Goal: Task Accomplishment & Management: Use online tool/utility

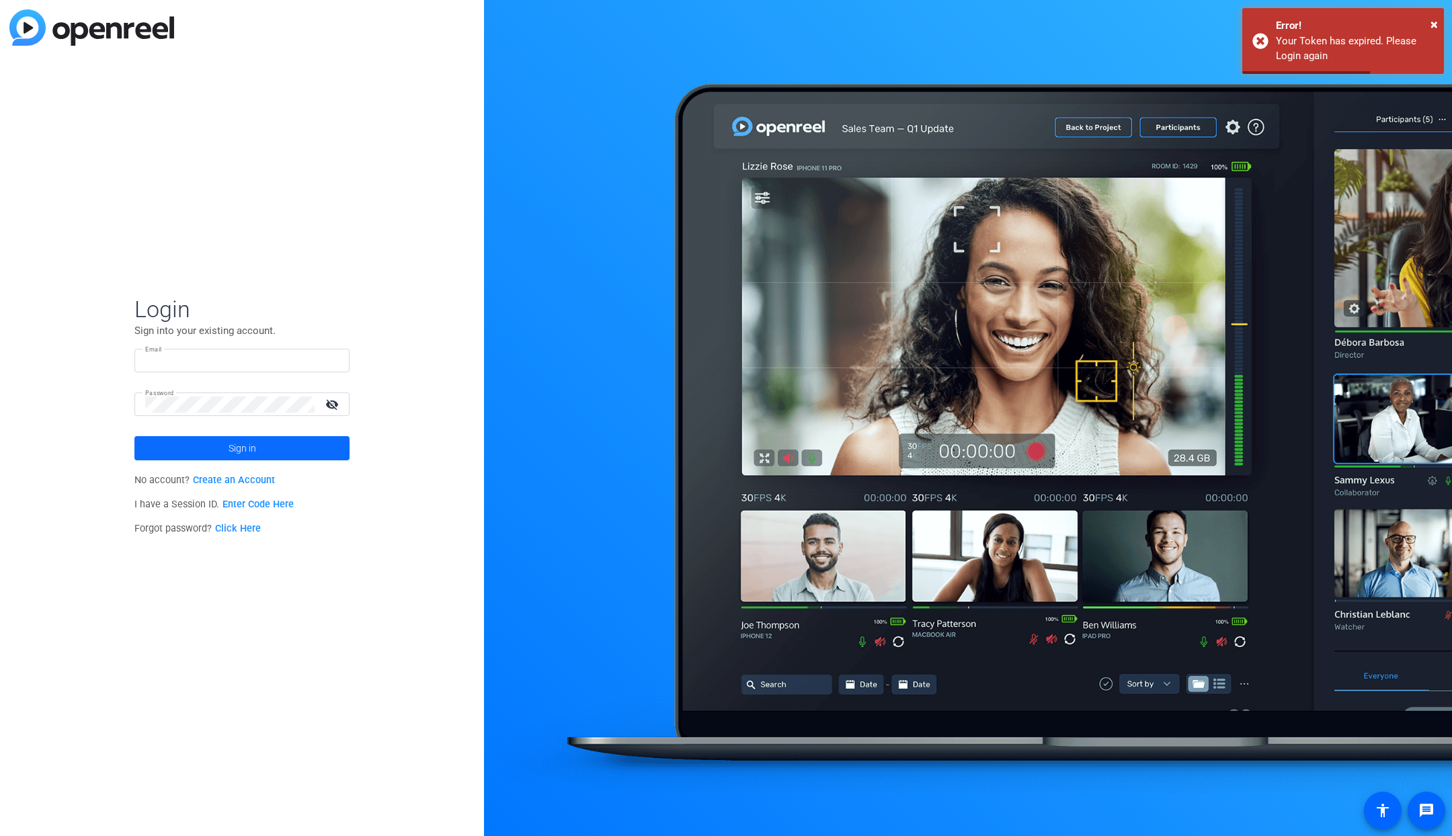
type input "[PERSON_NAME][EMAIL_ADDRESS][DOMAIN_NAME]"
click at [246, 448] on span "Sign in" at bounding box center [243, 449] width 28 height 34
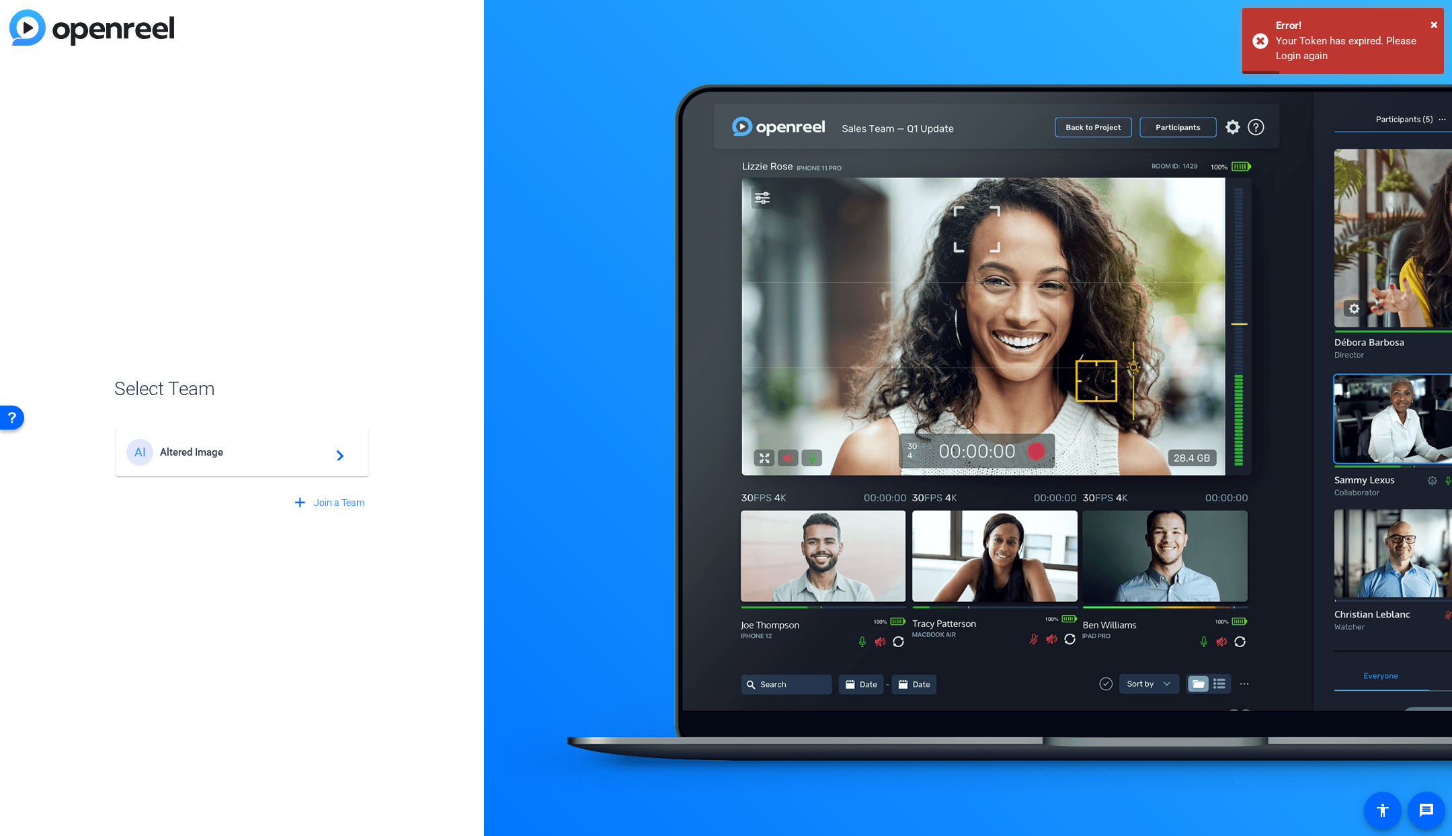
click at [237, 457] on span "Altered Image" at bounding box center [244, 452] width 168 height 12
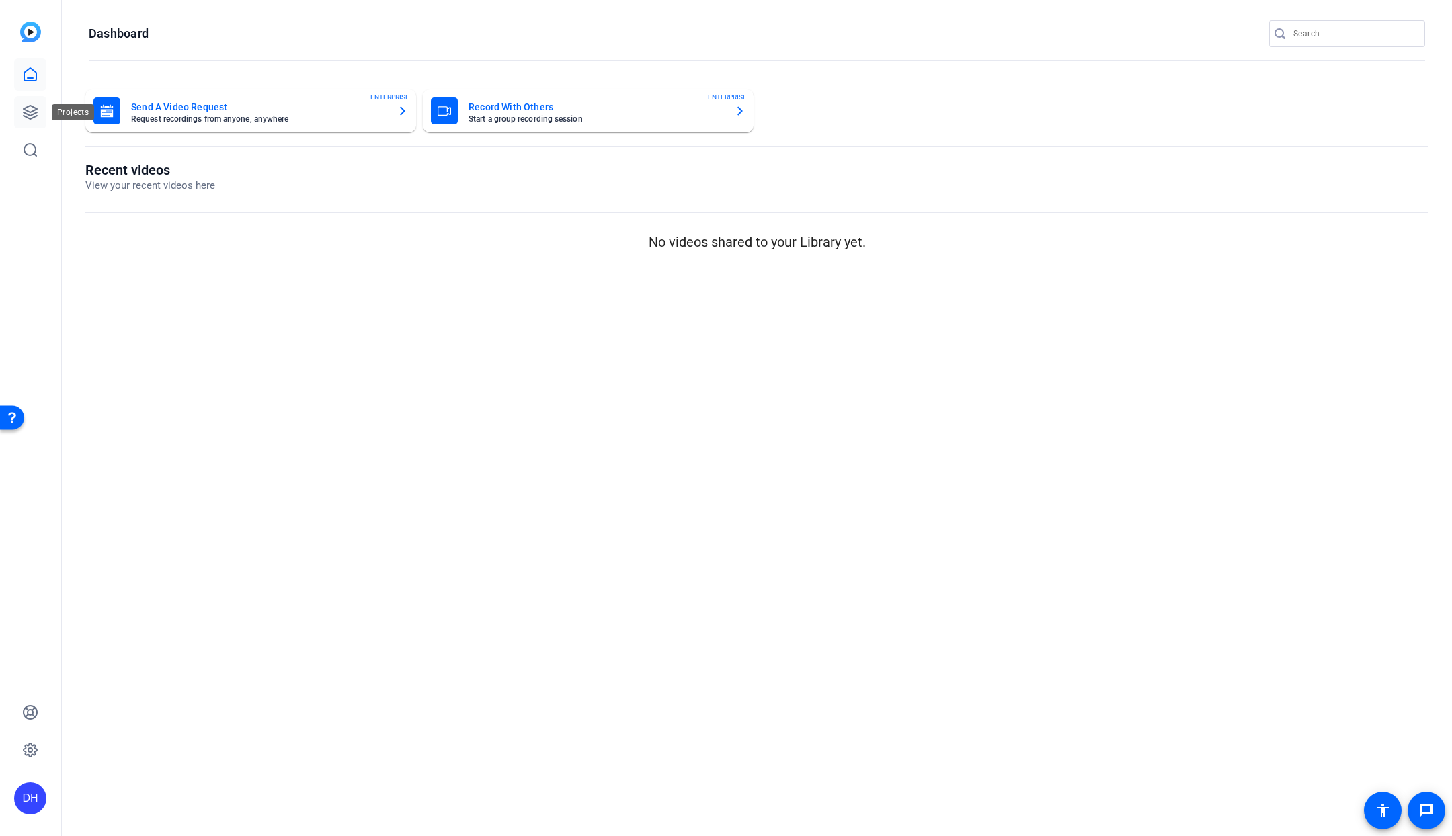
click at [34, 115] on icon at bounding box center [30, 112] width 16 height 16
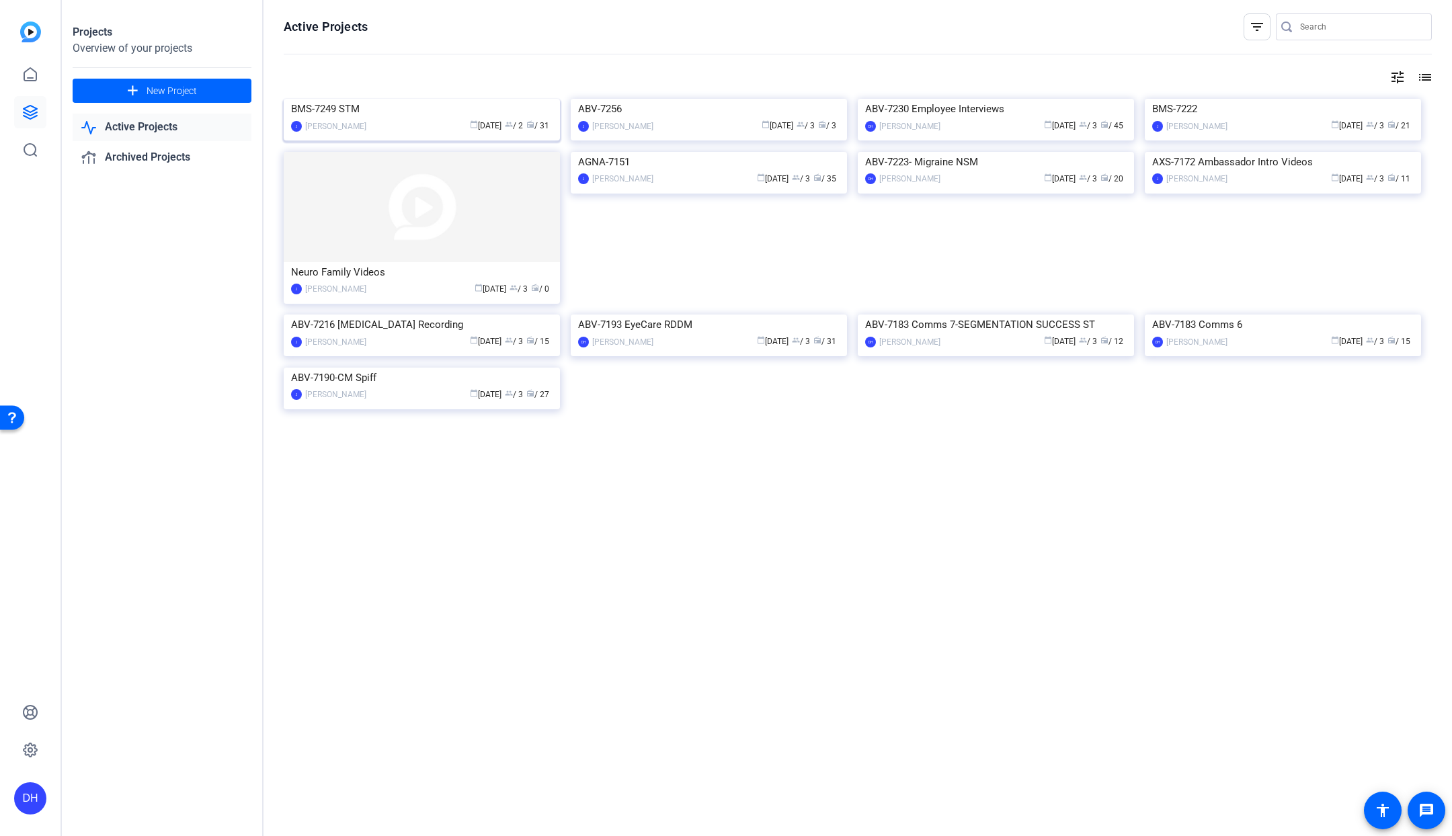
click at [374, 133] on div "calendar_today [DATE] group / 2 radio / 31" at bounding box center [463, 126] width 180 height 14
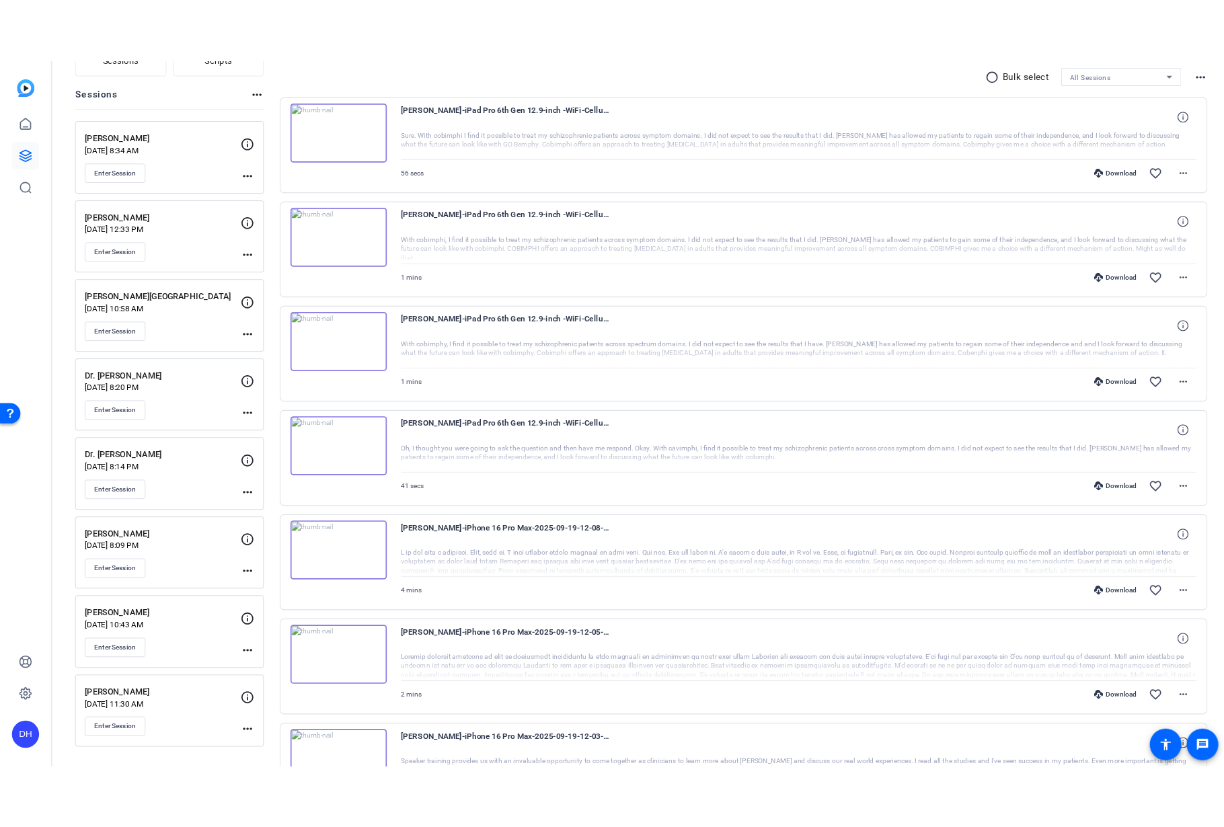
scroll to position [139, 0]
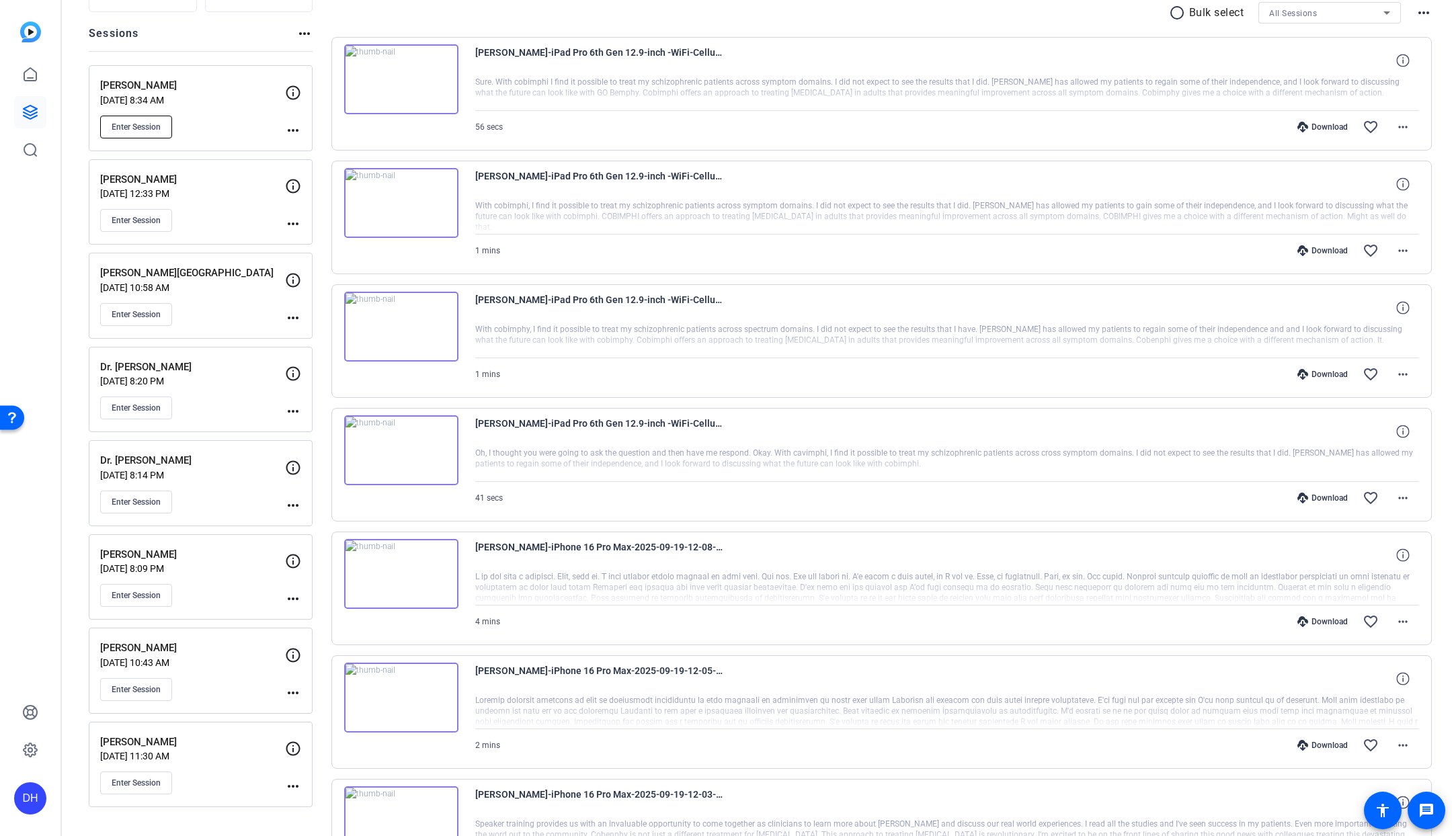
click at [136, 124] on span "Enter Session" at bounding box center [136, 127] width 49 height 11
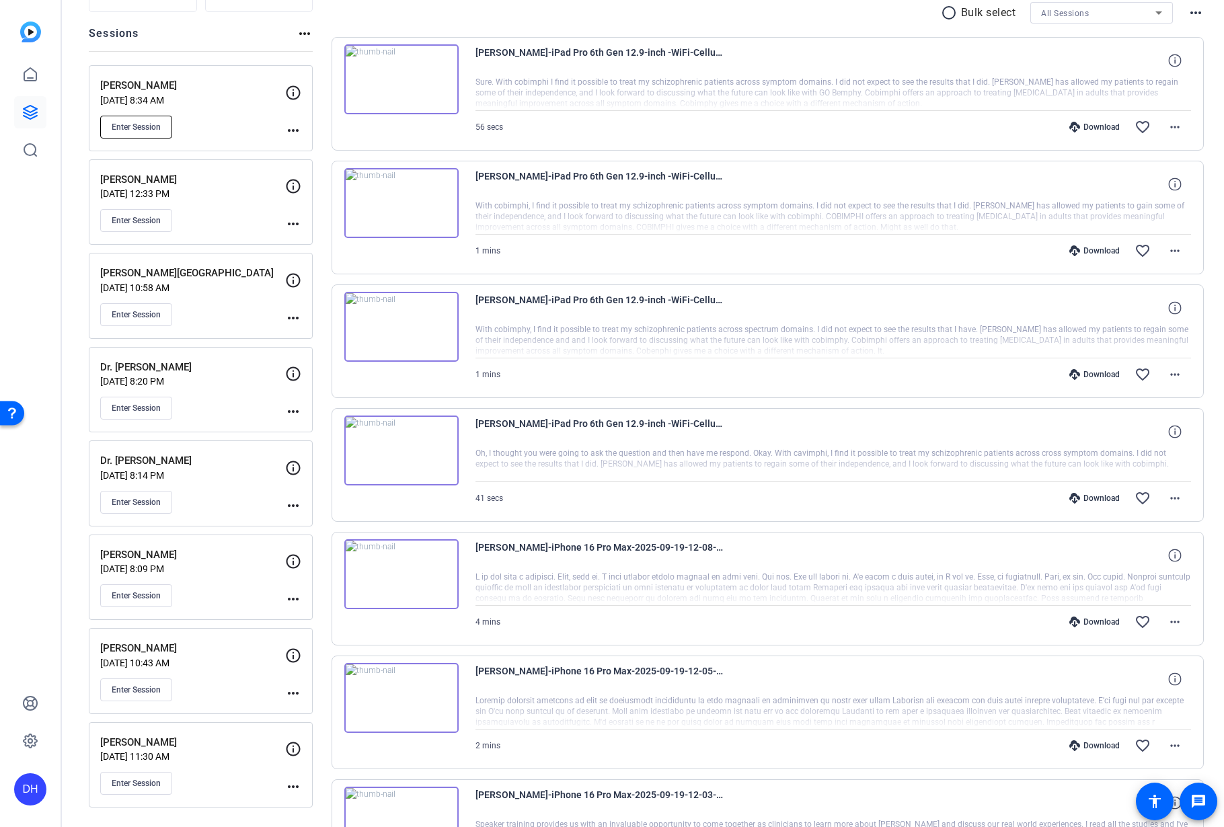
click at [137, 128] on span "Enter Session" at bounding box center [136, 127] width 49 height 11
click at [136, 128] on span "Enter Session" at bounding box center [136, 127] width 49 height 11
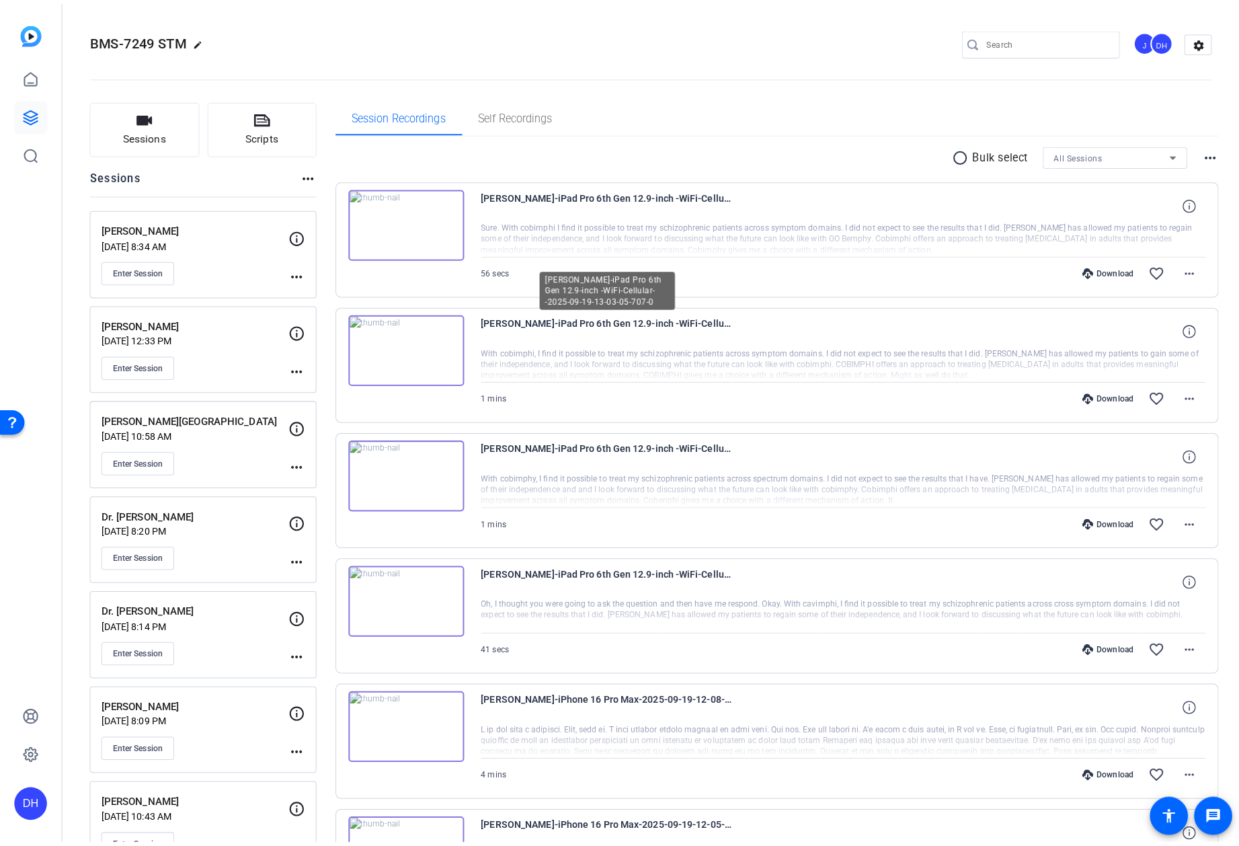
scroll to position [638, 0]
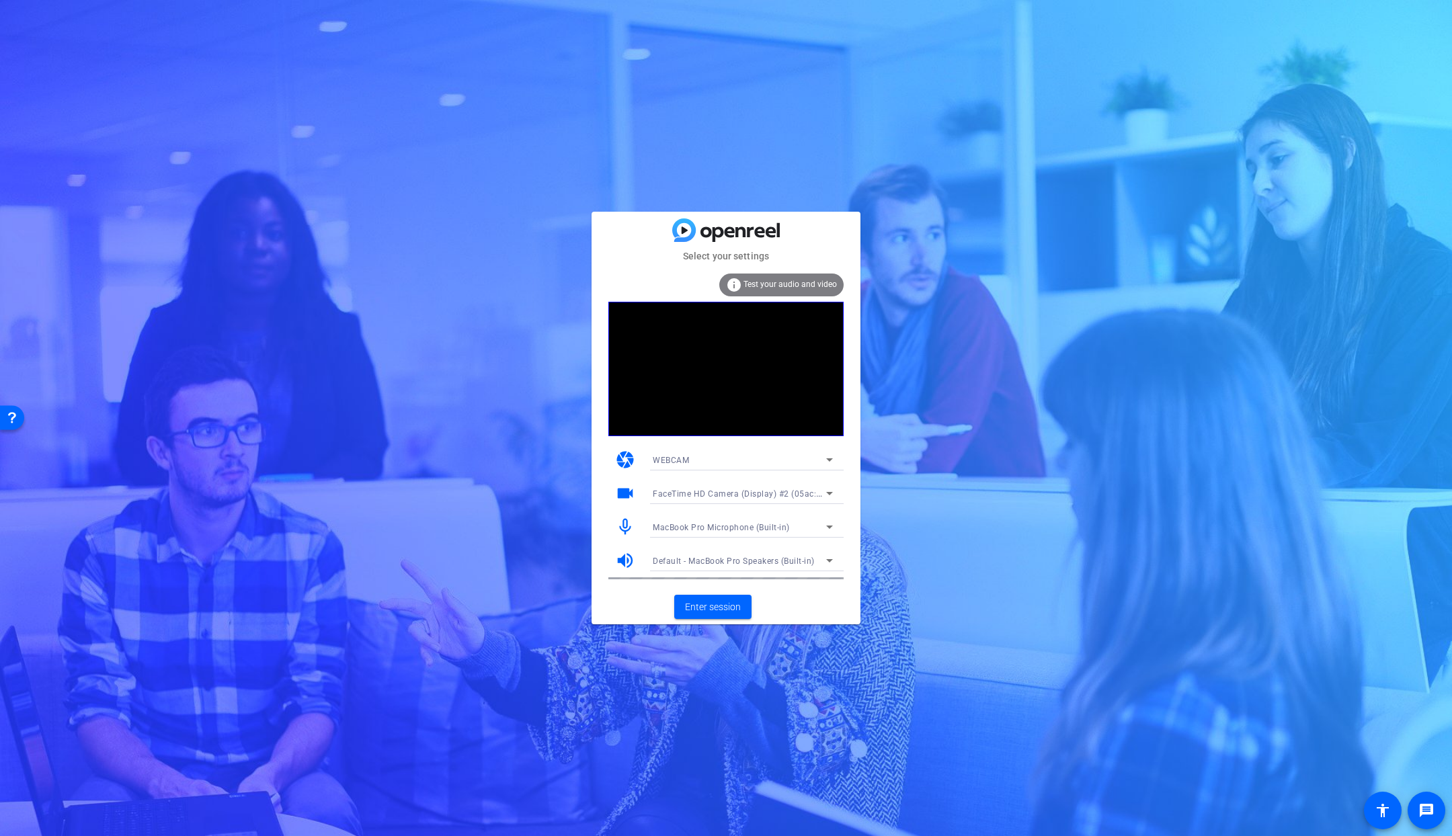
click at [742, 490] on span "FaceTime HD Camera (Display) #2 (05ac:1112)" at bounding box center [746, 493] width 187 height 11
click at [740, 545] on span "FaceTime HD Camera (Display) (05ac:1112)" at bounding box center [738, 542] width 171 height 16
click at [707, 608] on span "Enter session" at bounding box center [713, 607] width 56 height 14
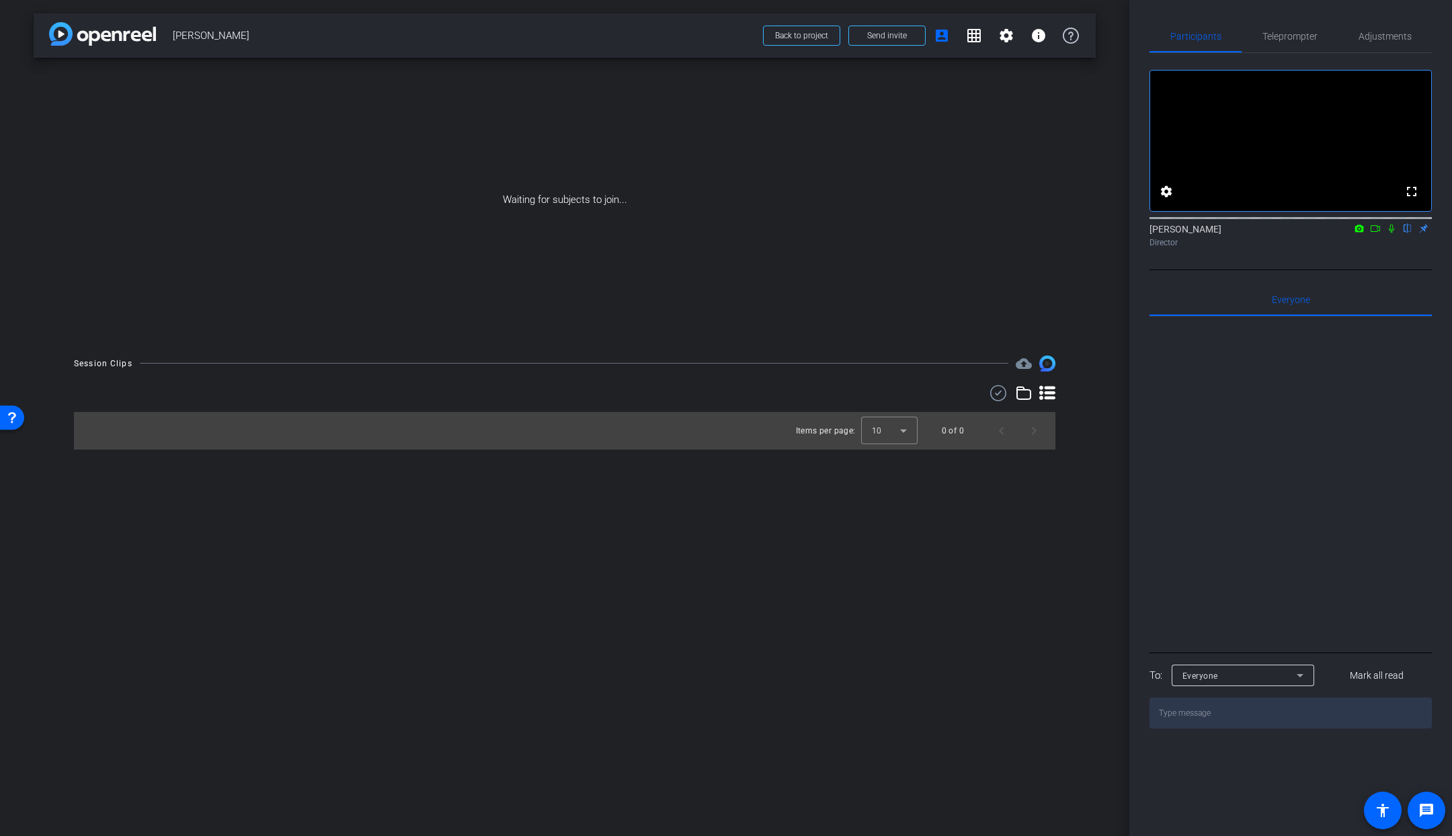
click at [1374, 233] on icon at bounding box center [1375, 228] width 11 height 9
click at [1406, 233] on icon at bounding box center [1407, 228] width 11 height 9
click at [1281, 32] on span "Teleprompter" at bounding box center [1290, 36] width 55 height 9
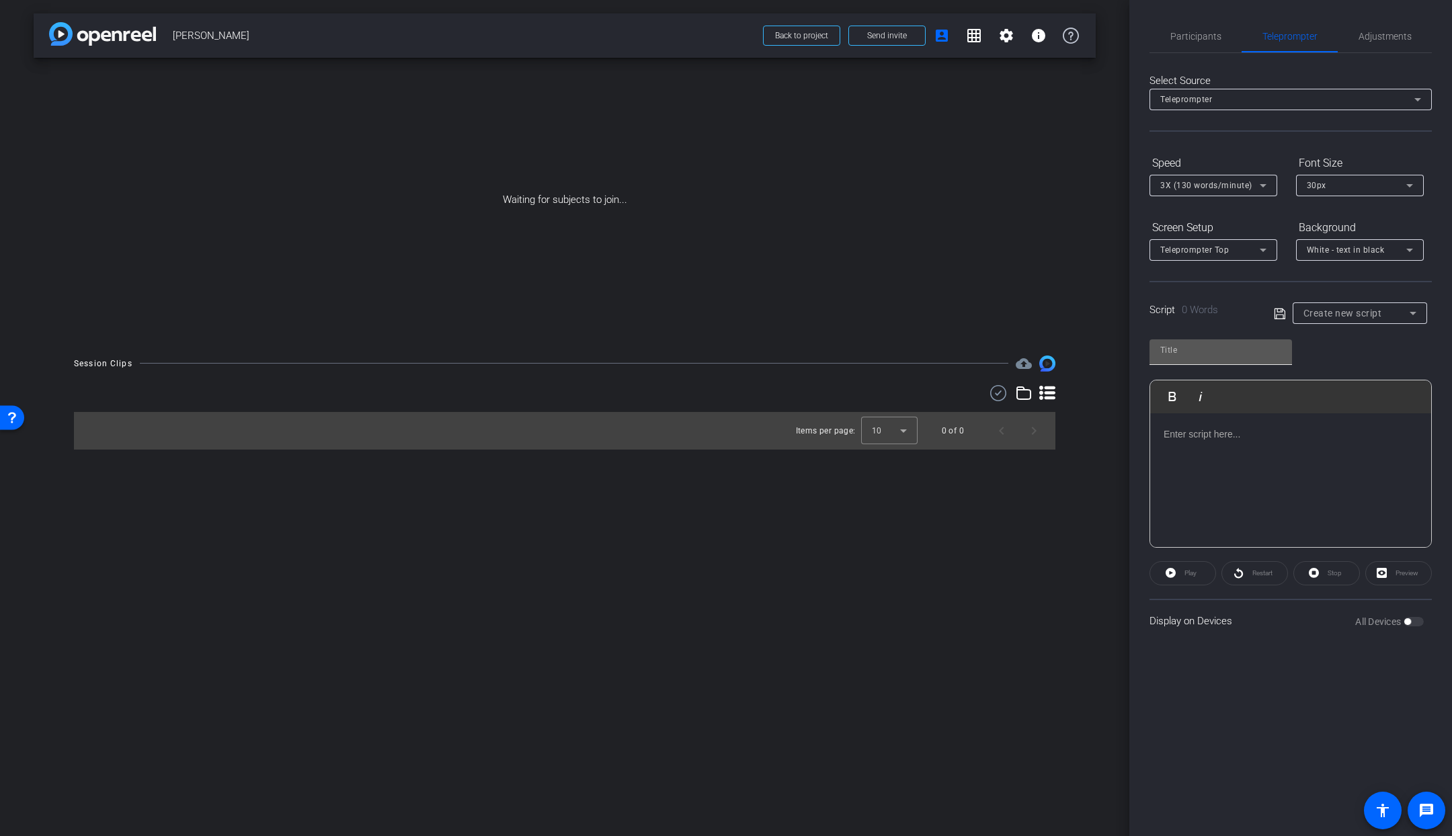
click at [1252, 355] on input "text" at bounding box center [1220, 350] width 121 height 16
click at [1353, 308] on span "Create new script" at bounding box center [1343, 313] width 79 height 11
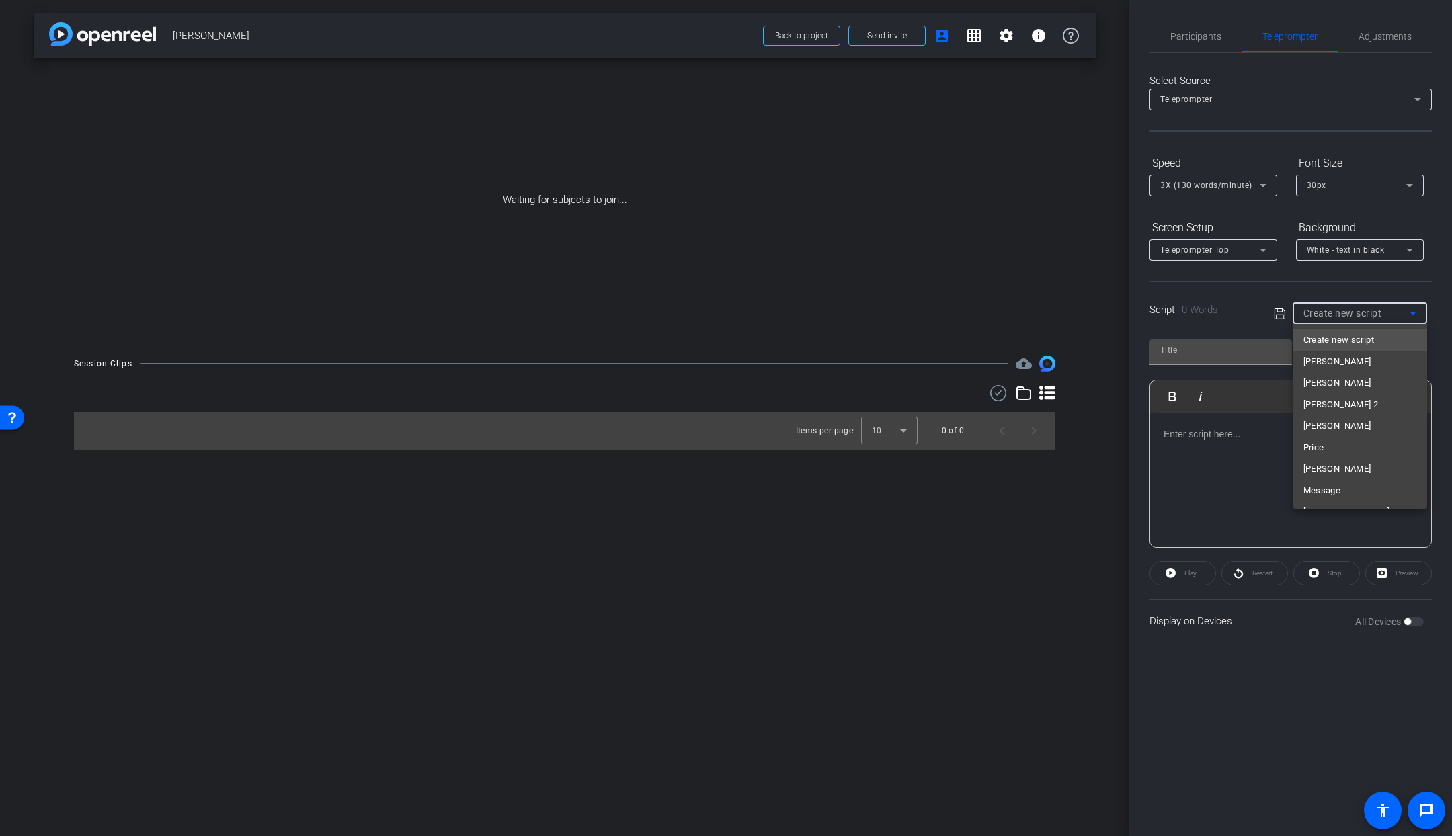
click at [1351, 348] on span "Create new script" at bounding box center [1339, 340] width 71 height 16
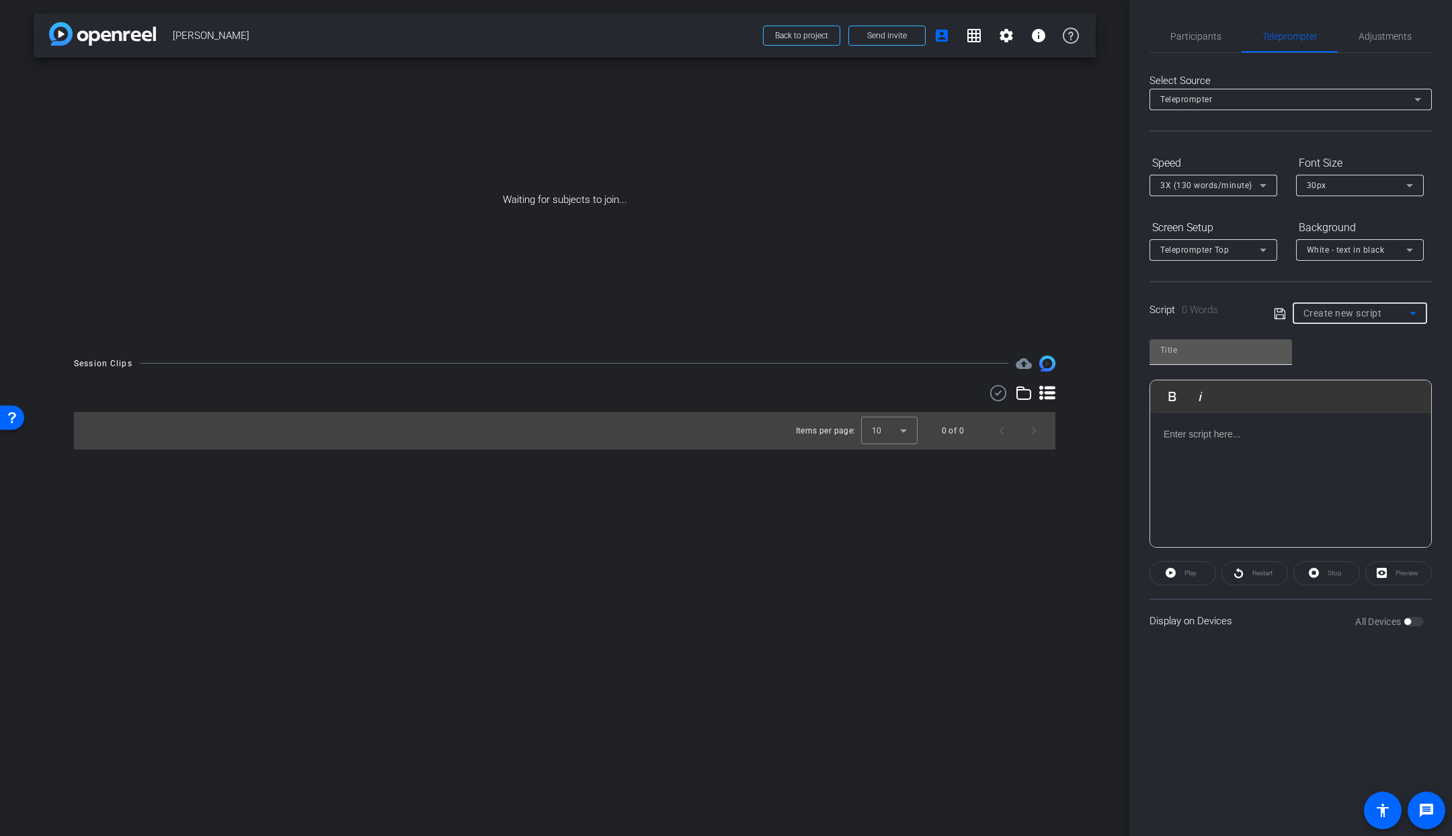
click at [1177, 354] on input "text" at bounding box center [1220, 350] width 121 height 16
type input "Dismukes"
click at [1212, 454] on div at bounding box center [1290, 480] width 281 height 134
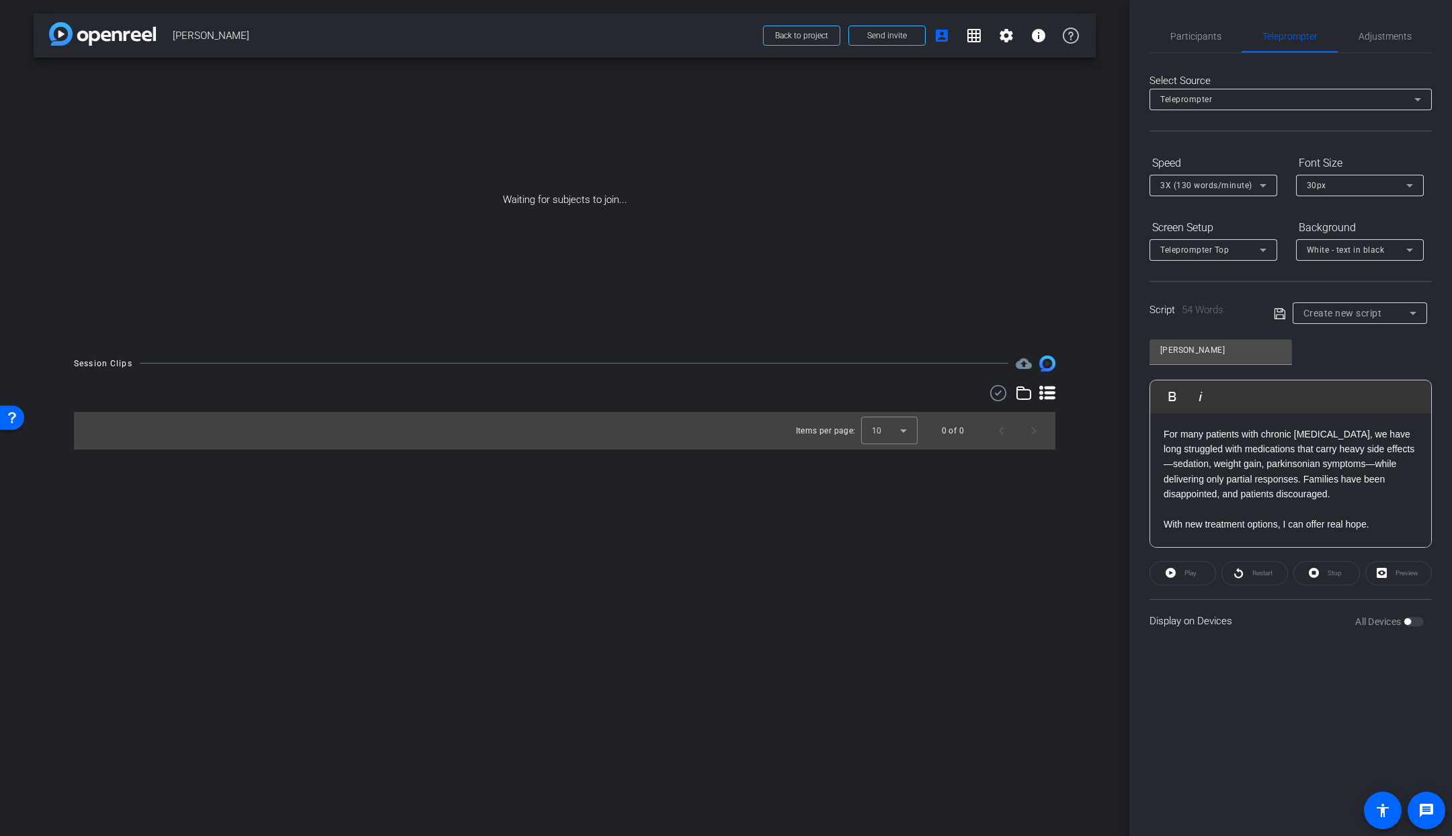
scroll to position [60, 0]
click at [1164, 511] on p "With new treatment options, I can offer real hope." at bounding box center [1291, 509] width 254 height 15
click at [1375, 504] on p at bounding box center [1291, 511] width 254 height 15
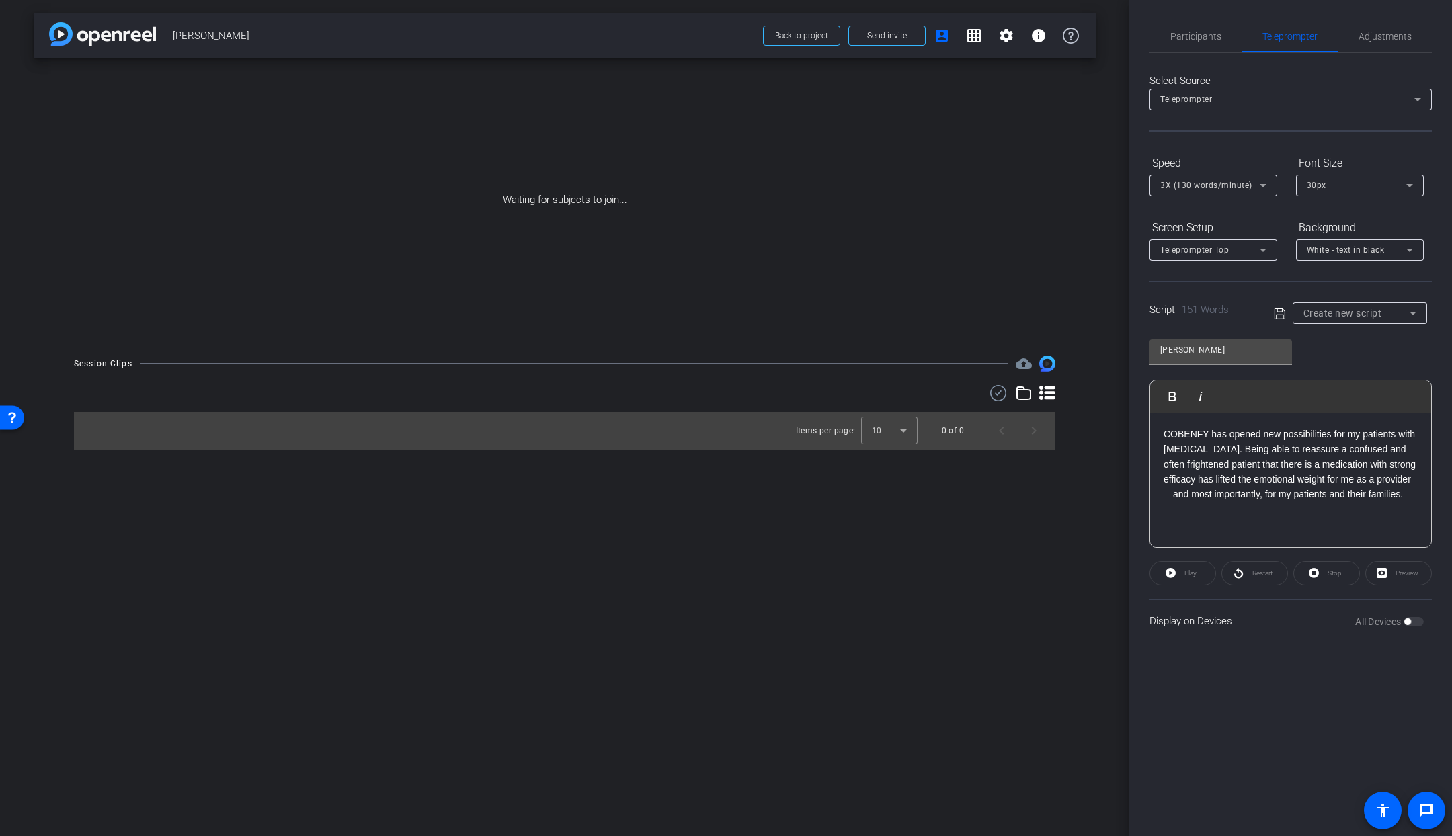
click at [1282, 309] on icon at bounding box center [1279, 313] width 11 height 11
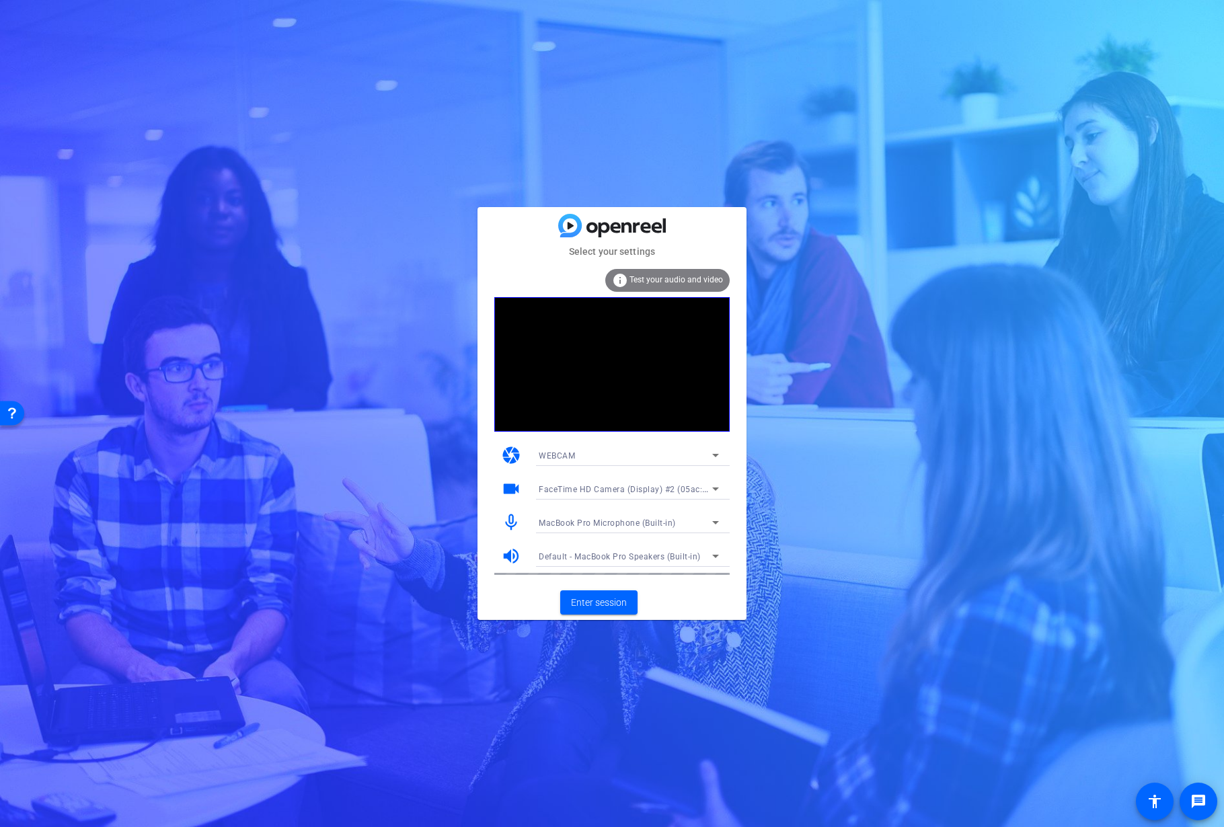
click at [629, 493] on span "FaceTime HD Camera (Display) #2 (05ac:1112)" at bounding box center [632, 488] width 187 height 11
click at [620, 537] on span "FaceTime HD Camera (Display) (05ac:1112)" at bounding box center [624, 537] width 171 height 16
click at [601, 598] on span "Enter session" at bounding box center [599, 603] width 56 height 14
click at [616, 489] on span "FaceTime HD Camera (Display) #2 (05ac:1112)" at bounding box center [632, 488] width 187 height 11
click at [614, 544] on span "FaceTime HD Camera (Display) (05ac:1112)" at bounding box center [624, 537] width 171 height 16
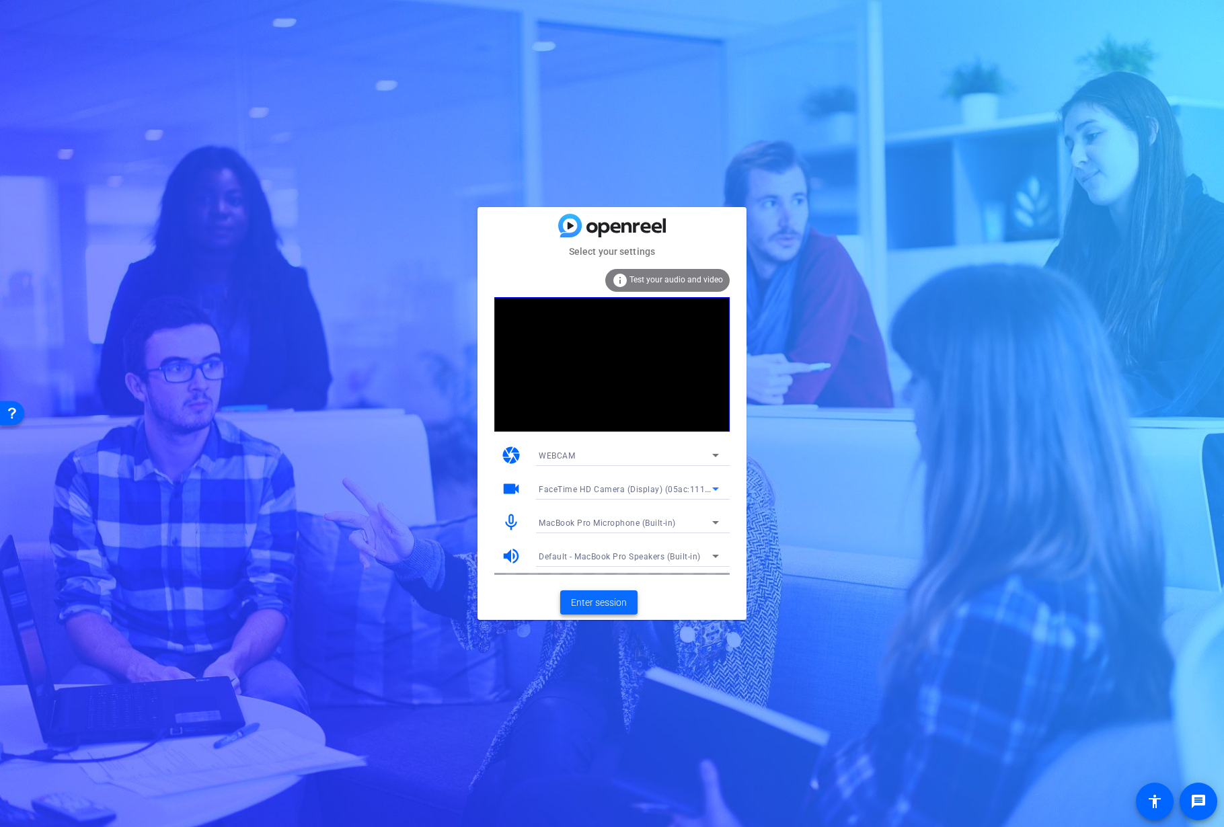
click at [604, 601] on span "Enter session" at bounding box center [599, 603] width 56 height 14
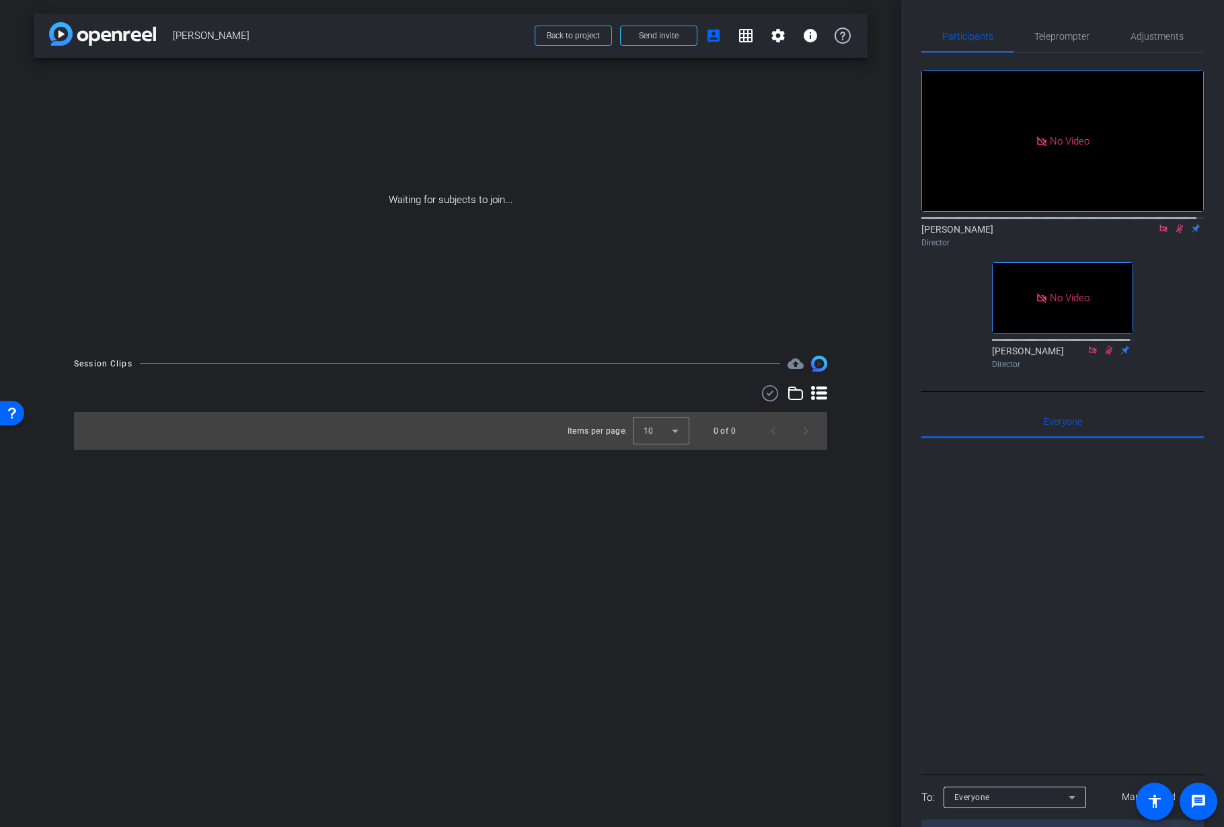
click at [1174, 233] on icon at bounding box center [1179, 228] width 11 height 9
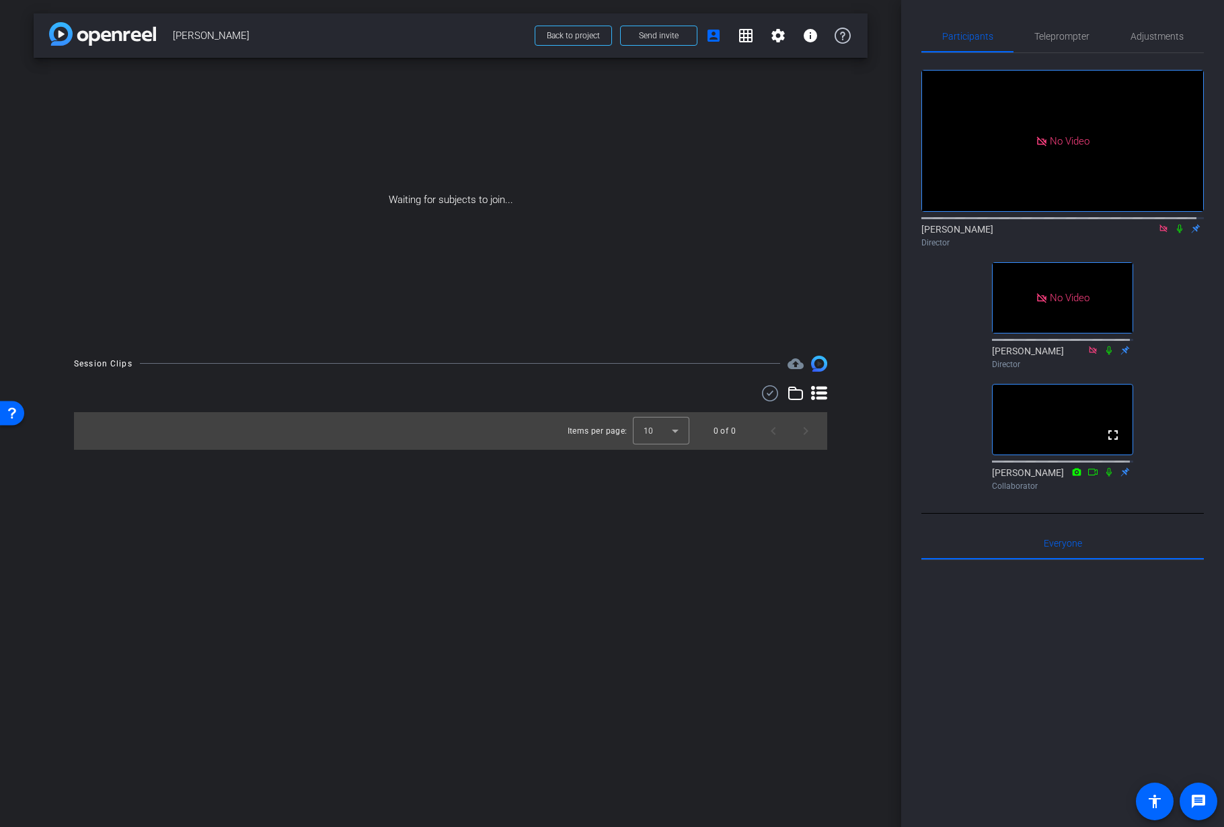
click at [1159, 232] on icon at bounding box center [1162, 228] width 7 height 7
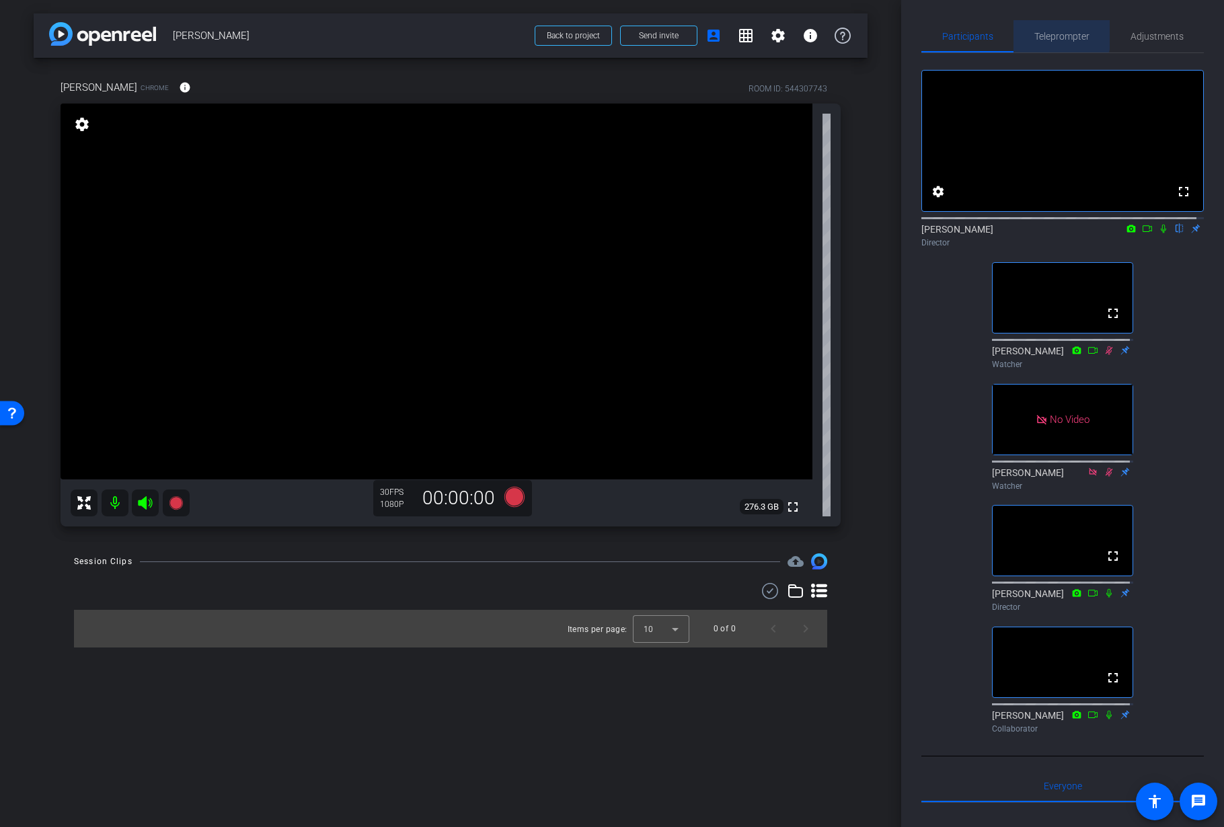
click at [1058, 34] on span "Teleprompter" at bounding box center [1061, 36] width 55 height 9
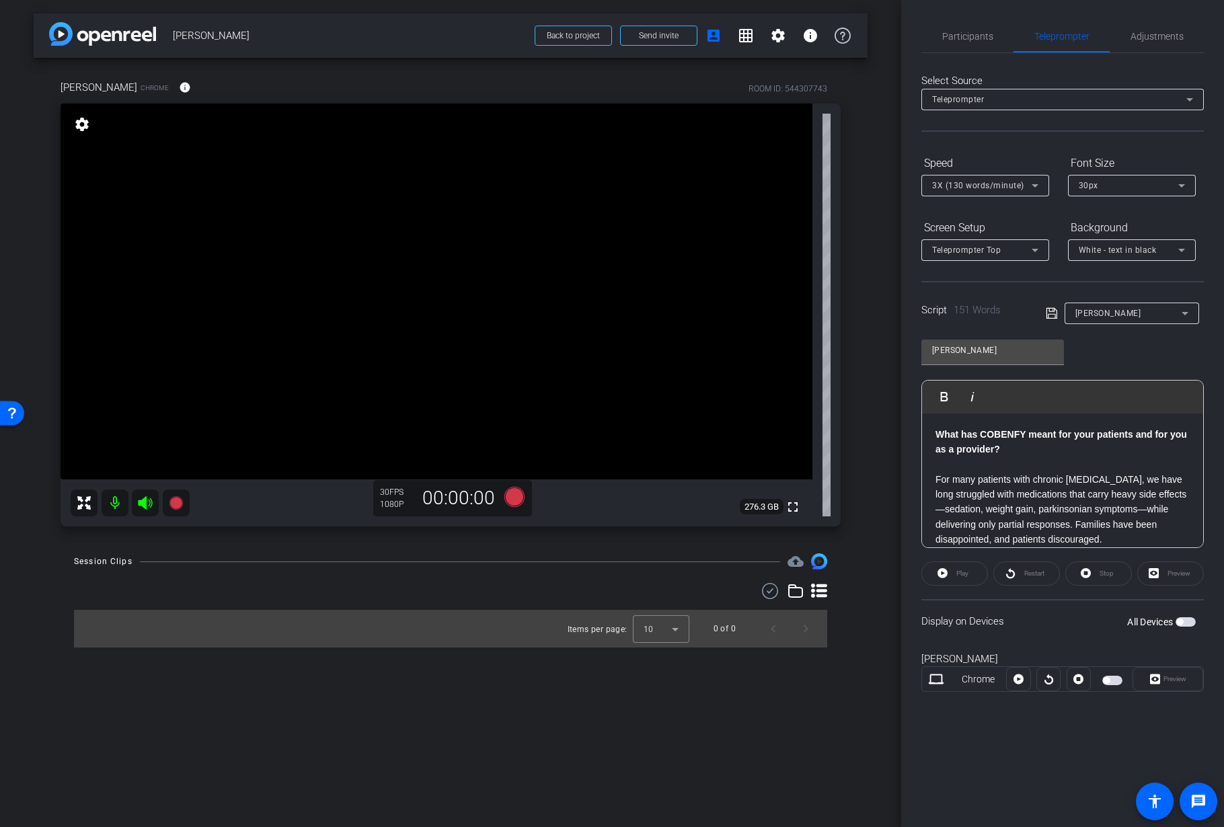
click at [1115, 678] on span "button" at bounding box center [1112, 680] width 20 height 9
click at [1110, 680] on span "button" at bounding box center [1112, 680] width 20 height 9
click at [971, 37] on span "Participants" at bounding box center [967, 36] width 51 height 9
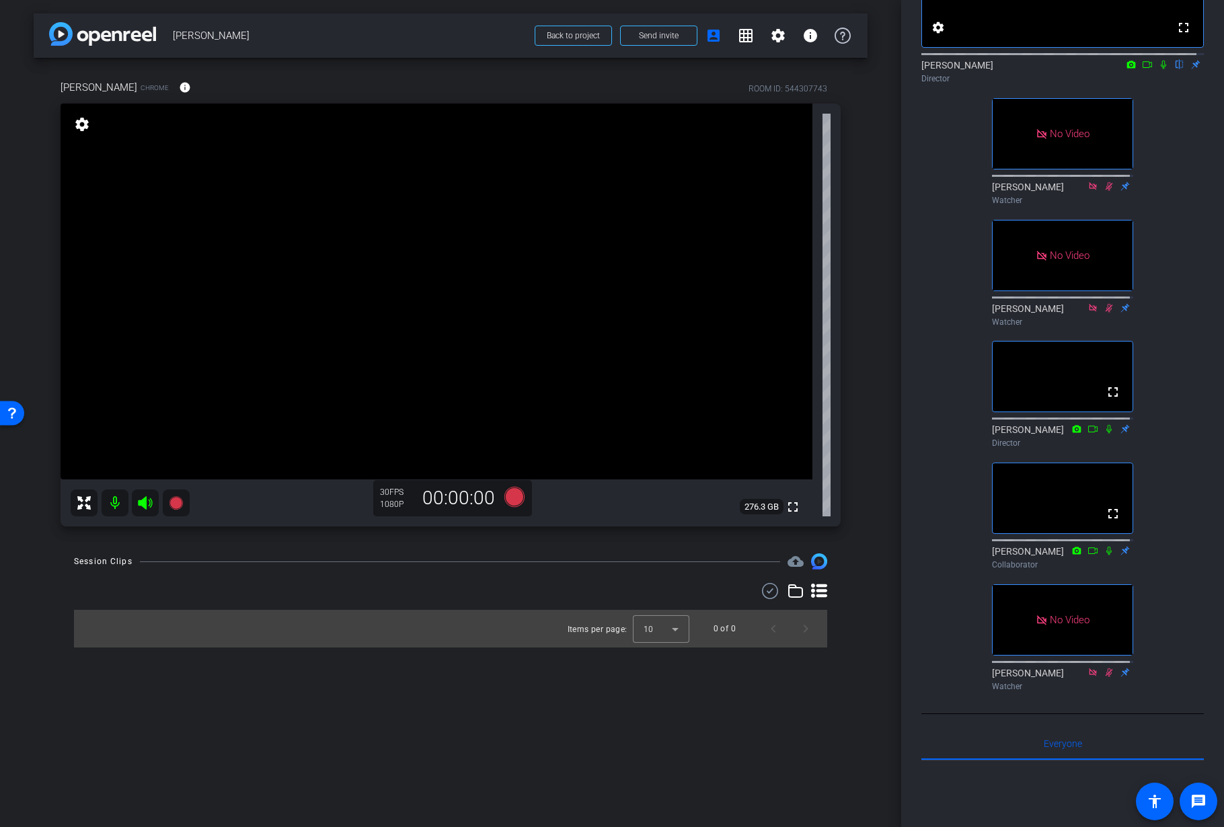
scroll to position [163, 0]
click at [1105, 556] on icon at bounding box center [1108, 551] width 11 height 9
click at [1105, 556] on icon at bounding box center [1108, 551] width 7 height 9
click at [1106, 556] on icon at bounding box center [1108, 551] width 11 height 9
click at [1105, 556] on icon at bounding box center [1108, 551] width 7 height 9
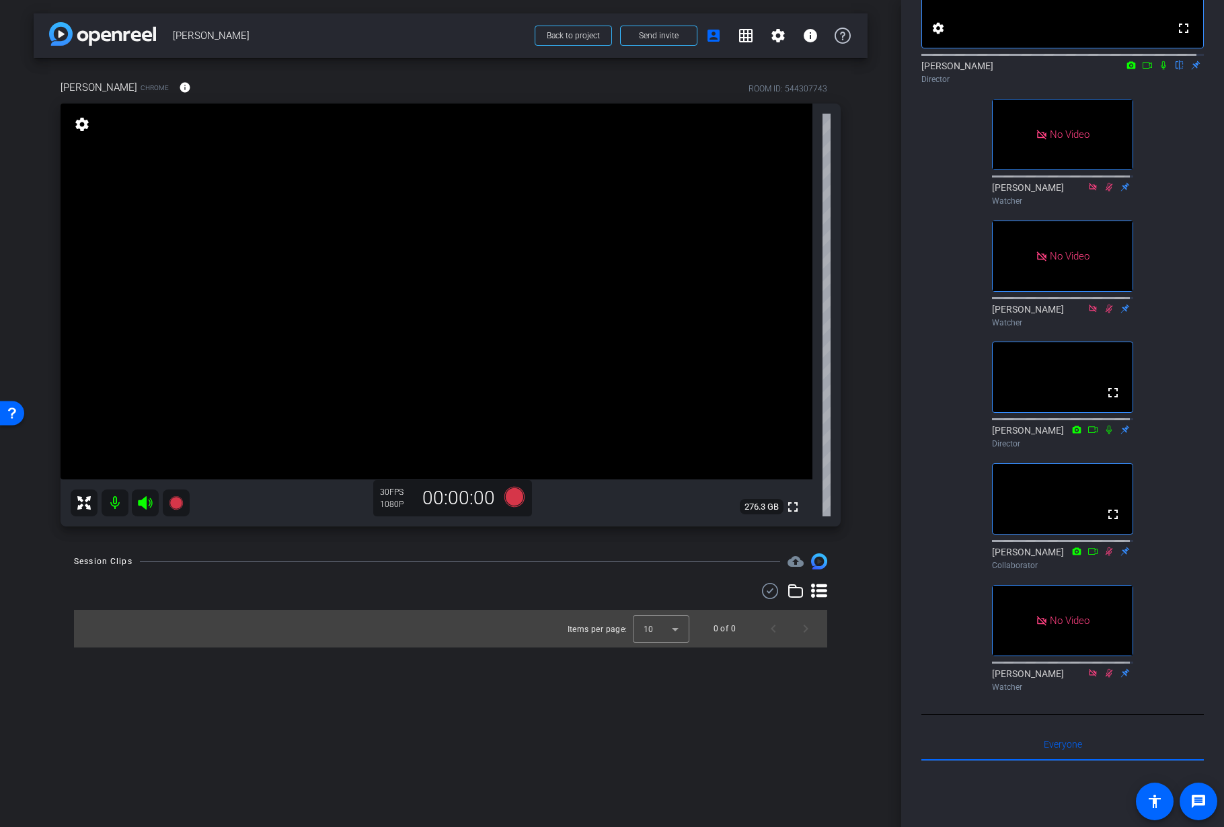
click at [1105, 556] on icon at bounding box center [1108, 551] width 11 height 9
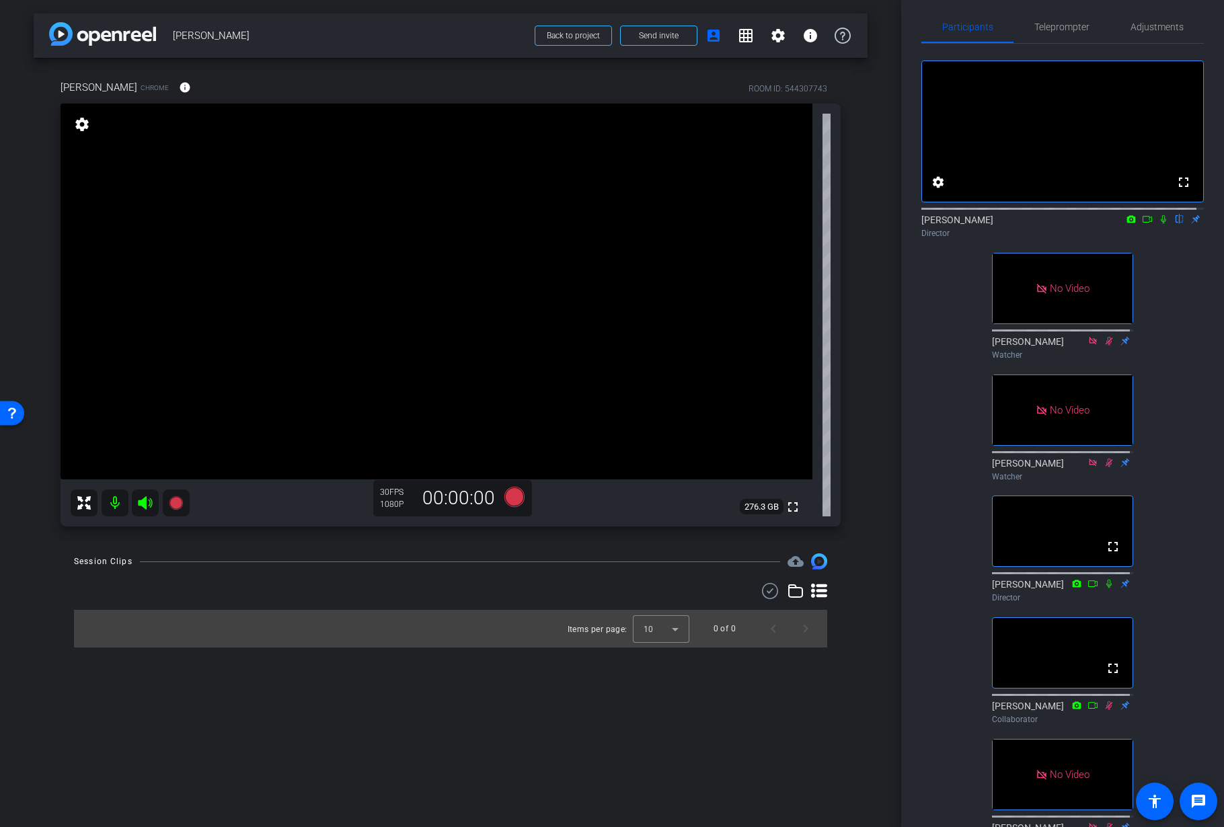
scroll to position [0, 0]
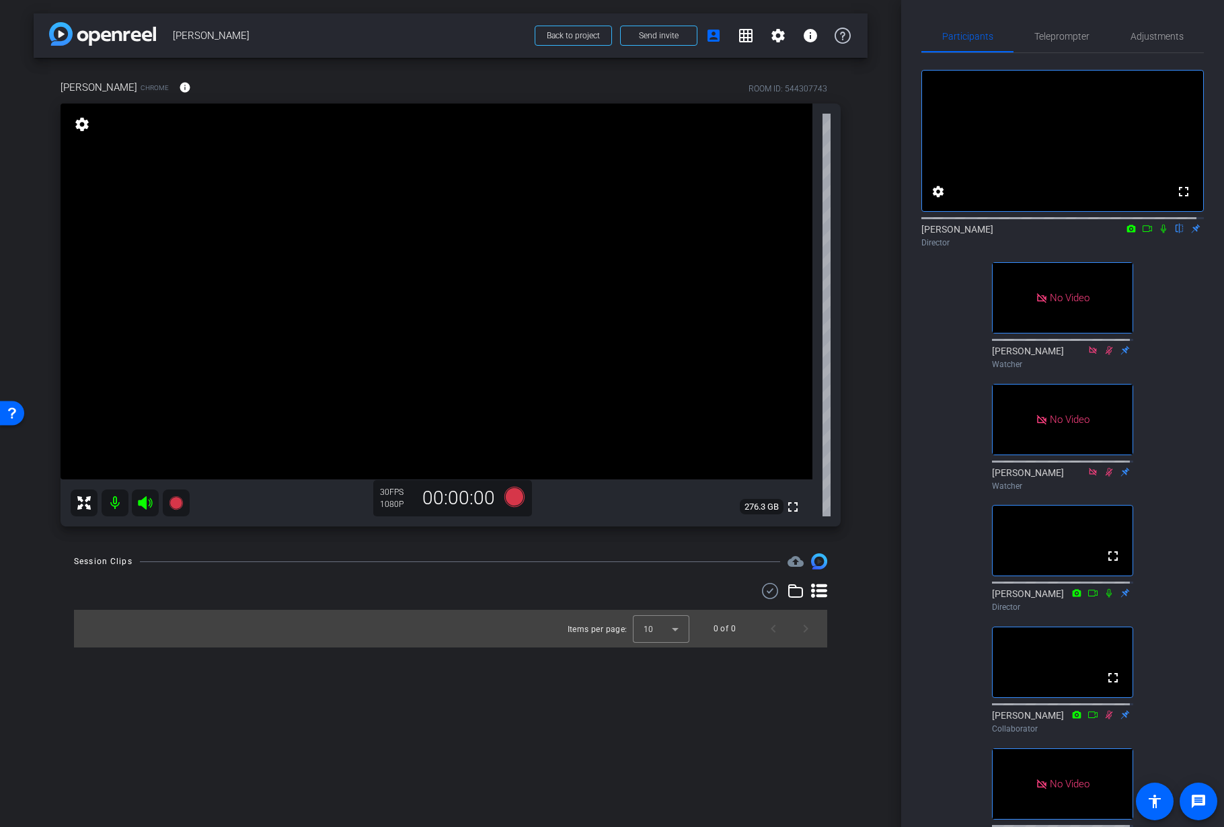
click at [1142, 233] on icon at bounding box center [1147, 228] width 11 height 9
click at [1052, 37] on span "Teleprompter" at bounding box center [1061, 36] width 55 height 9
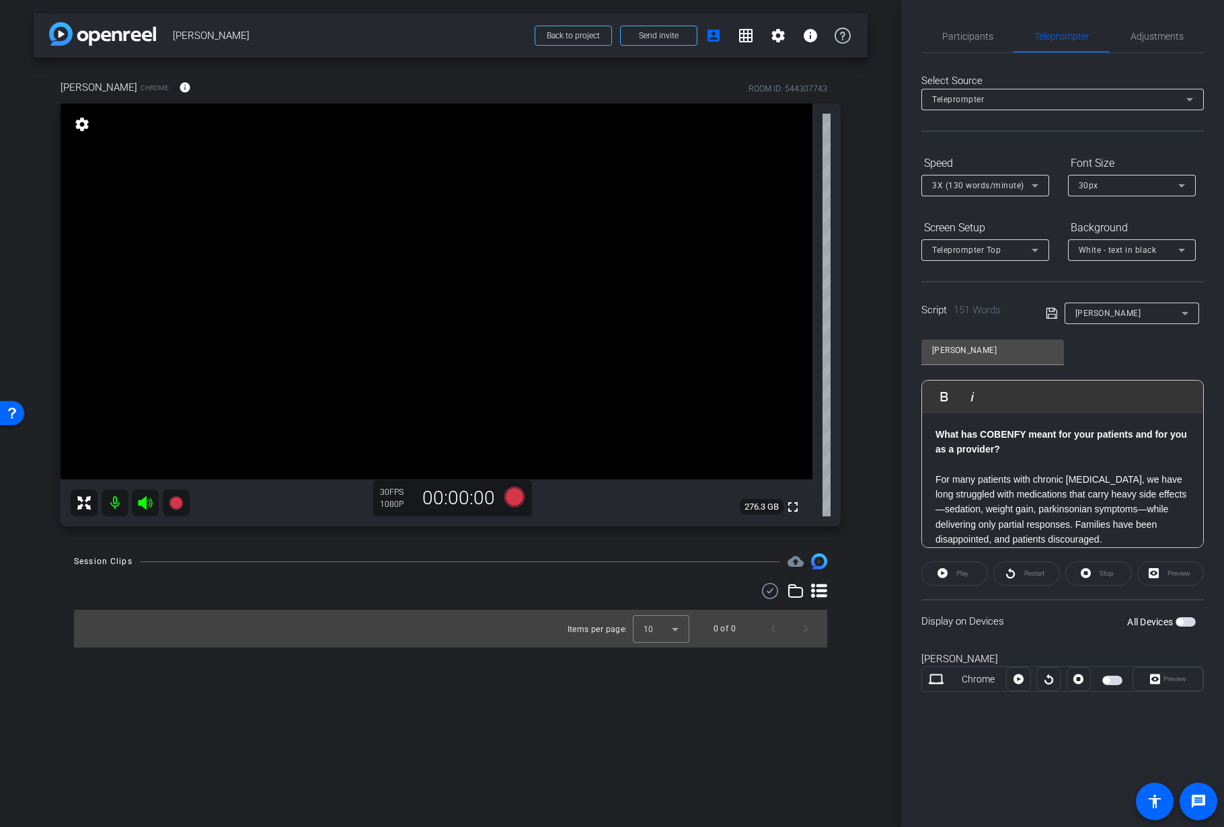
click at [1119, 680] on span "button" at bounding box center [1112, 680] width 20 height 9
click at [1179, 576] on div "Preview" at bounding box center [1170, 573] width 67 height 24
click at [1179, 690] on span at bounding box center [1167, 679] width 69 height 32
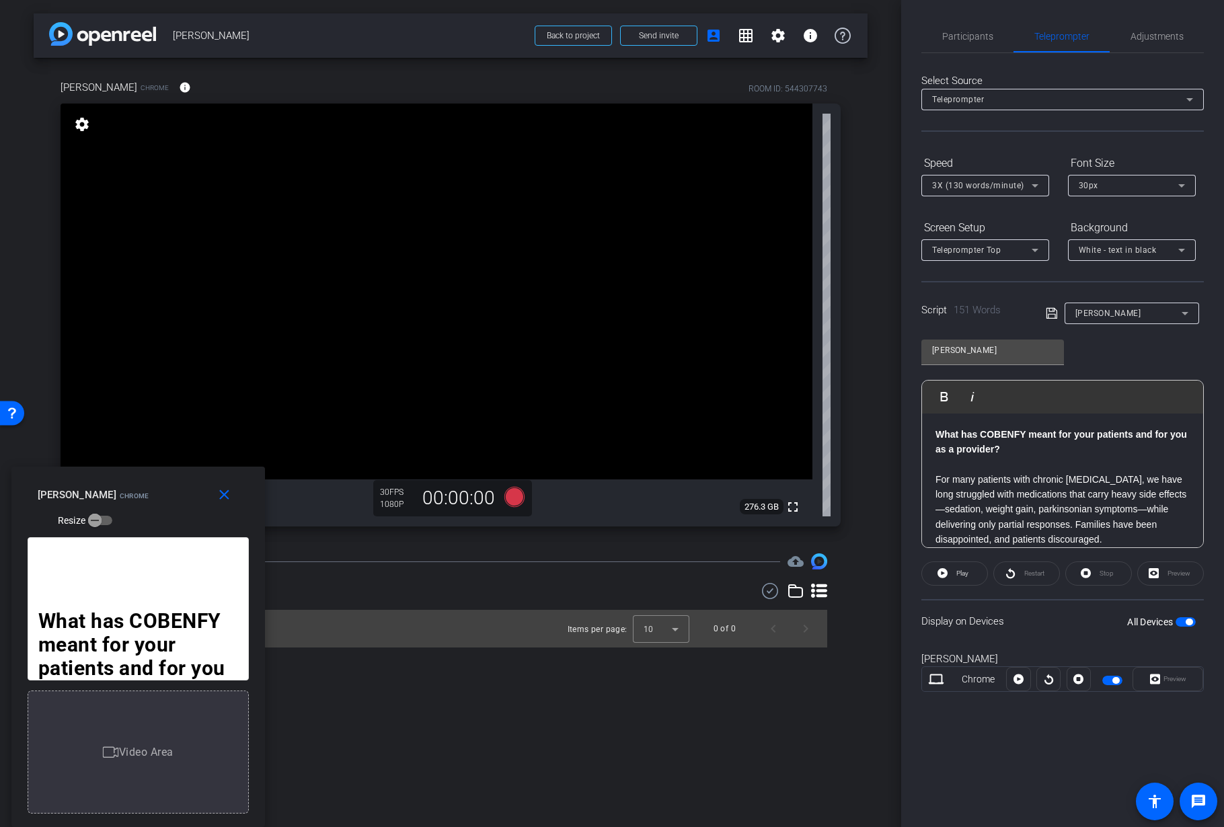
drag, startPoint x: 644, startPoint y: 249, endPoint x: 170, endPoint y: 522, distance: 547.3
click at [170, 522] on div "Dr. Jennifer Dismukes Chrome Resize" at bounding box center [143, 507] width 211 height 48
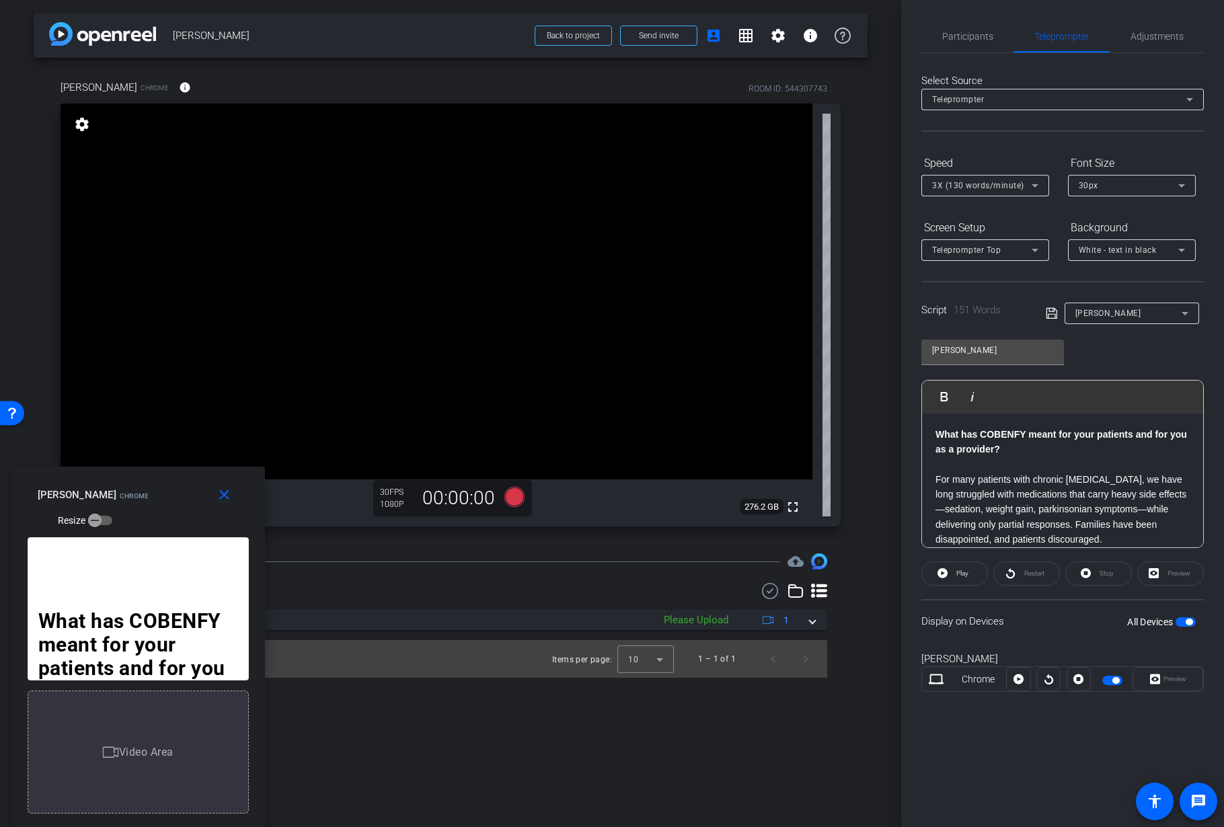
click at [1112, 681] on span "button" at bounding box center [1115, 680] width 7 height 7
click at [967, 36] on span "Participants" at bounding box center [967, 36] width 51 height 9
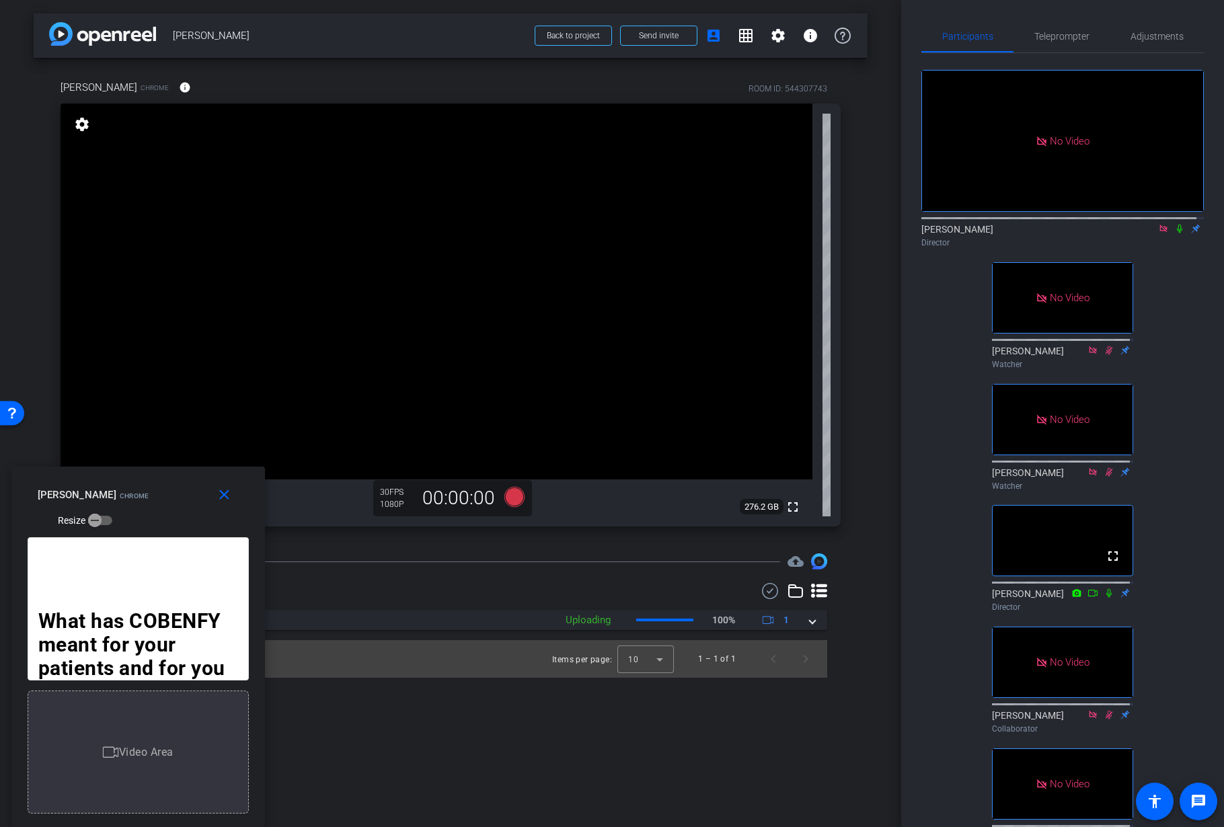
click at [1174, 224] on icon at bounding box center [1179, 228] width 11 height 9
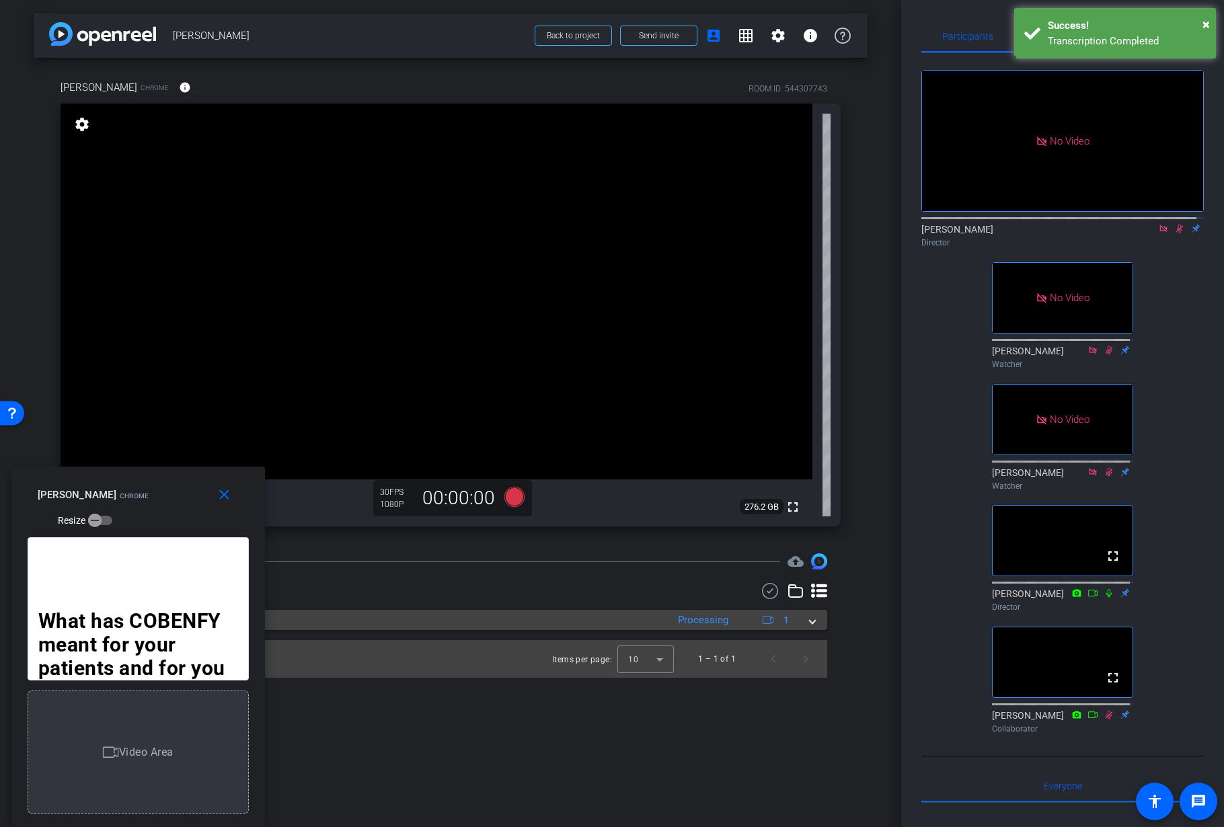
click at [810, 619] on span at bounding box center [811, 620] width 5 height 14
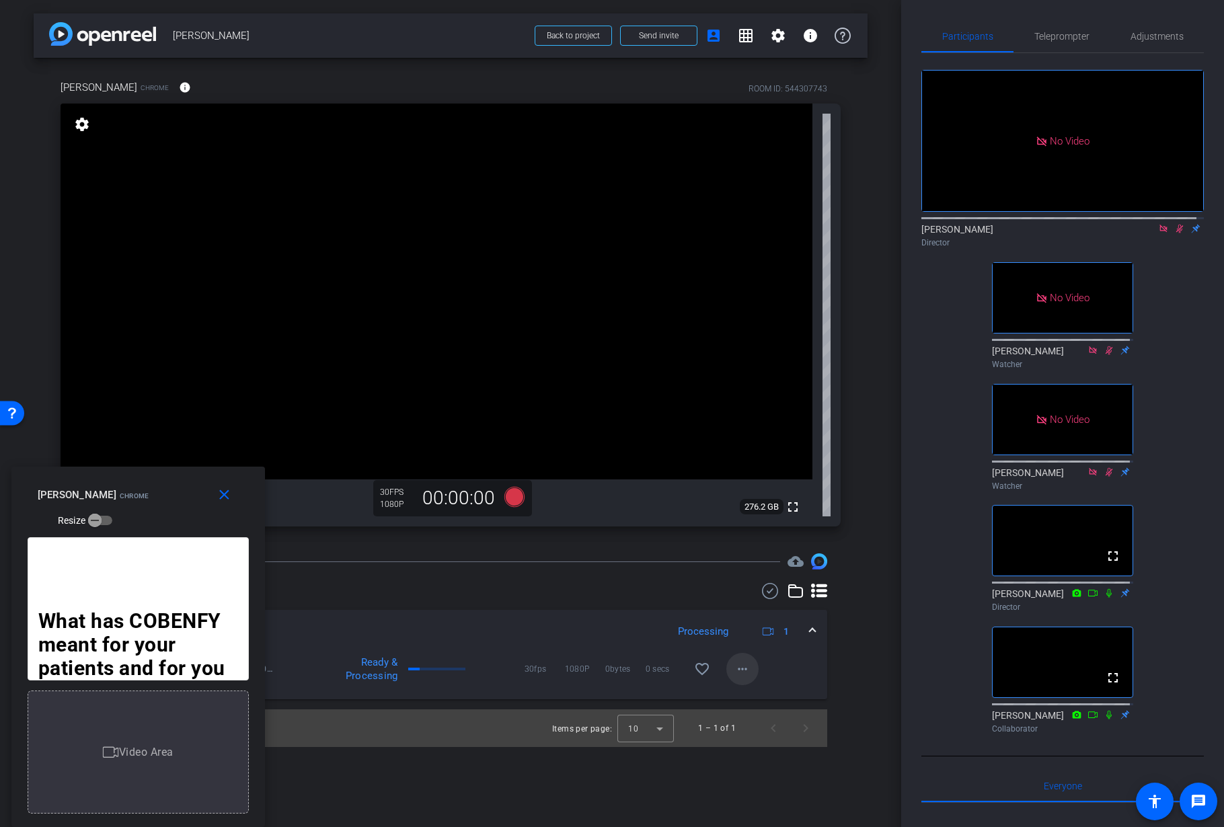
click at [742, 666] on mat-icon "more_horiz" at bounding box center [742, 669] width 16 height 16
click at [755, 697] on span "Download Original" at bounding box center [777, 697] width 81 height 16
click at [741, 665] on mat-icon "more_horiz" at bounding box center [742, 669] width 16 height 16
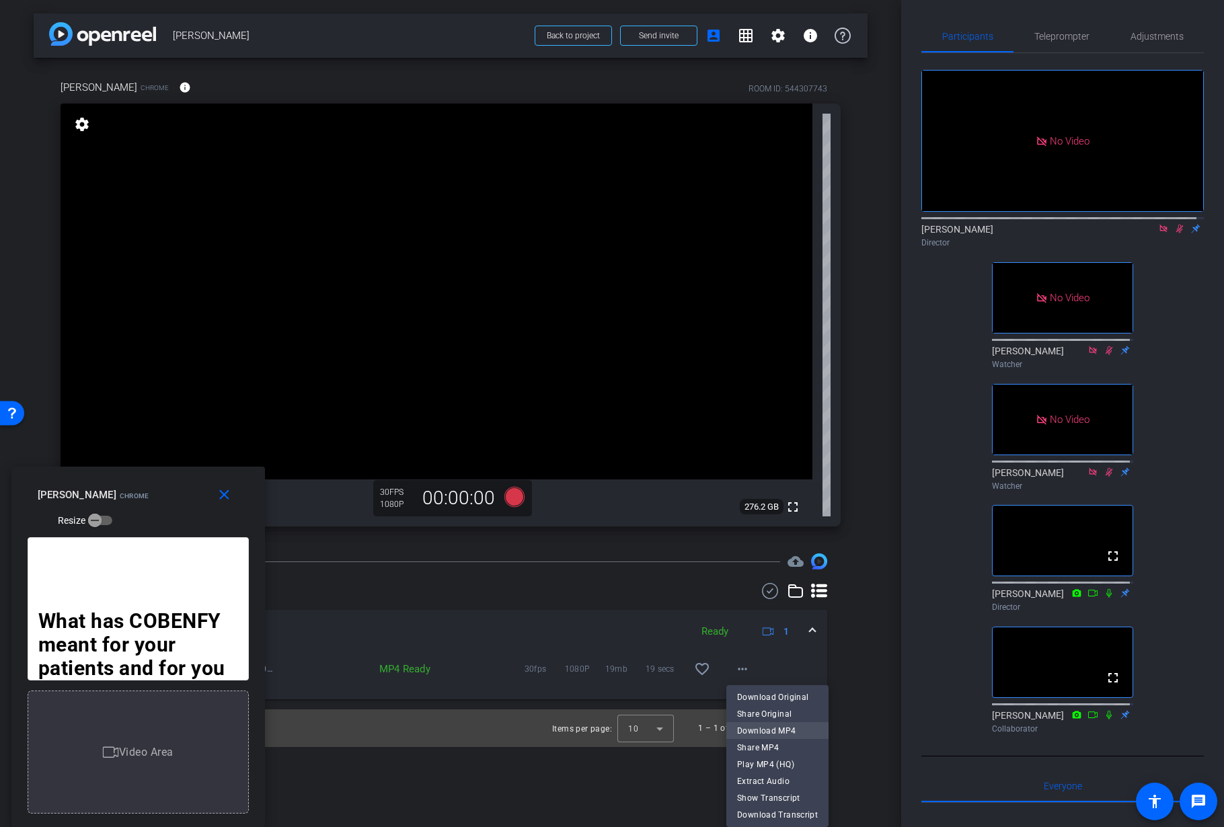
click at [758, 727] on span "Download MP4" at bounding box center [777, 731] width 81 height 16
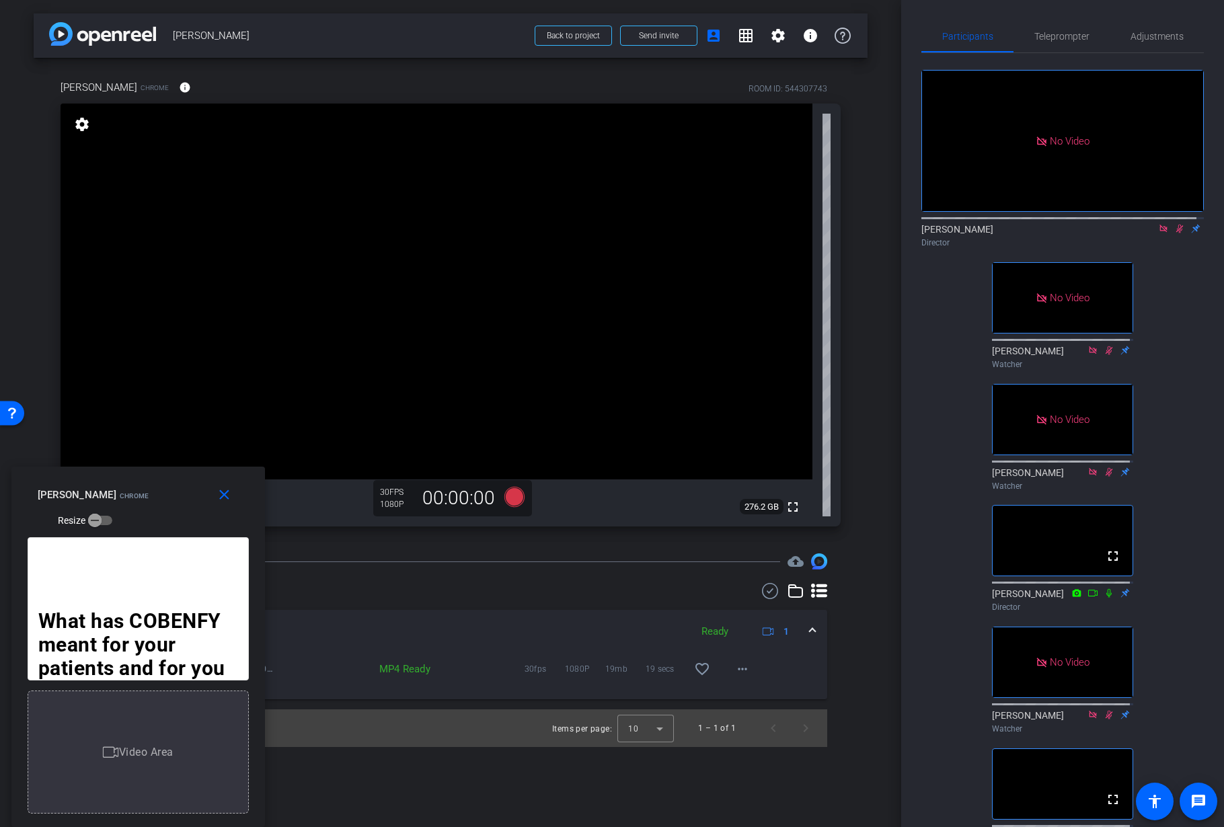
click at [1175, 224] on icon at bounding box center [1179, 228] width 11 height 9
click at [1159, 225] on icon at bounding box center [1162, 228] width 7 height 7
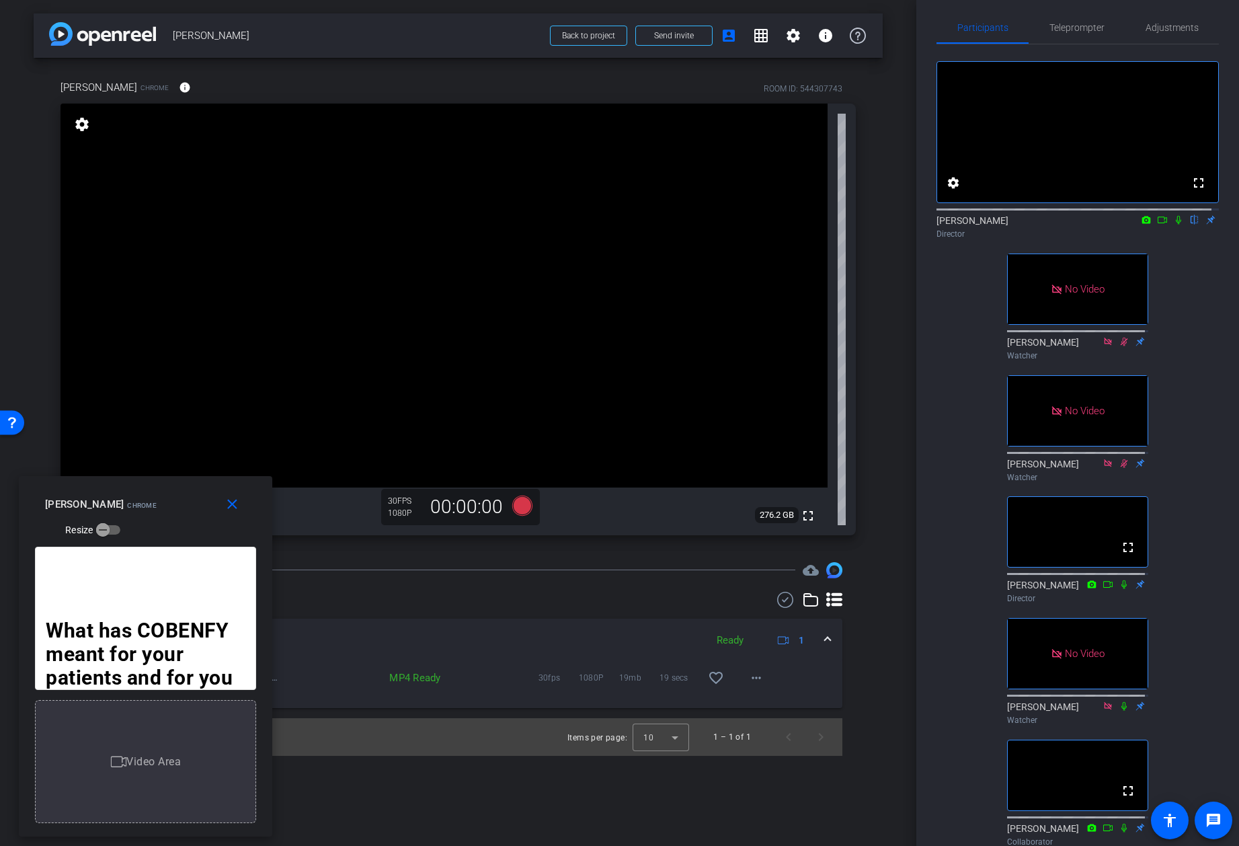
scroll to position [5, 0]
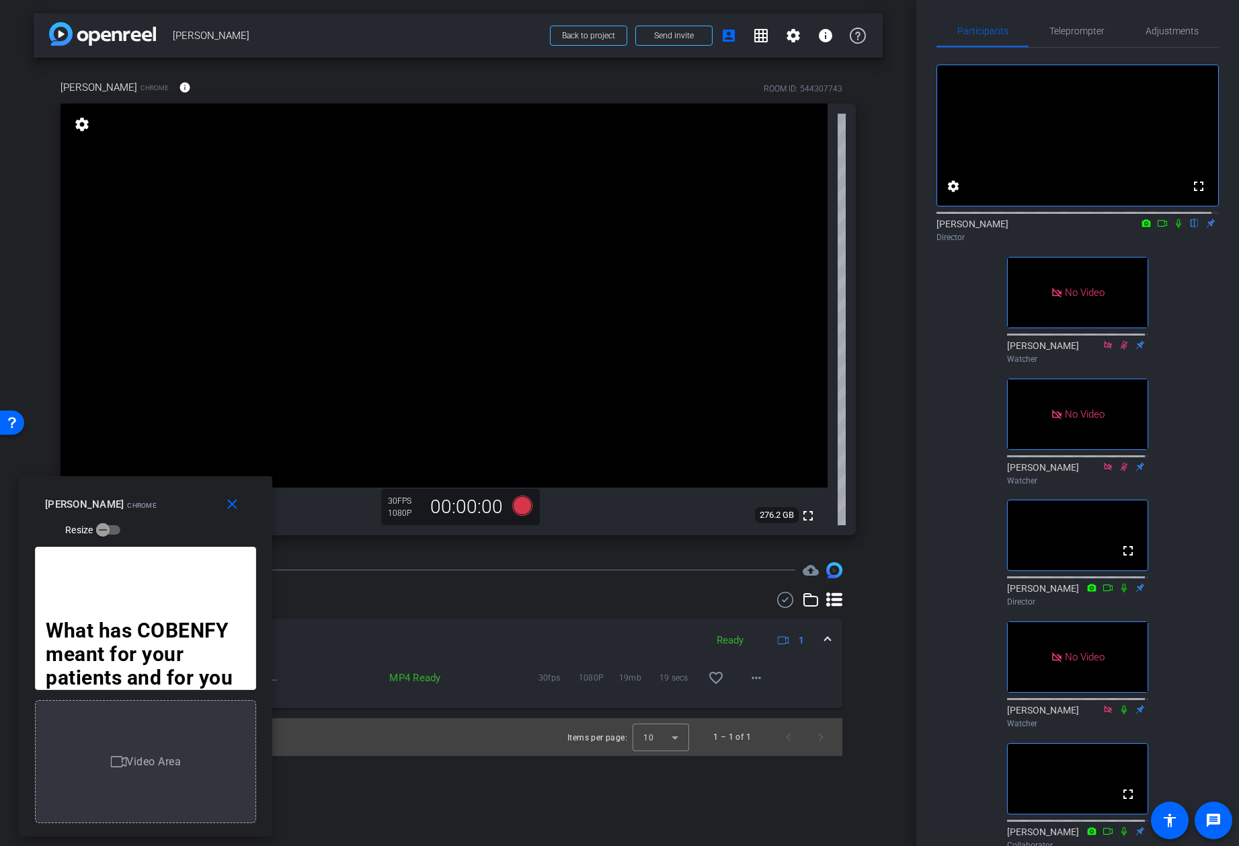
click at [1173, 228] on icon at bounding box center [1178, 223] width 11 height 9
click at [1157, 228] on icon at bounding box center [1162, 223] width 11 height 9
click at [1065, 30] on span "Teleprompter" at bounding box center [1076, 30] width 55 height 9
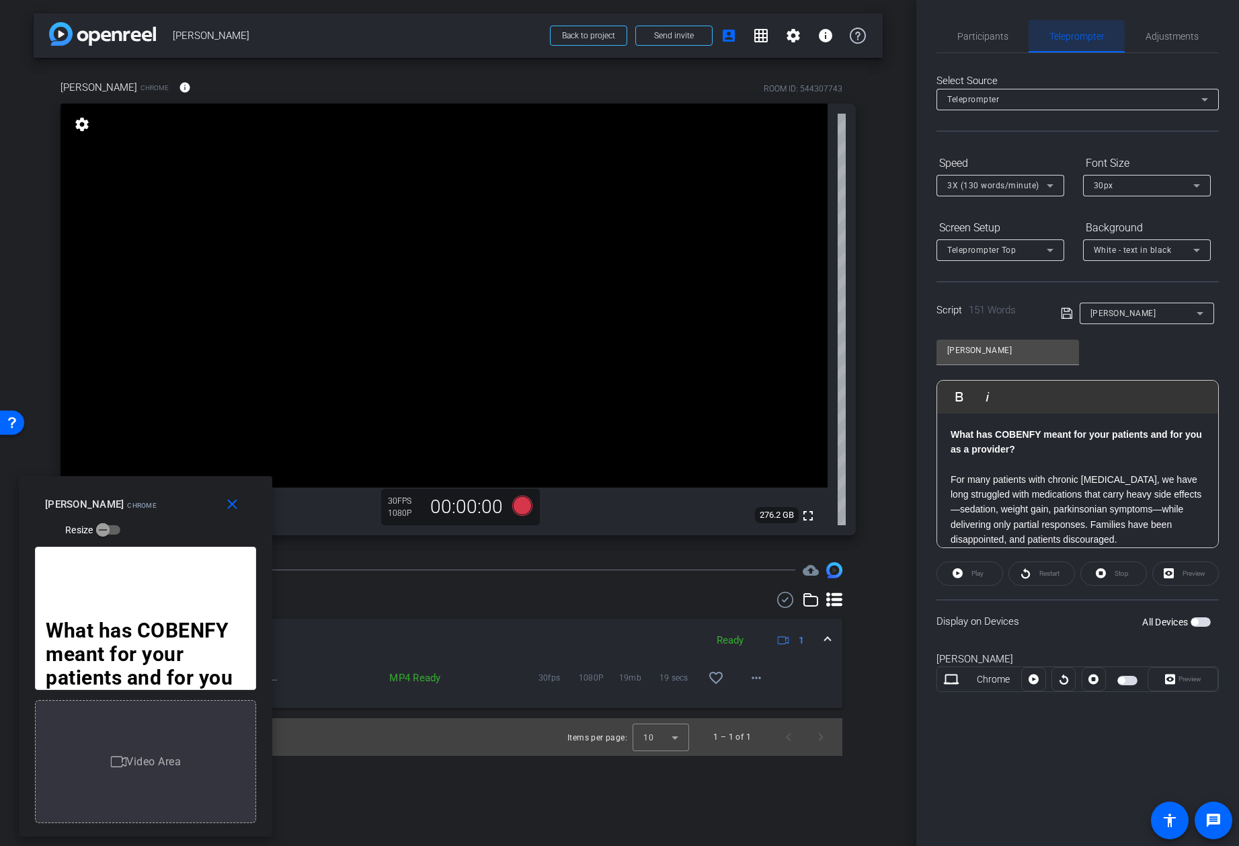
scroll to position [0, 0]
click at [972, 32] on span "Participants" at bounding box center [982, 36] width 51 height 9
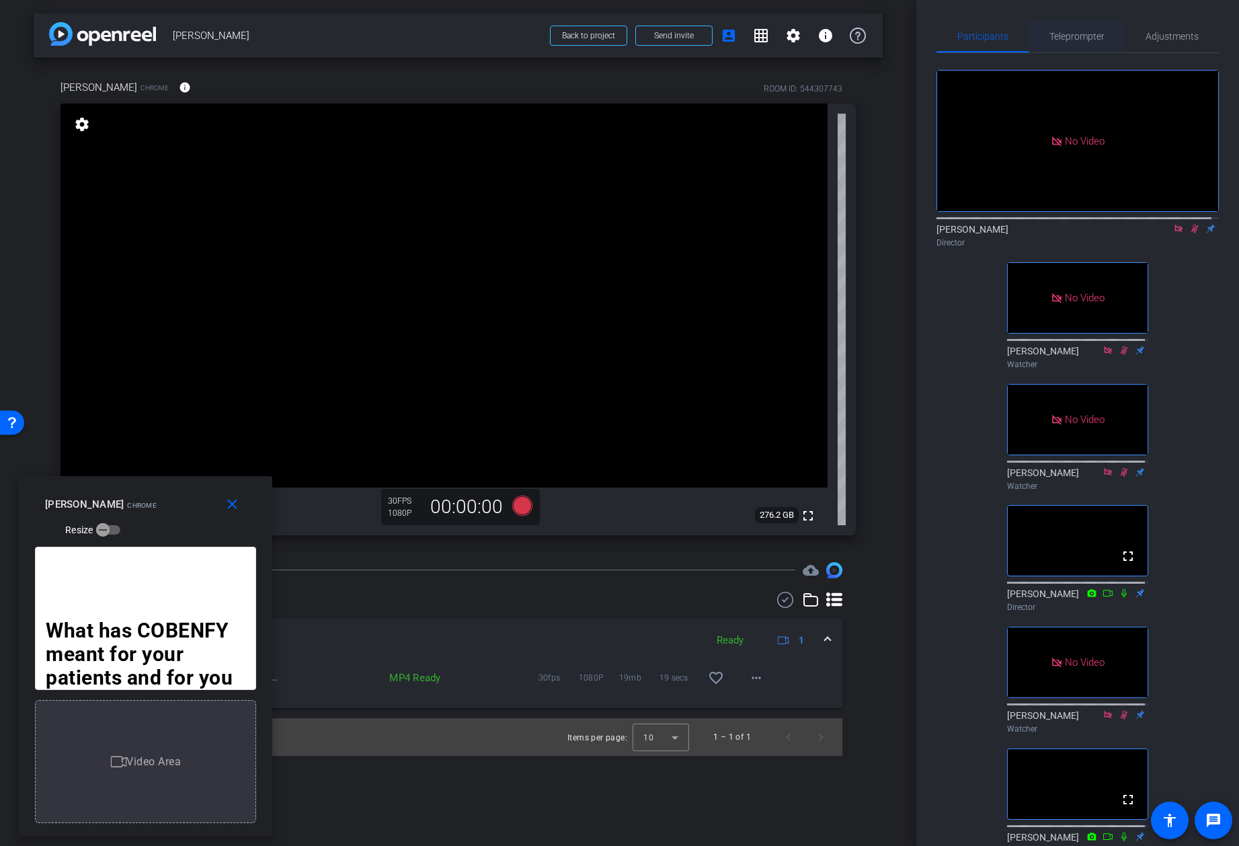
click at [1084, 36] on span "Teleprompter" at bounding box center [1076, 36] width 55 height 9
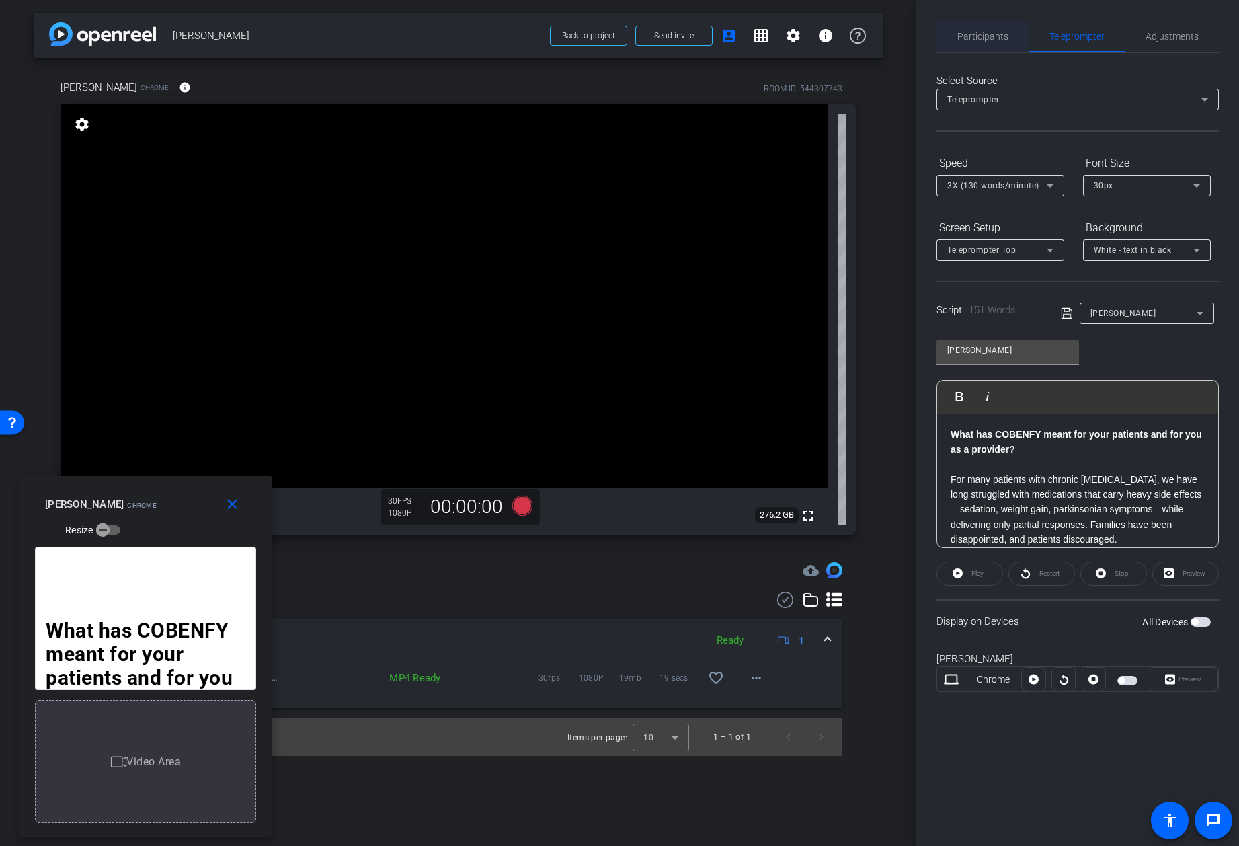
click at [986, 34] on span "Participants" at bounding box center [982, 36] width 51 height 9
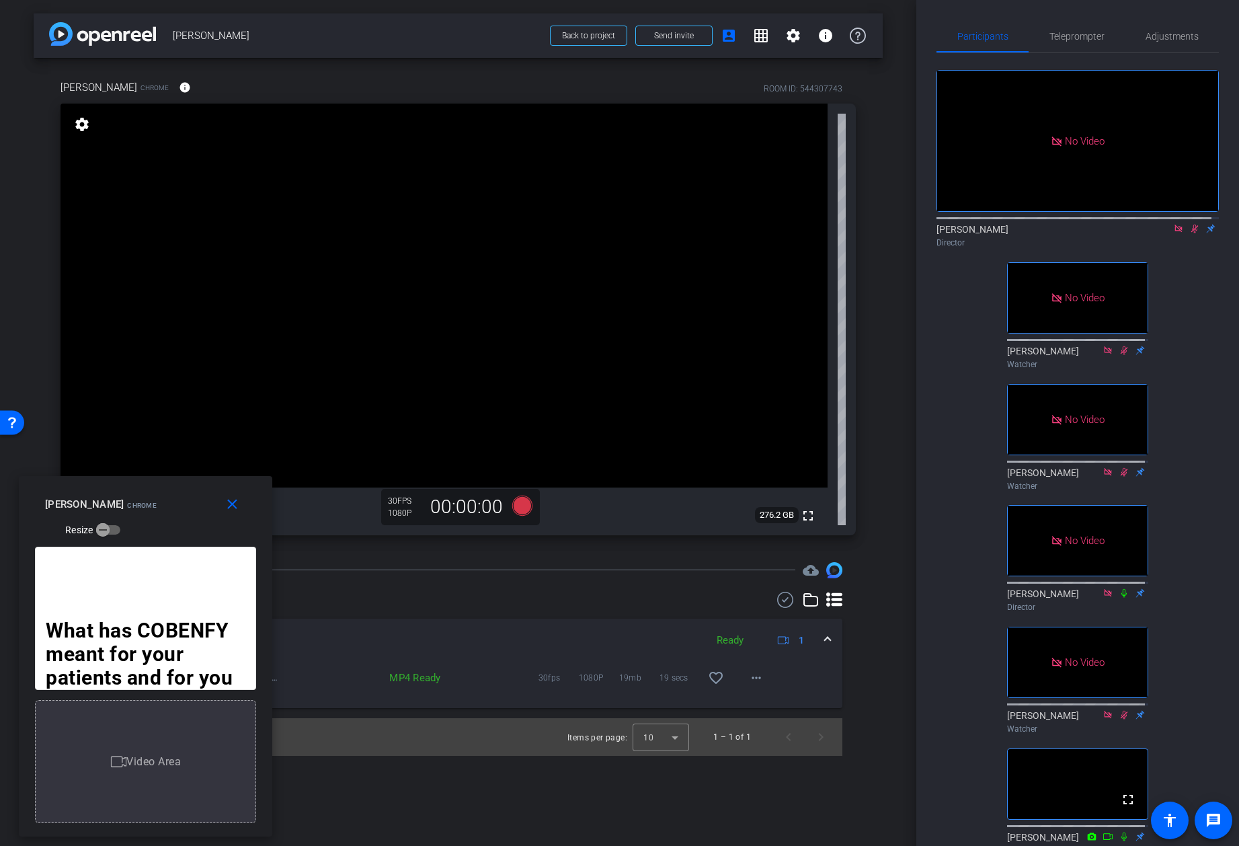
click at [1189, 224] on icon at bounding box center [1194, 228] width 11 height 9
click at [1076, 36] on span "Teleprompter" at bounding box center [1076, 36] width 55 height 9
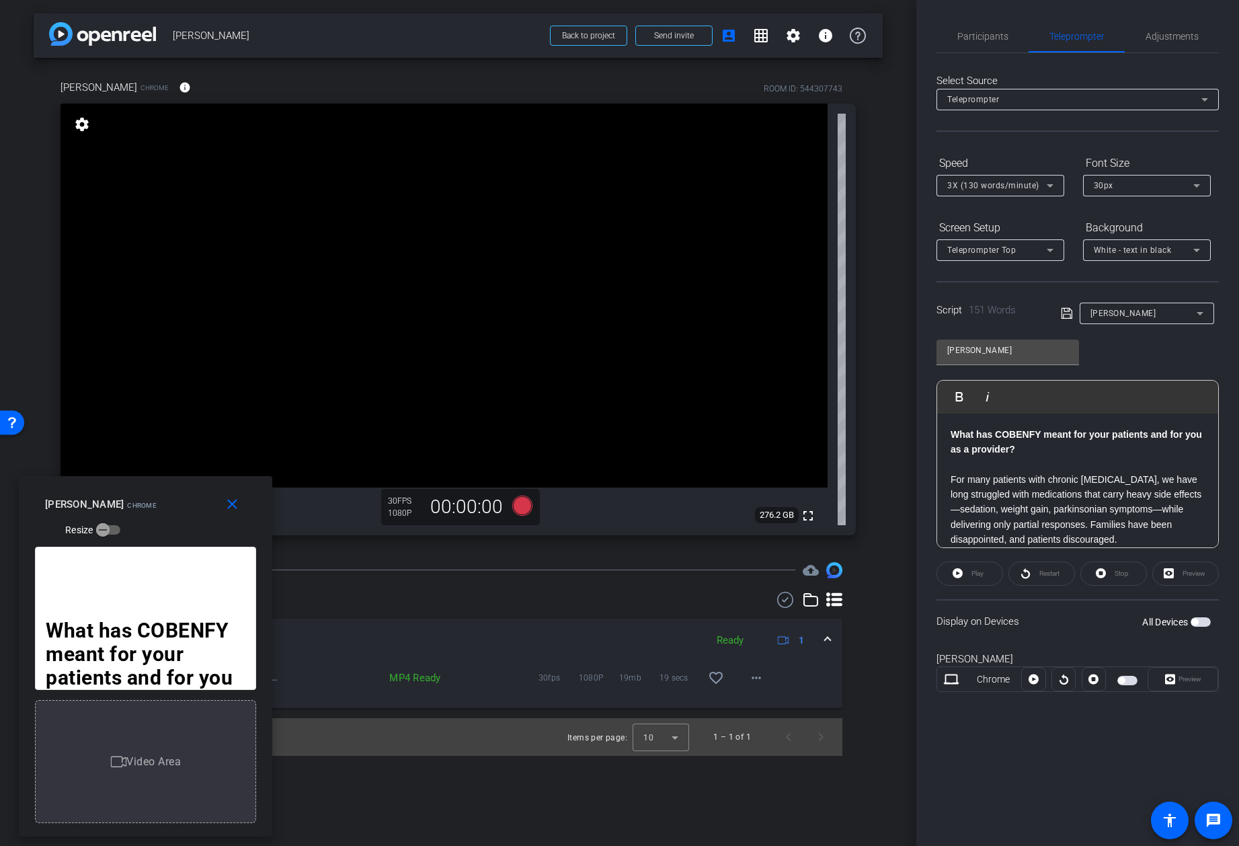
click at [1135, 677] on span "button" at bounding box center [1127, 680] width 20 height 9
click at [993, 35] on span "Participants" at bounding box center [982, 36] width 51 height 9
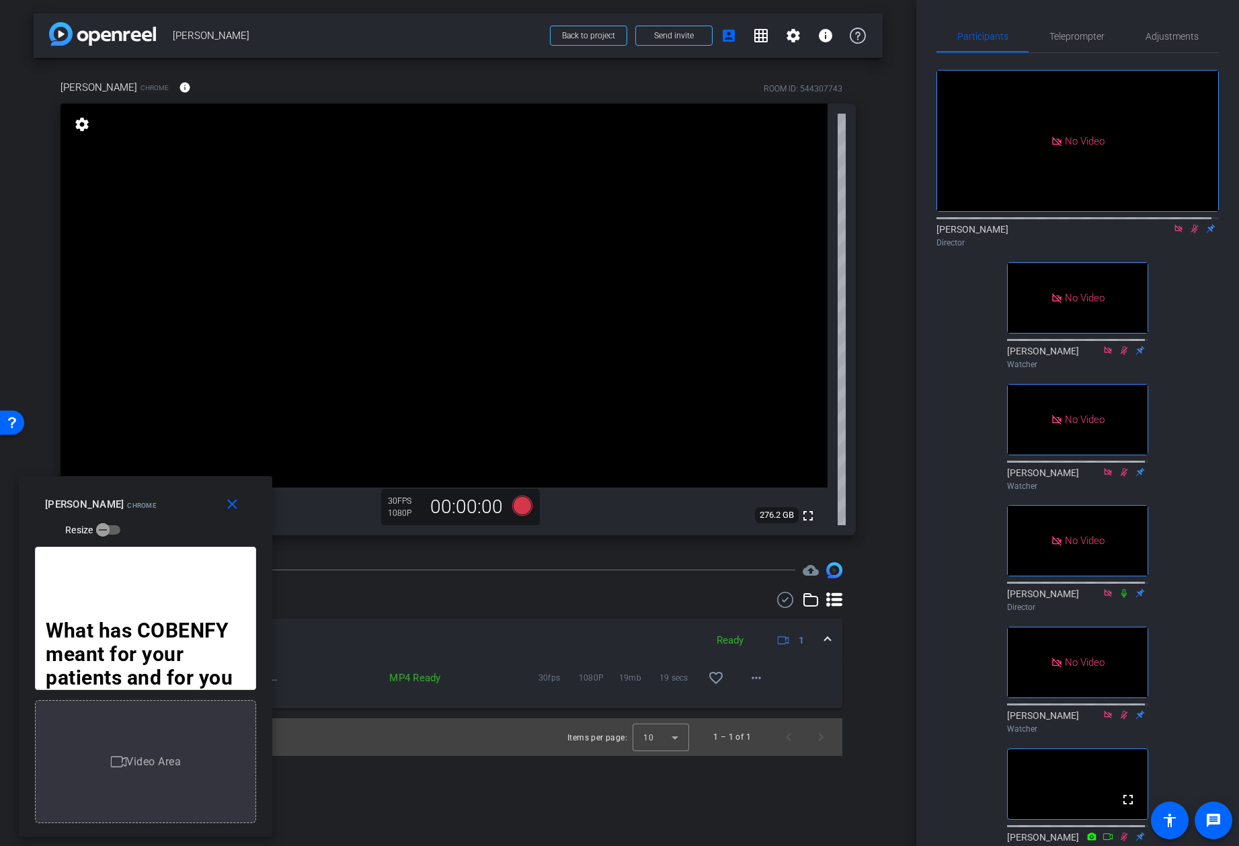
click at [1189, 224] on icon at bounding box center [1194, 228] width 11 height 9
click at [984, 33] on span "Participants" at bounding box center [982, 36] width 51 height 9
click at [1065, 32] on span "Teleprompter" at bounding box center [1076, 36] width 55 height 9
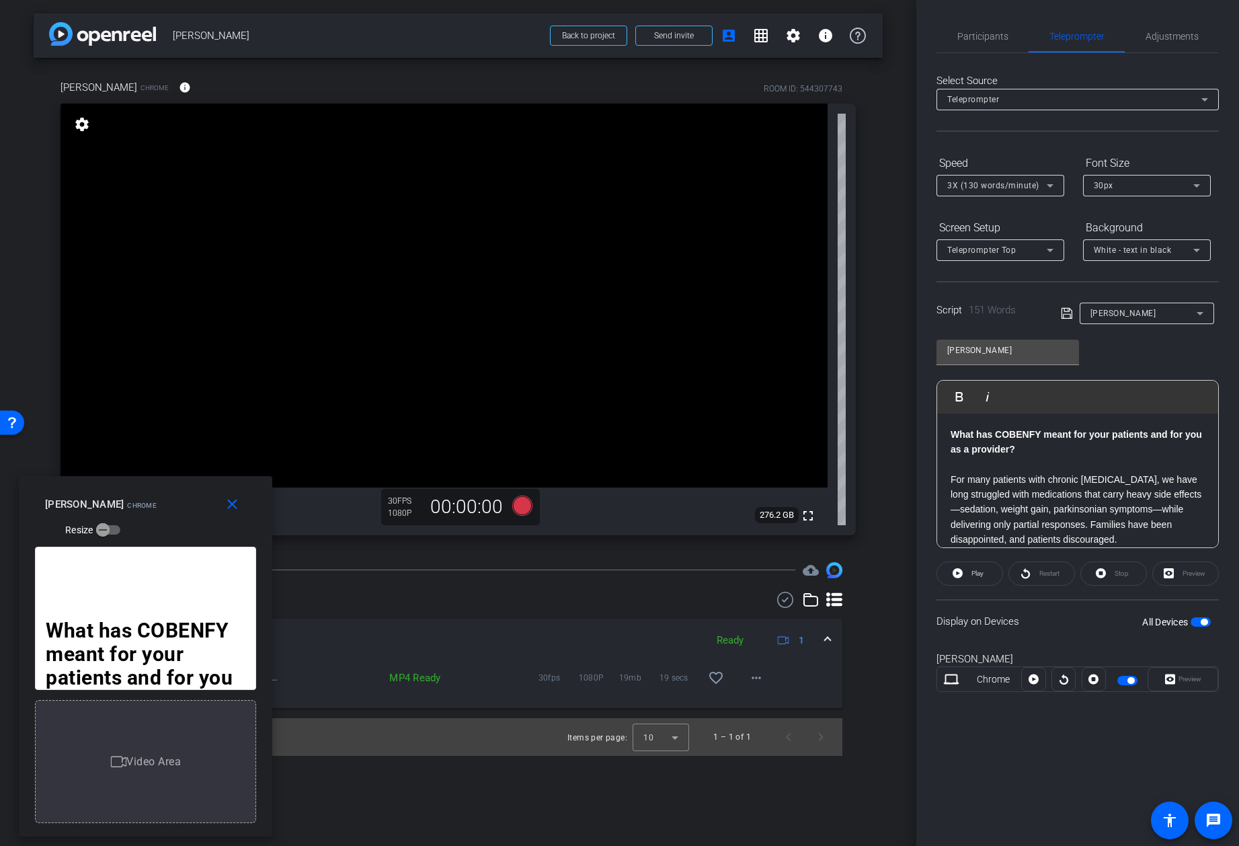
click at [1042, 569] on div "Restart" at bounding box center [1041, 573] width 67 height 24
click at [1066, 683] on div at bounding box center [1064, 679] width 24 height 24
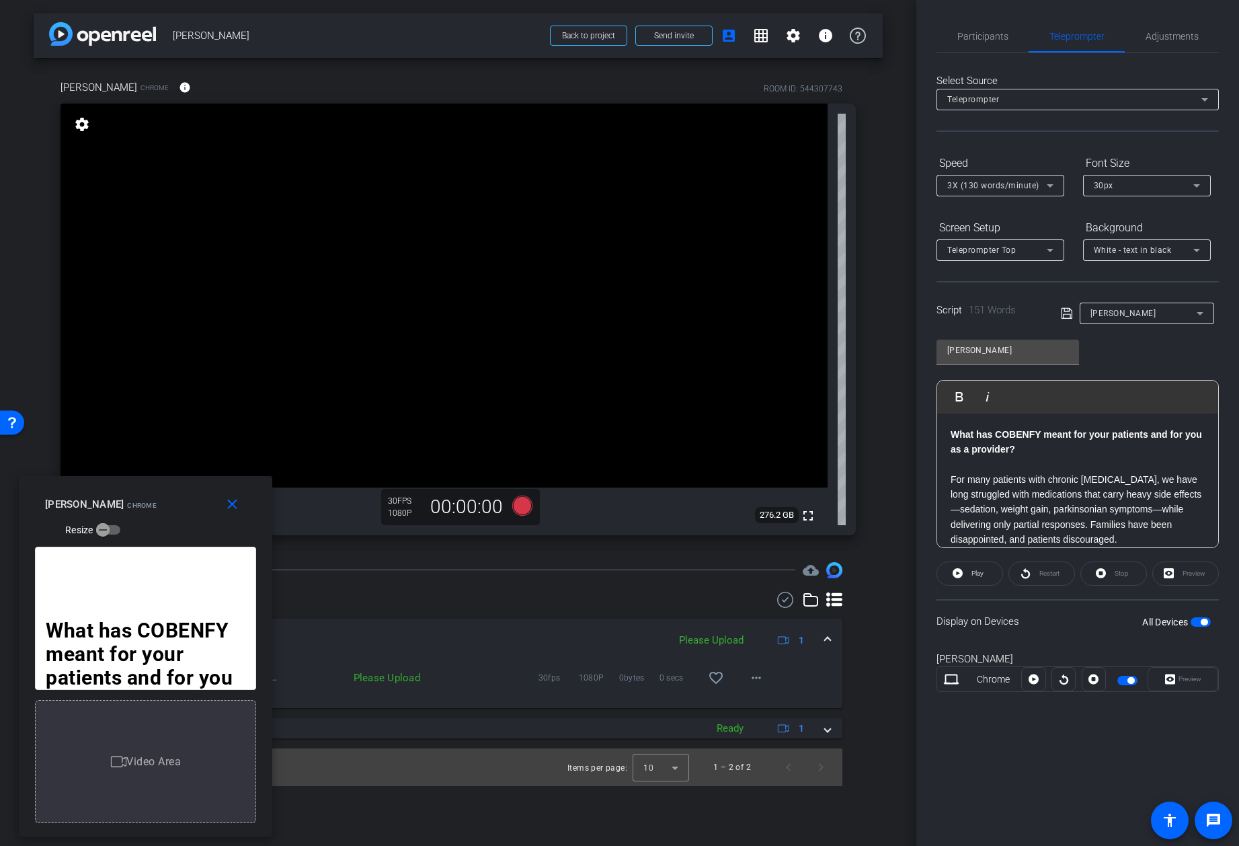
click at [1067, 679] on div at bounding box center [1064, 679] width 24 height 24
click at [992, 32] on span "Participants" at bounding box center [982, 36] width 51 height 9
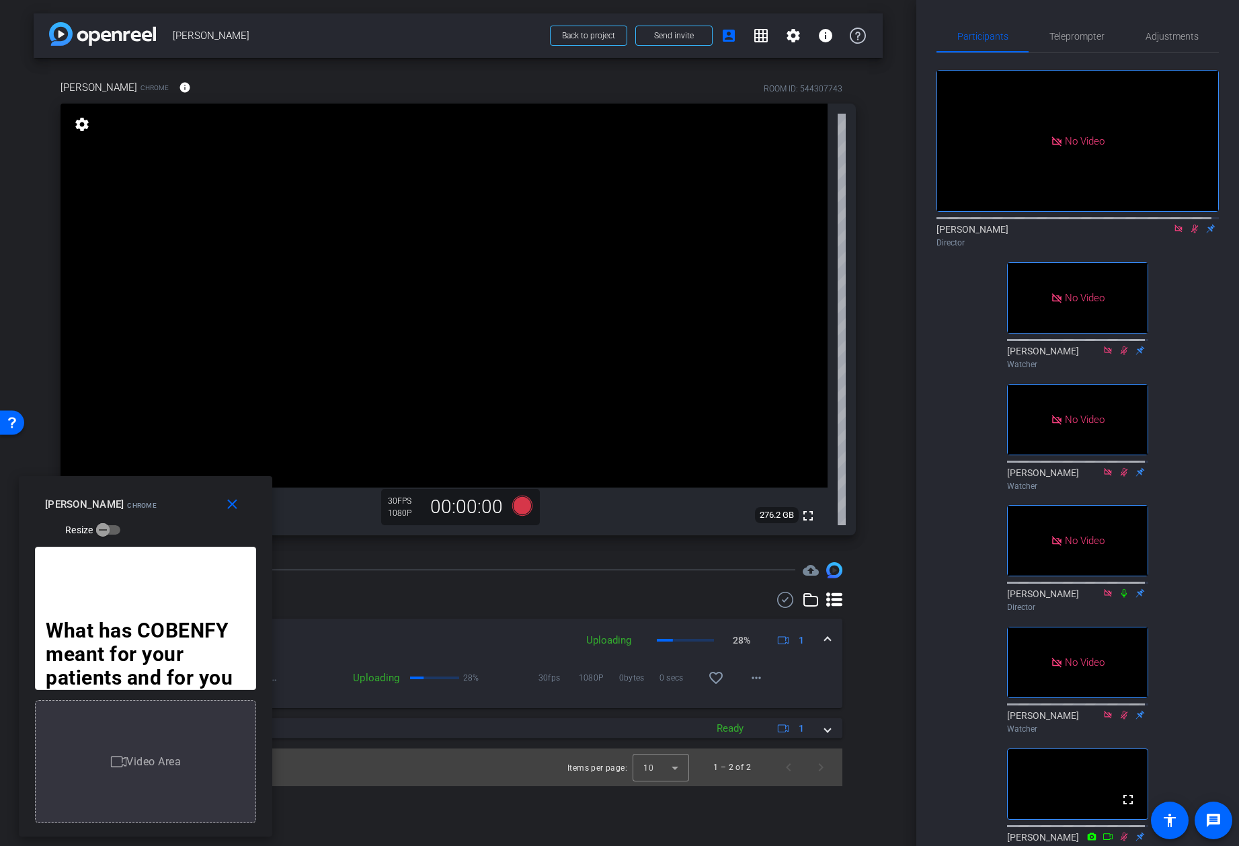
click at [1189, 224] on icon at bounding box center [1194, 228] width 11 height 9
click at [1192, 225] on icon at bounding box center [1194, 229] width 5 height 9
click at [1189, 224] on icon at bounding box center [1194, 228] width 11 height 9
click at [1060, 28] on span "Teleprompter" at bounding box center [1076, 36] width 55 height 32
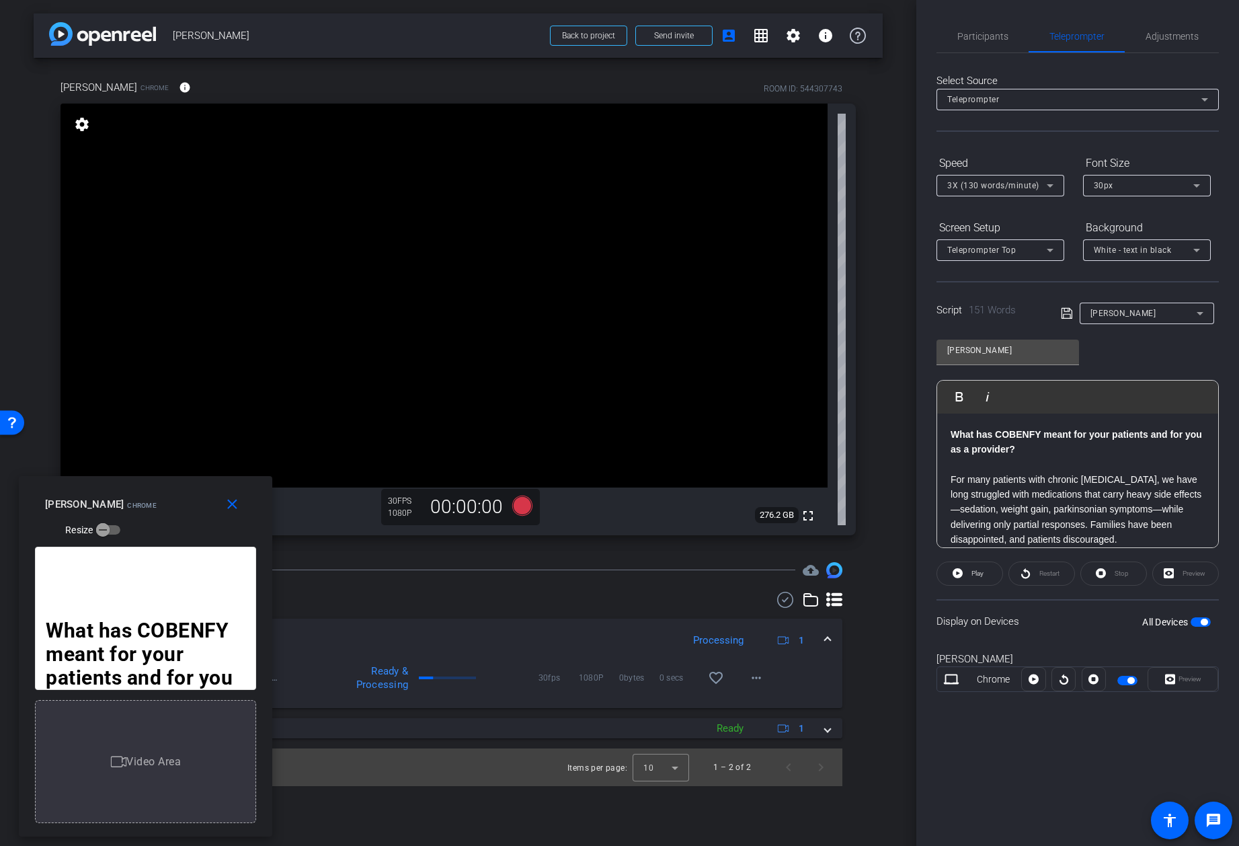
click at [1025, 188] on span "3X (130 words/minute)" at bounding box center [993, 185] width 92 height 9
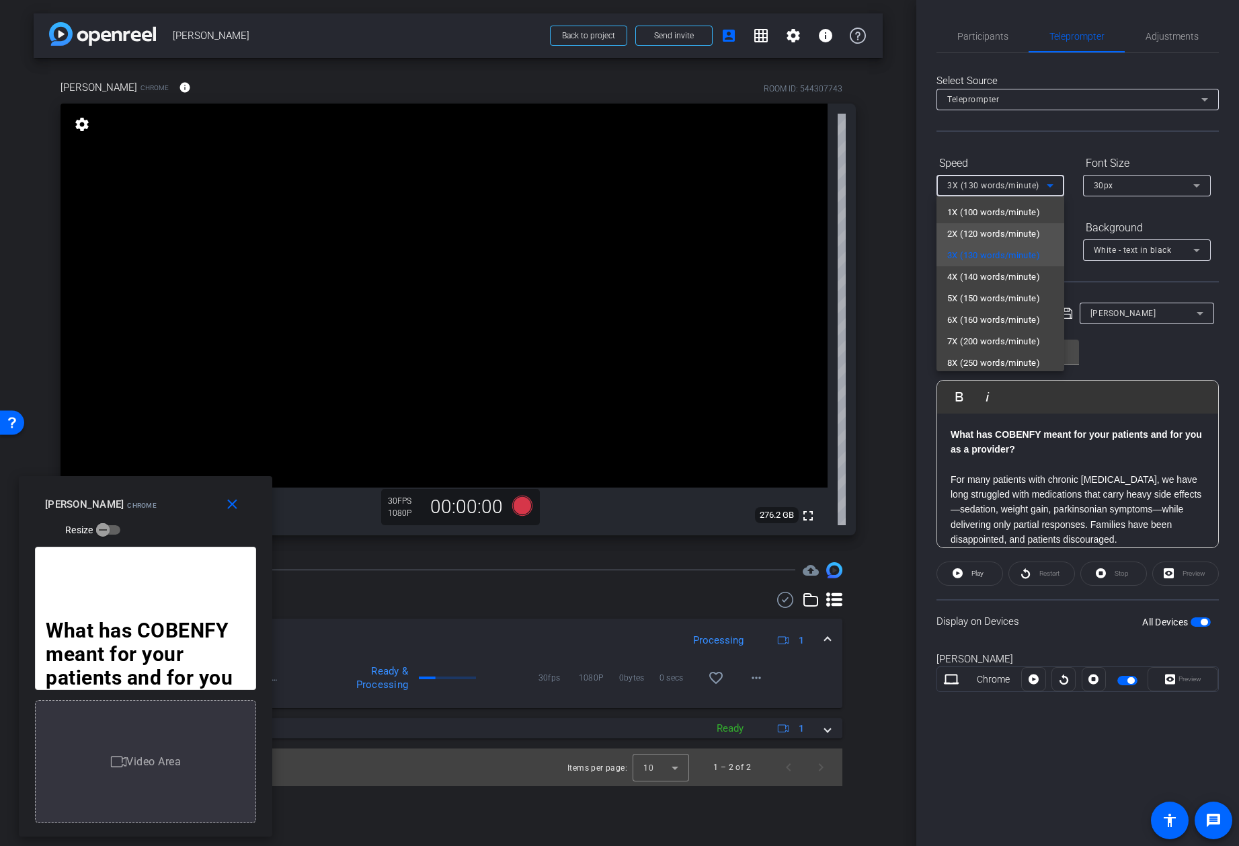
click at [1014, 235] on span "2X (120 words/minute)" at bounding box center [993, 234] width 93 height 16
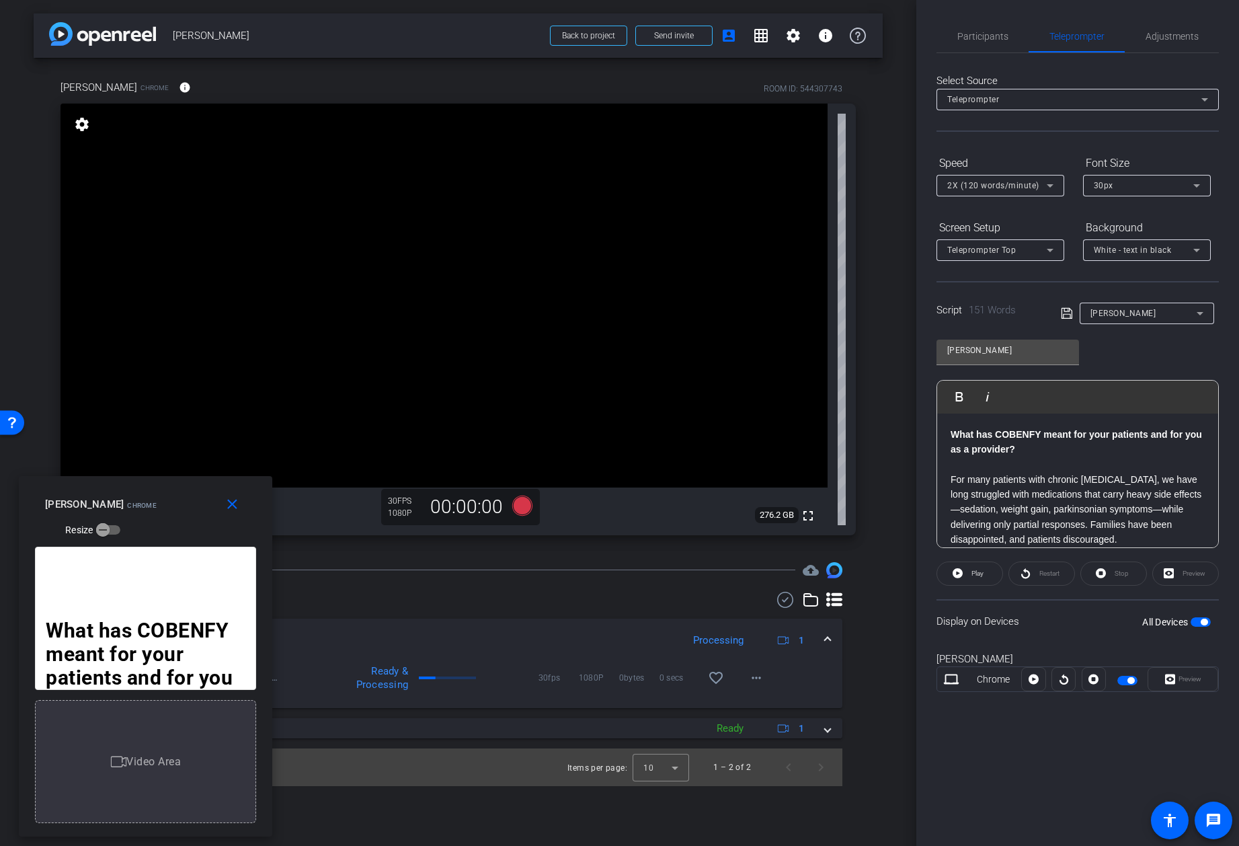
click at [1058, 678] on div at bounding box center [1064, 679] width 24 height 24
click at [1063, 678] on div at bounding box center [1064, 679] width 24 height 24
click at [984, 33] on span "Participants" at bounding box center [982, 36] width 51 height 9
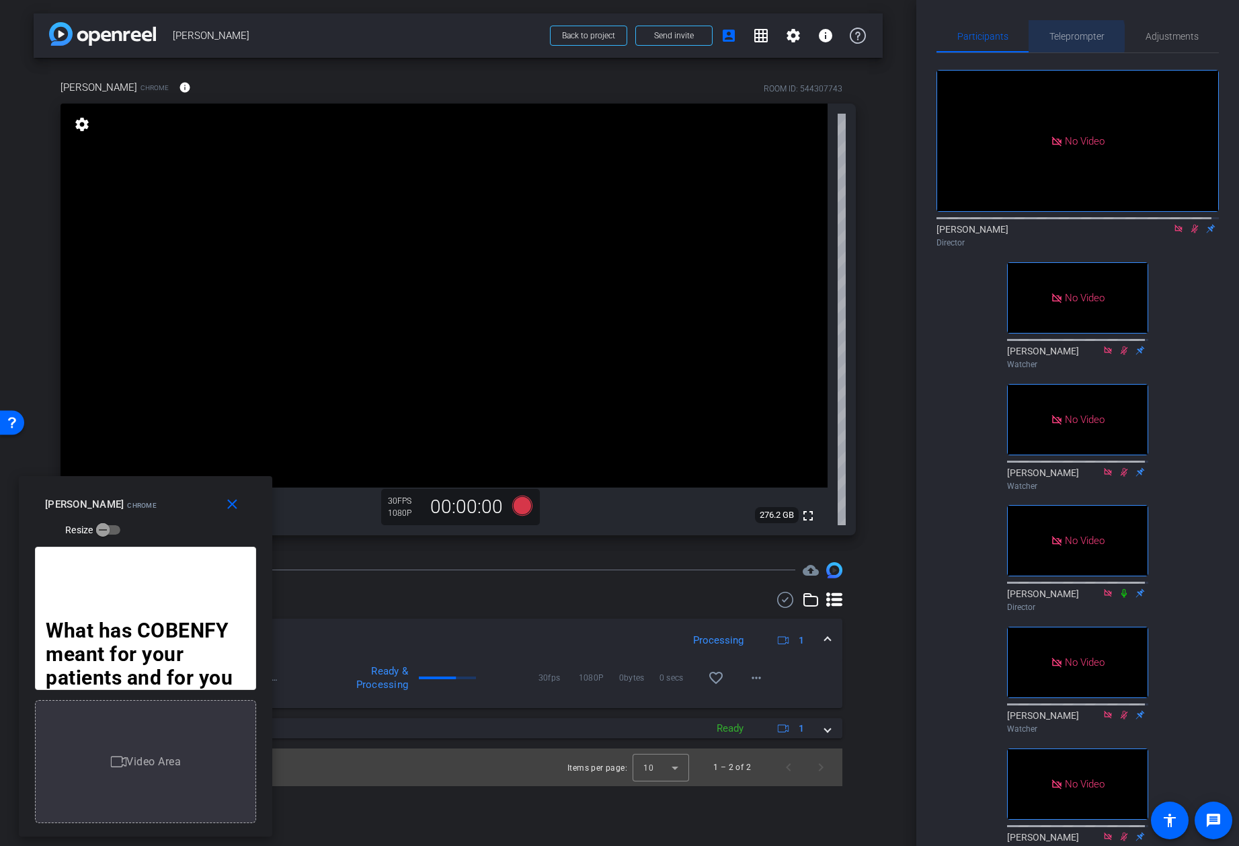
click at [1066, 38] on span "Teleprompter" at bounding box center [1076, 36] width 55 height 9
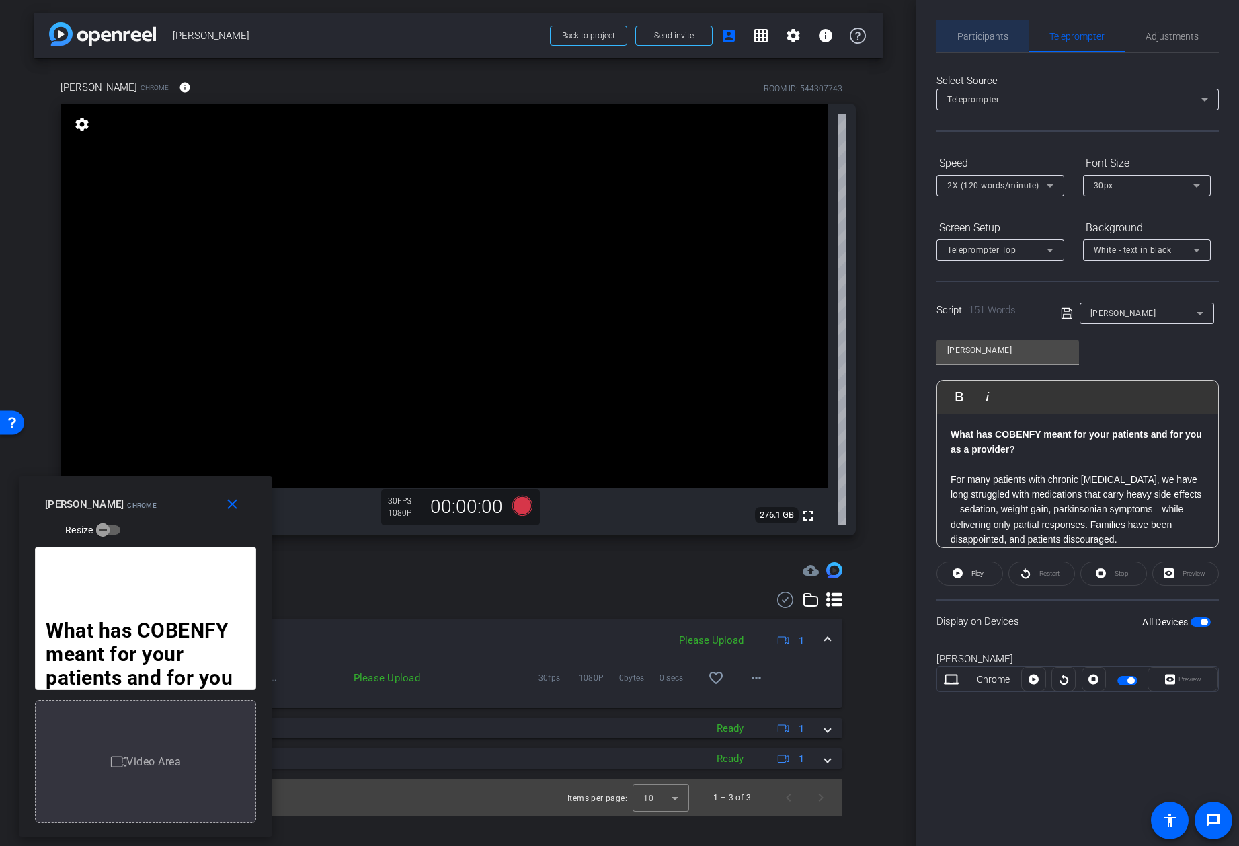
click at [976, 33] on span "Participants" at bounding box center [982, 36] width 51 height 9
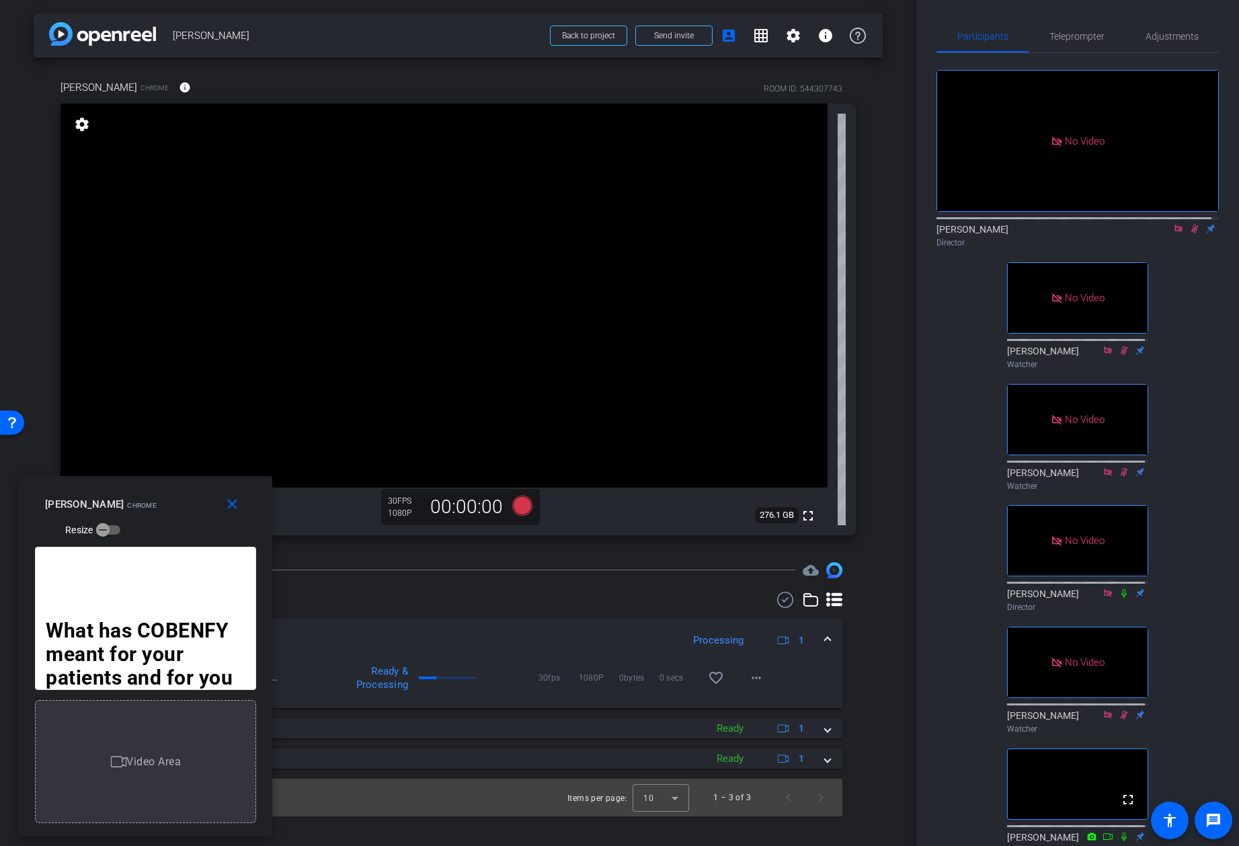
click at [1191, 225] on icon at bounding box center [1194, 229] width 7 height 9
click at [1077, 30] on span "Teleprompter" at bounding box center [1076, 36] width 55 height 32
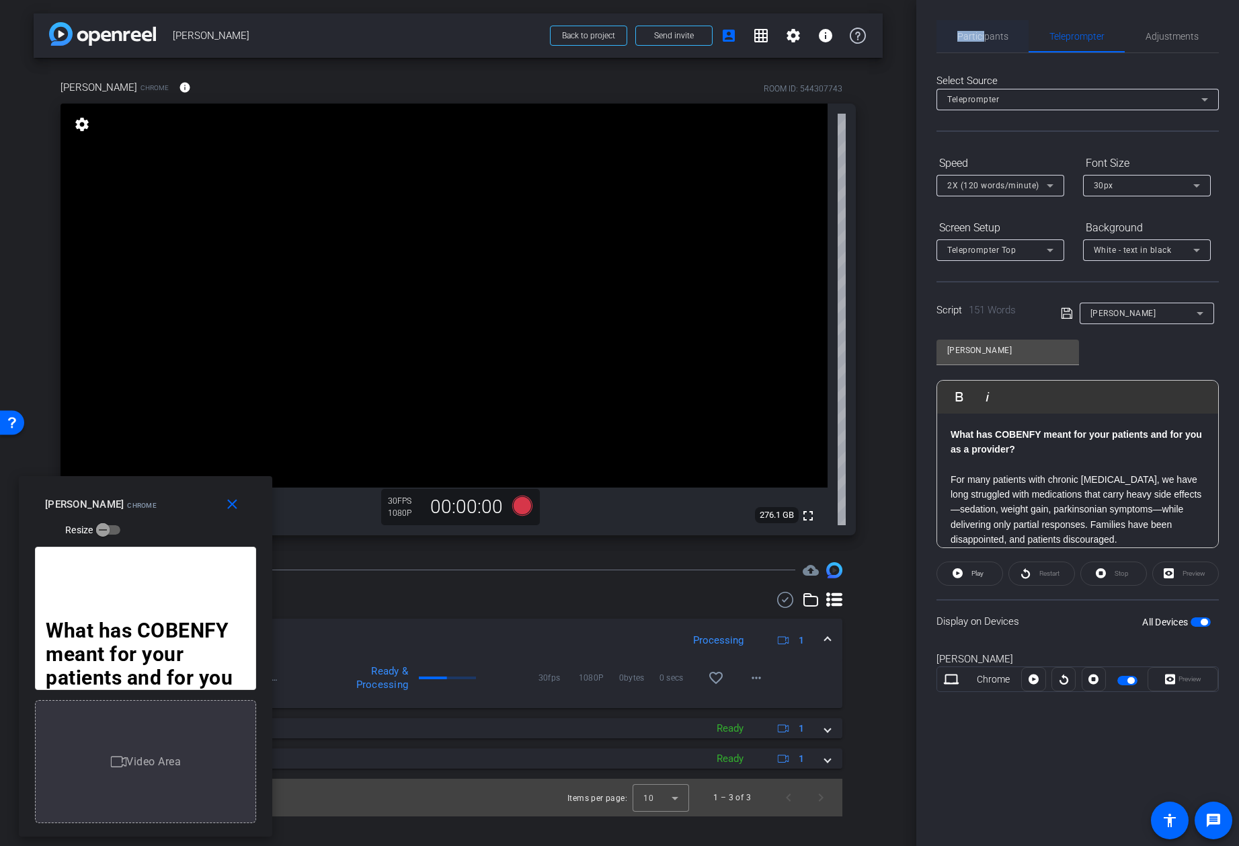
click at [986, 29] on span "Participants" at bounding box center [982, 36] width 51 height 32
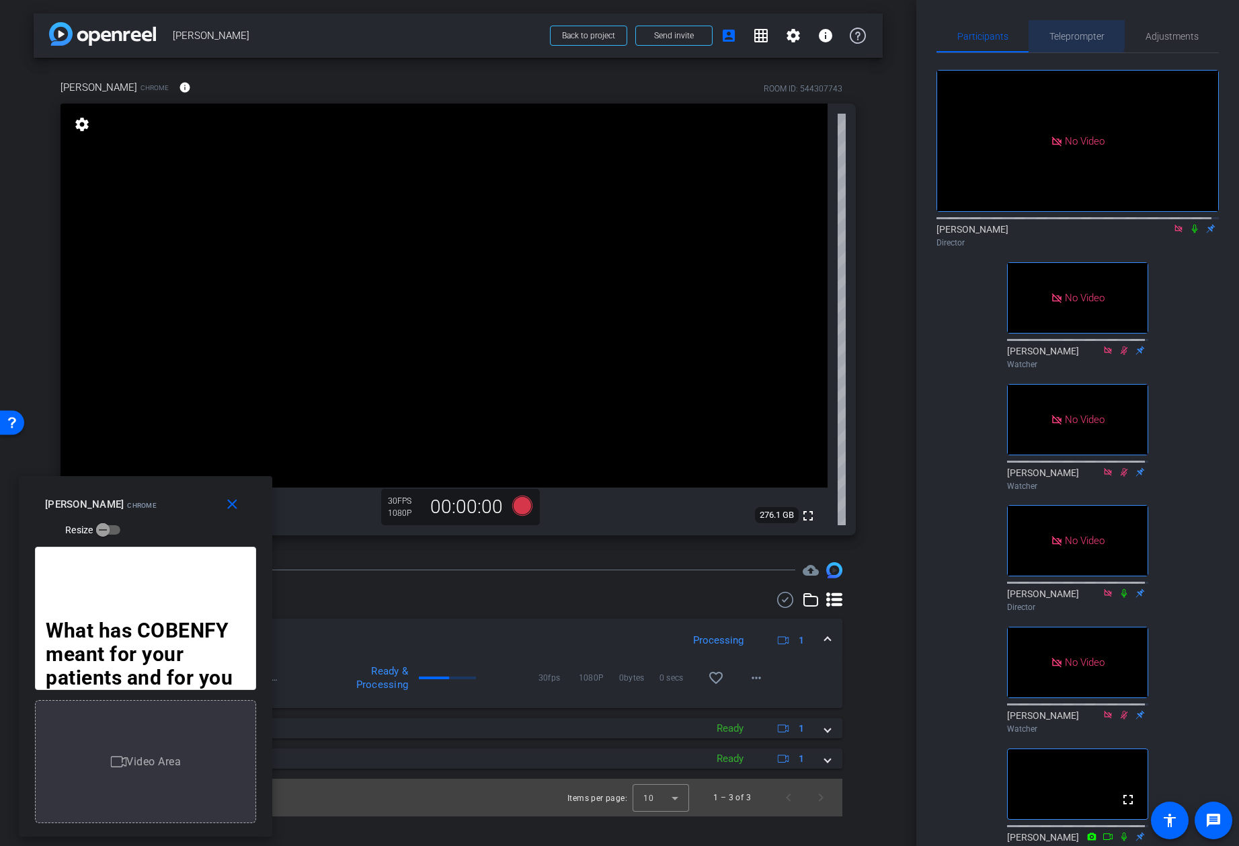
click at [1068, 29] on span "Teleprompter" at bounding box center [1076, 36] width 55 height 32
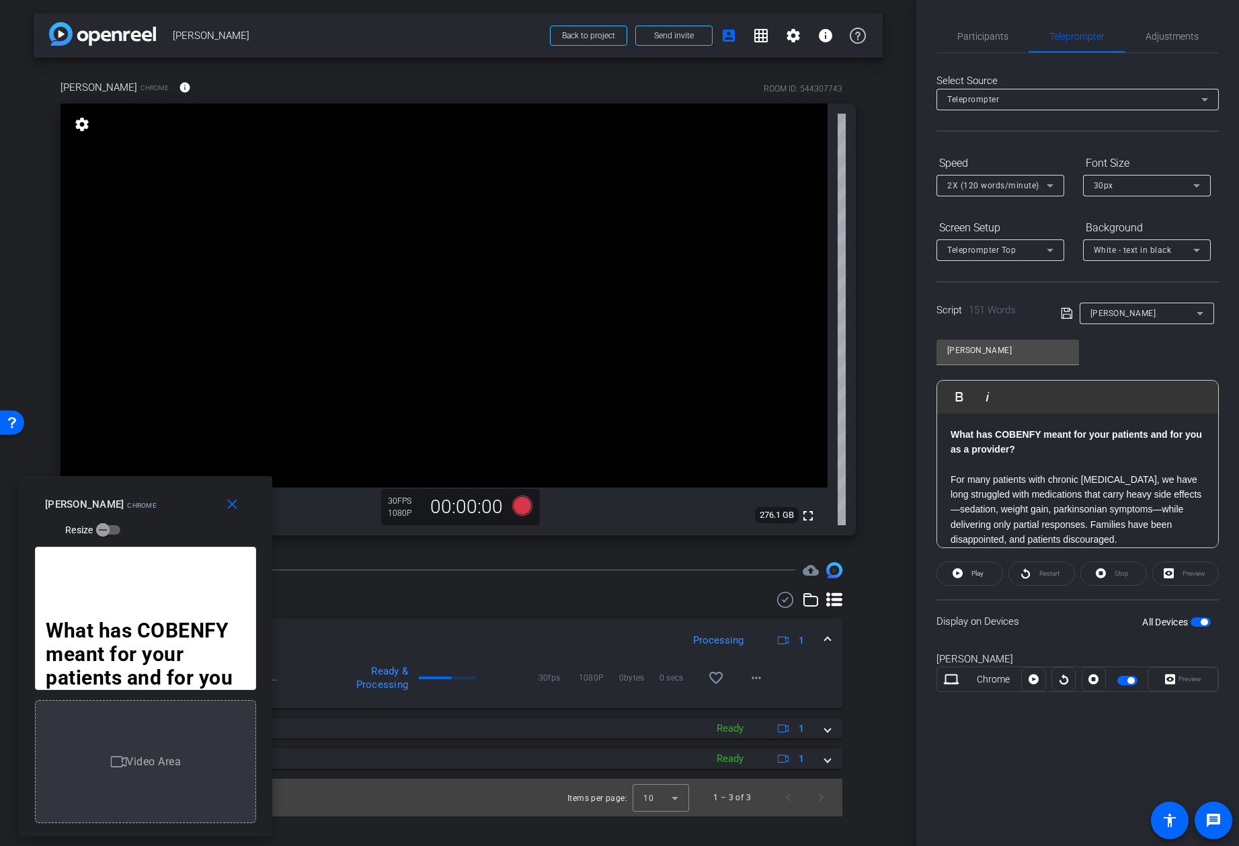
click at [1045, 574] on div "Restart" at bounding box center [1041, 573] width 67 height 24
click at [1063, 682] on div at bounding box center [1064, 679] width 24 height 24
click at [973, 36] on span "Participants" at bounding box center [982, 36] width 51 height 9
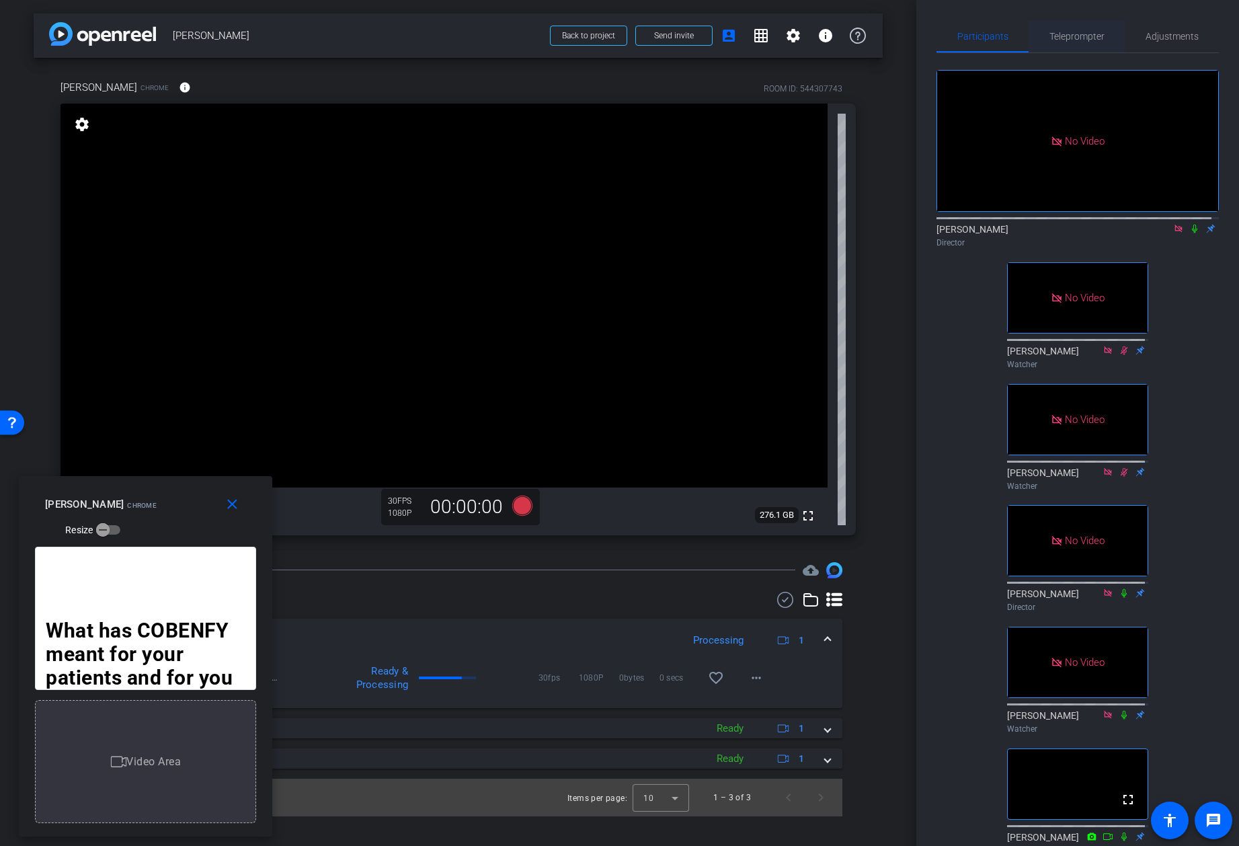
click at [1083, 40] on span "Teleprompter" at bounding box center [1076, 36] width 55 height 9
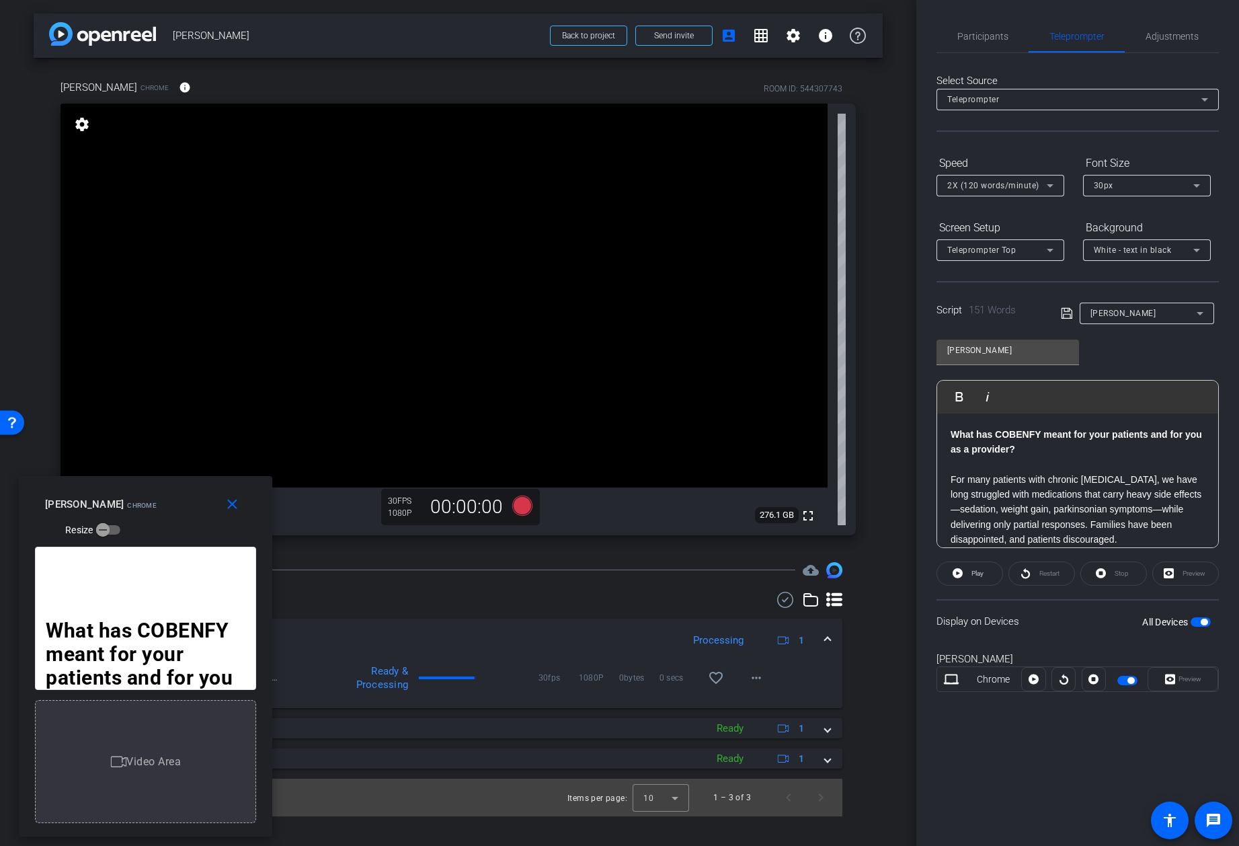
click at [1126, 678] on span "button" at bounding box center [1127, 680] width 20 height 9
click at [977, 33] on span "Participants" at bounding box center [982, 36] width 51 height 9
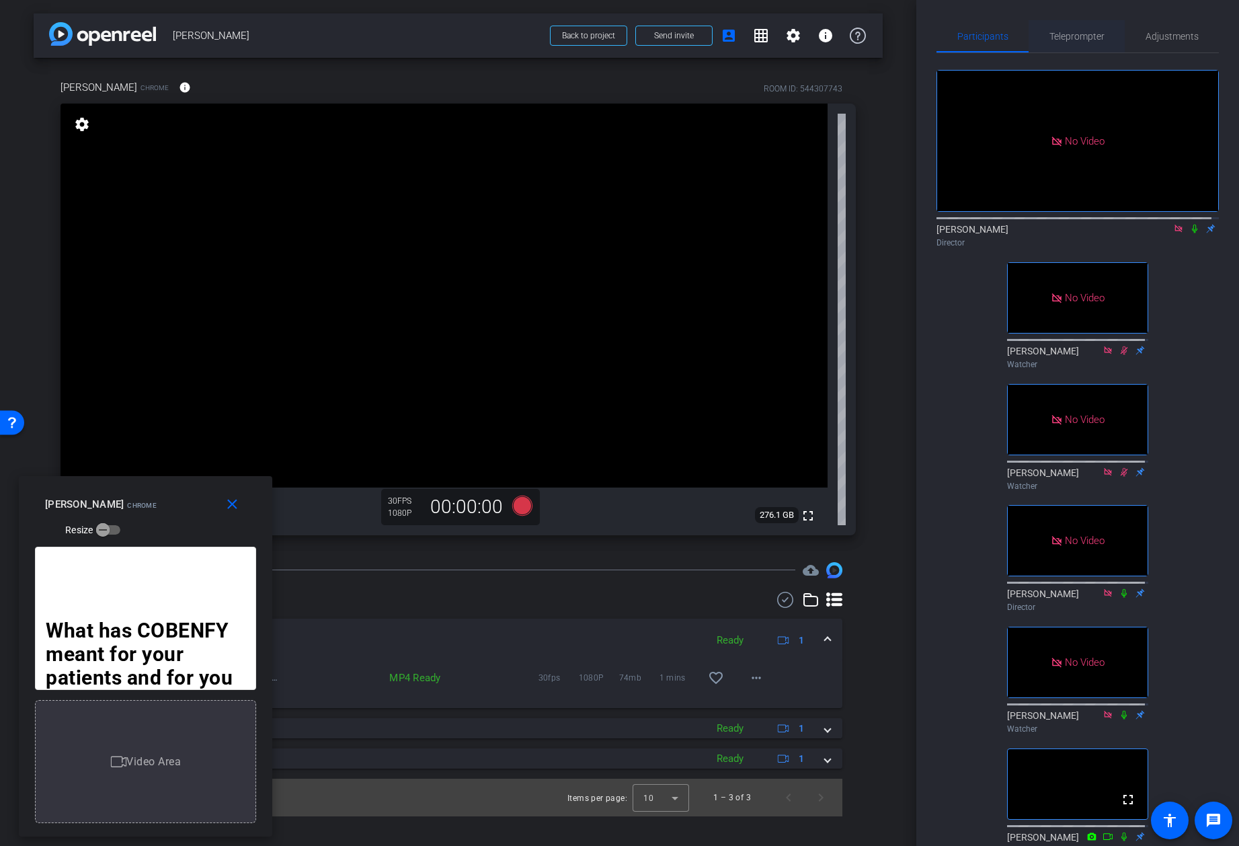
click at [1063, 36] on span "Teleprompter" at bounding box center [1076, 36] width 55 height 9
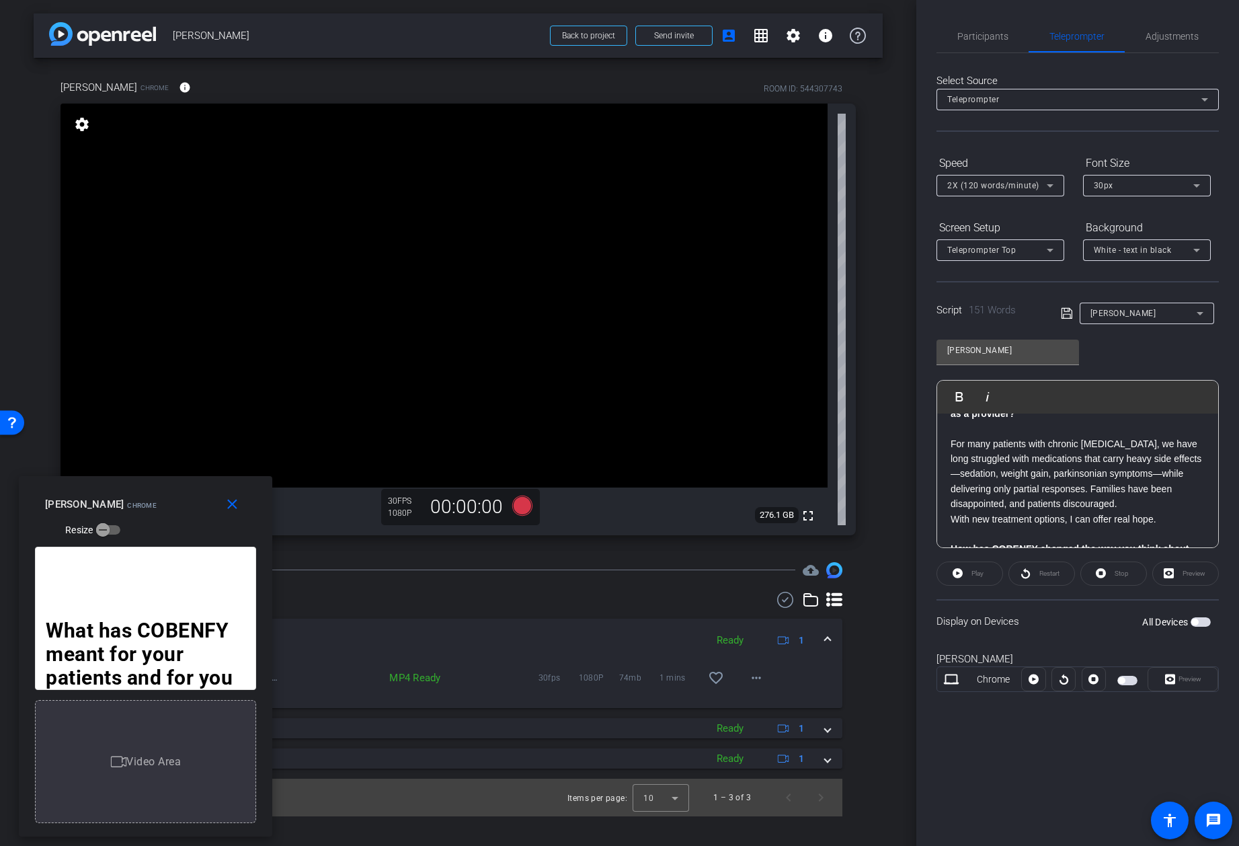
scroll to position [38, 0]
click at [976, 32] on span "Participants" at bounding box center [982, 36] width 51 height 9
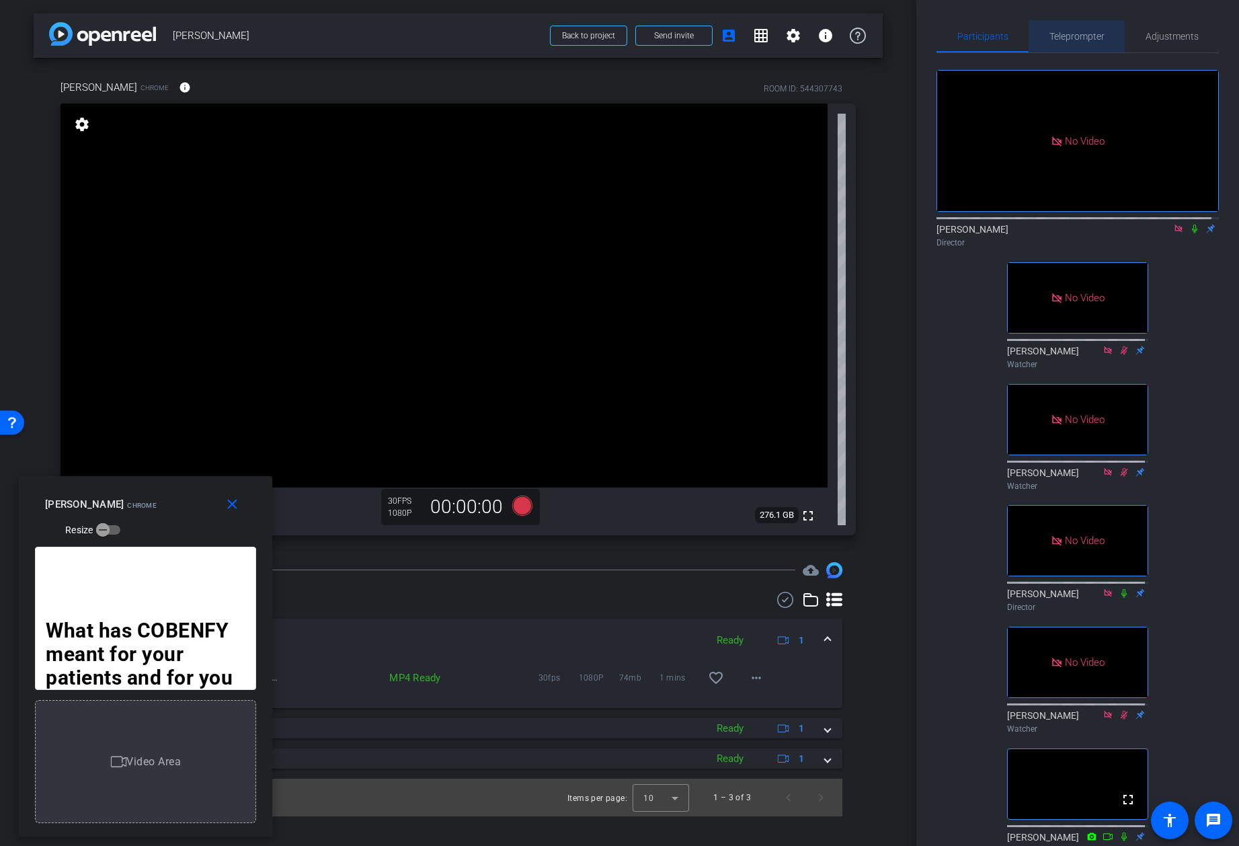
click at [1076, 38] on span "Teleprompter" at bounding box center [1076, 36] width 55 height 9
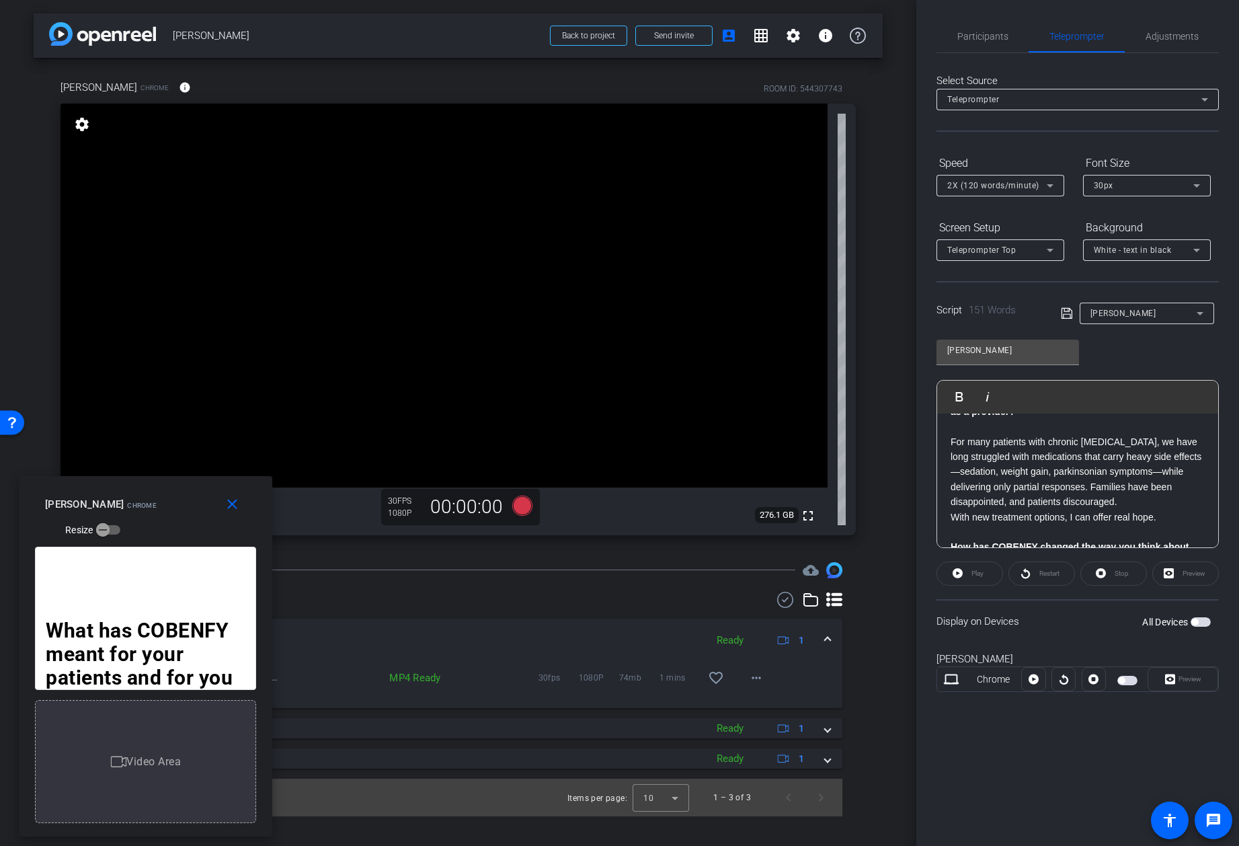
click at [1036, 185] on span "2X (120 words/minute)" at bounding box center [993, 185] width 92 height 9
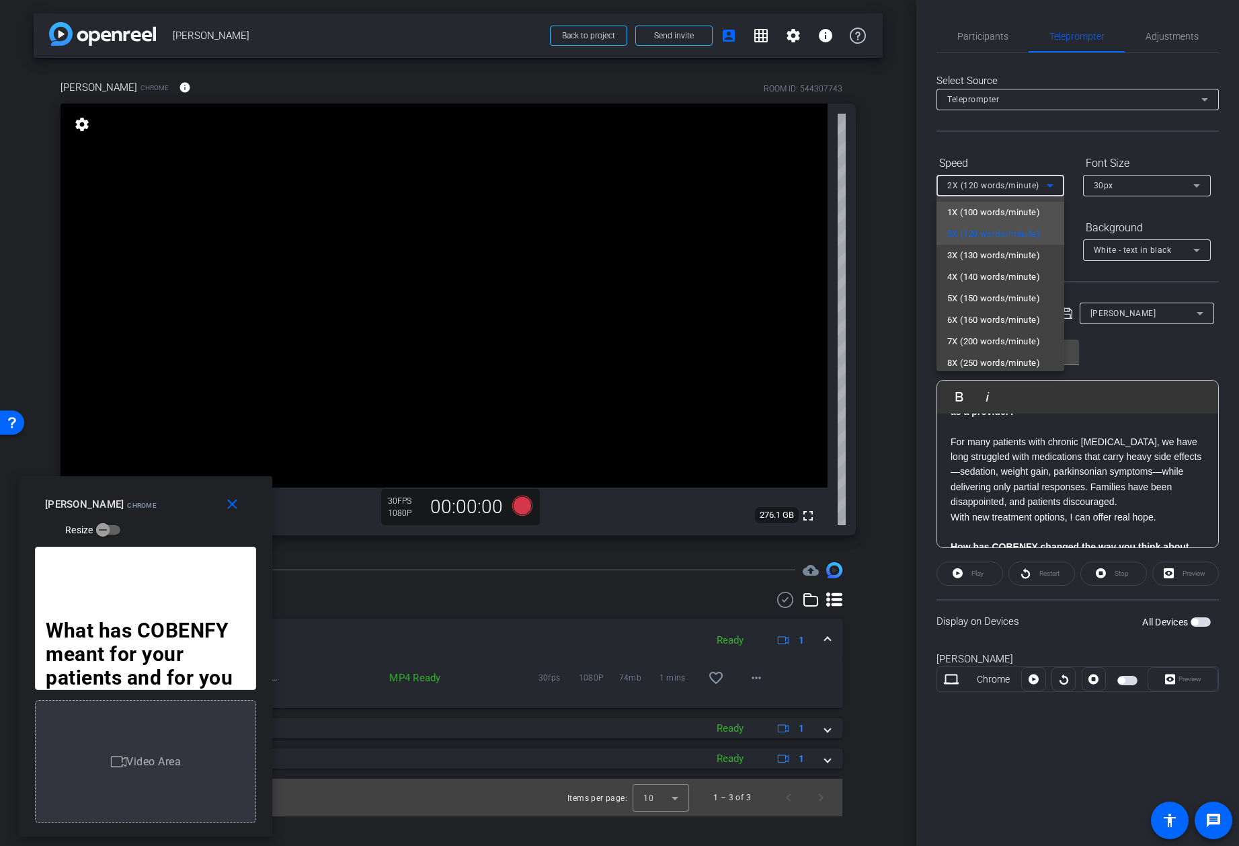
click at [999, 208] on span "1X (100 words/minute)" at bounding box center [993, 212] width 93 height 16
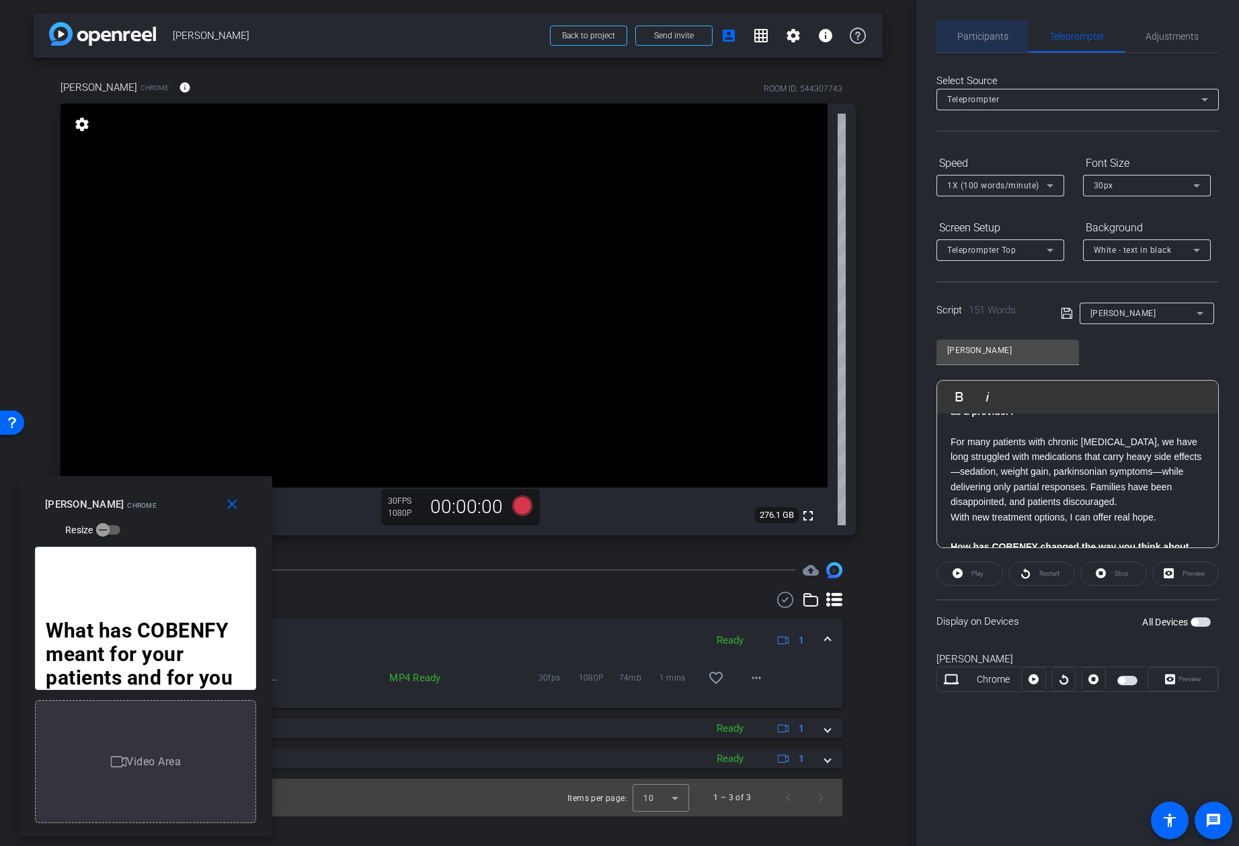
click at [972, 40] on span "Participants" at bounding box center [982, 36] width 51 height 9
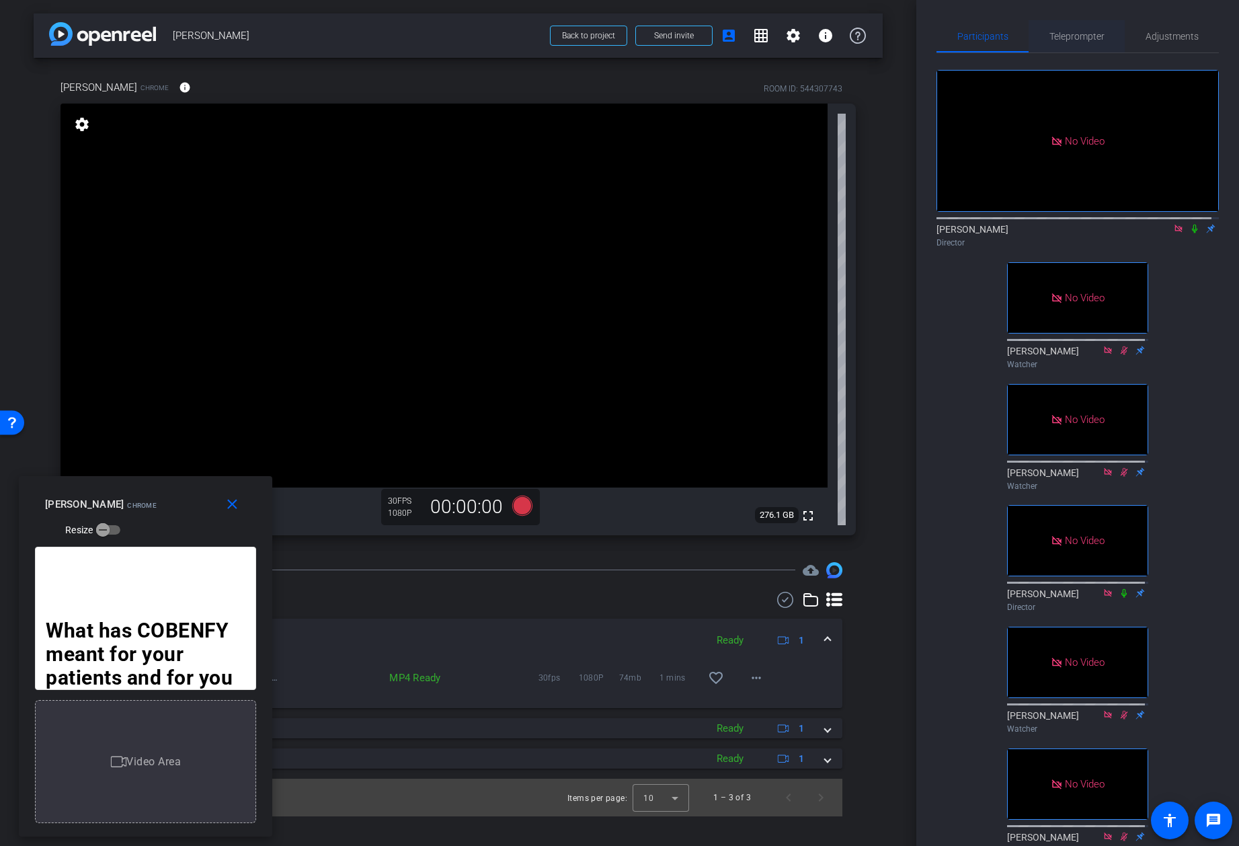
click at [1073, 34] on span "Teleprompter" at bounding box center [1076, 36] width 55 height 9
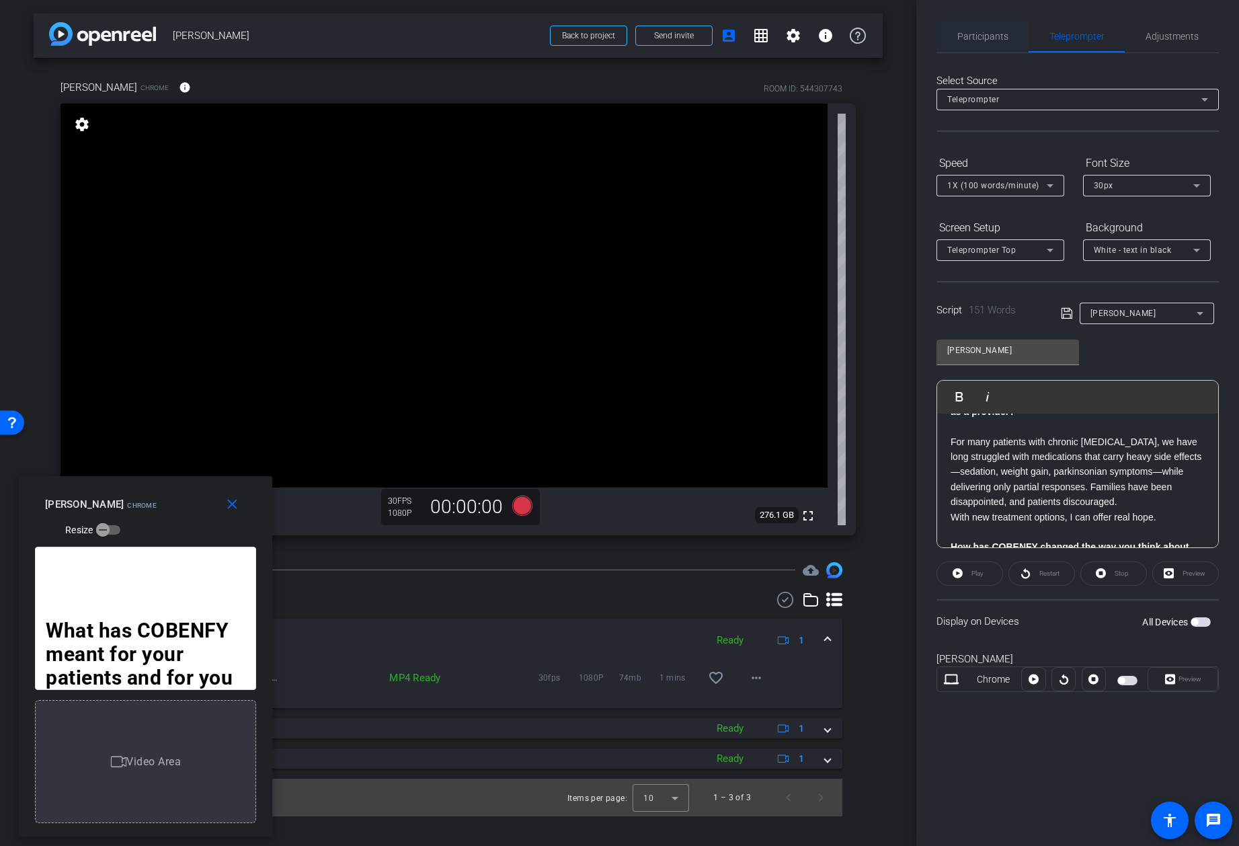
click at [990, 38] on span "Participants" at bounding box center [982, 36] width 51 height 9
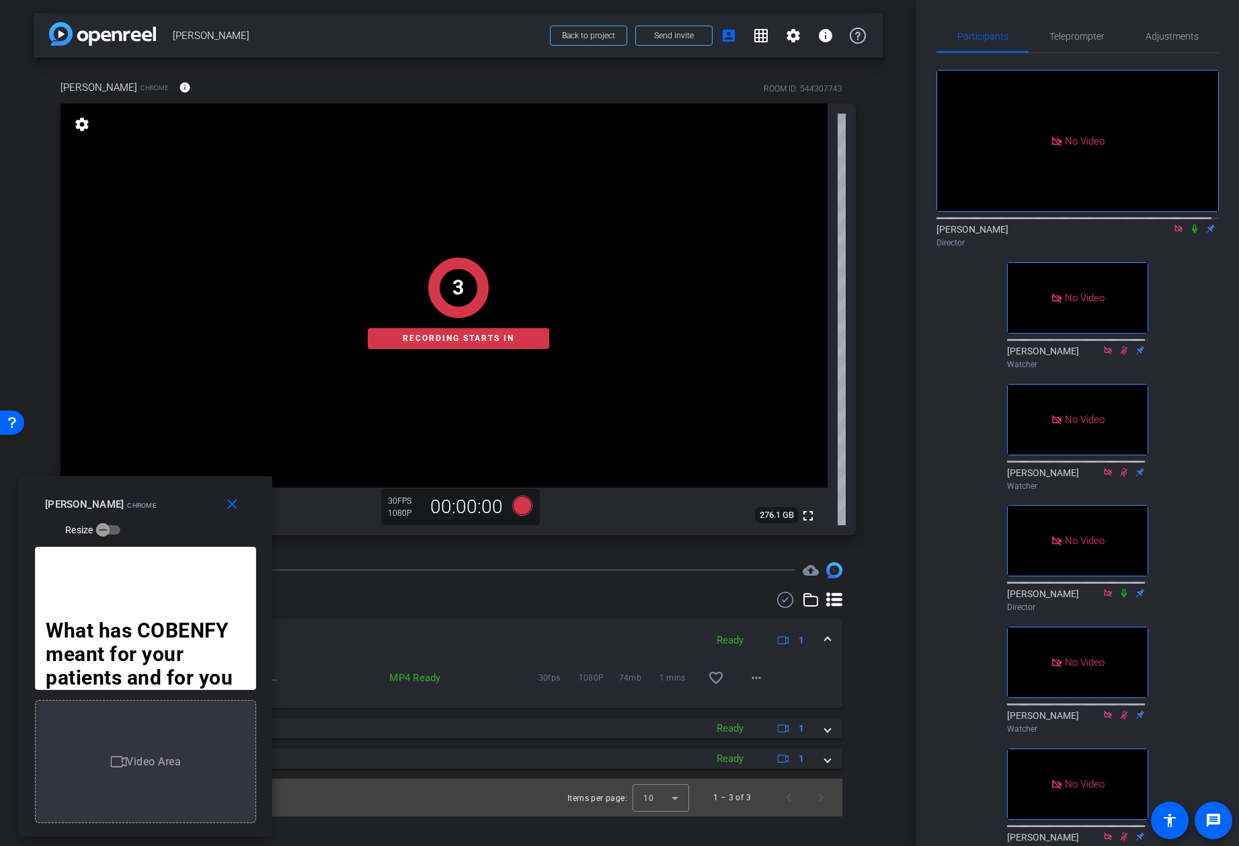
click at [1189, 224] on icon at bounding box center [1194, 228] width 11 height 9
click at [1063, 32] on span "Teleprompter" at bounding box center [1076, 36] width 55 height 9
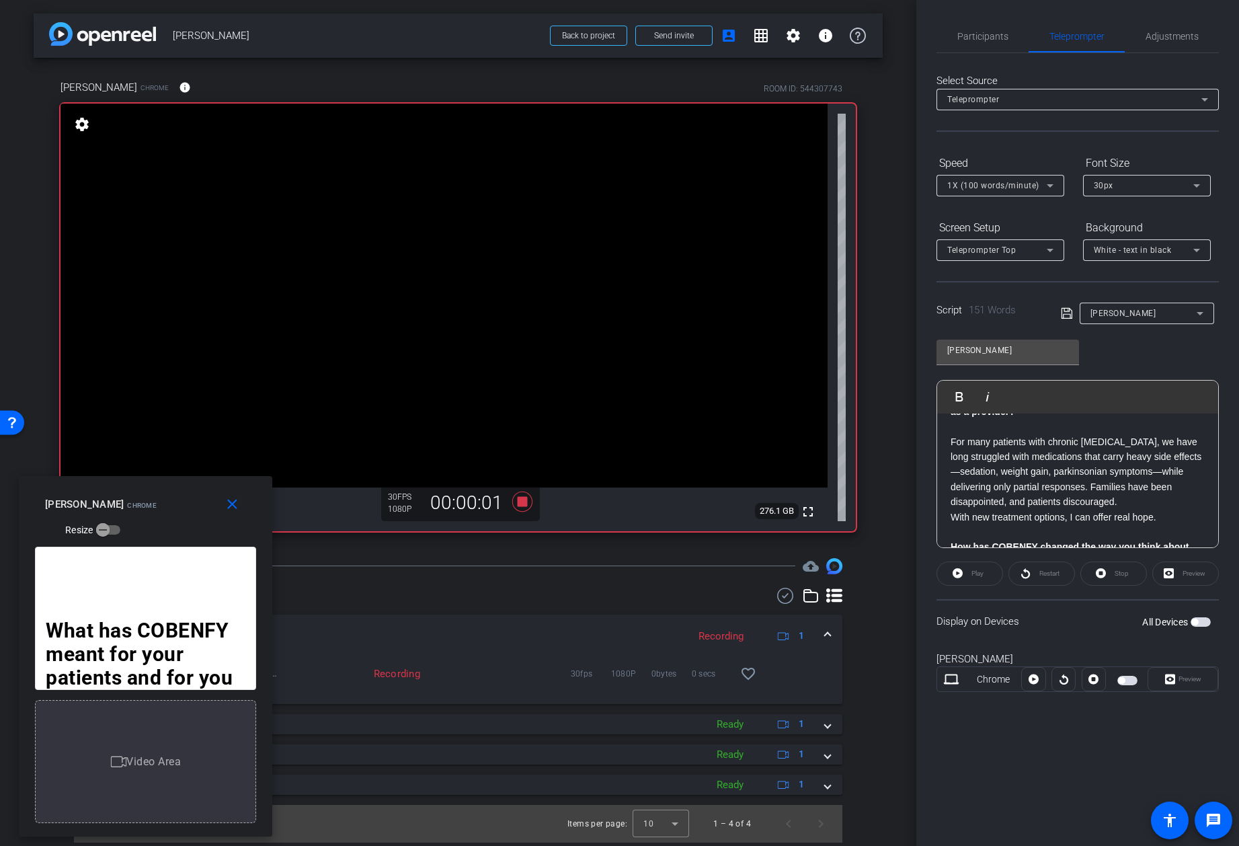
click at [1060, 576] on div "Restart" at bounding box center [1041, 573] width 67 height 24
click at [1065, 678] on div at bounding box center [1064, 679] width 24 height 24
click at [1062, 683] on div at bounding box center [1064, 679] width 24 height 24
click at [1132, 682] on span "button" at bounding box center [1127, 680] width 20 height 9
click at [1071, 682] on div at bounding box center [1064, 679] width 24 height 24
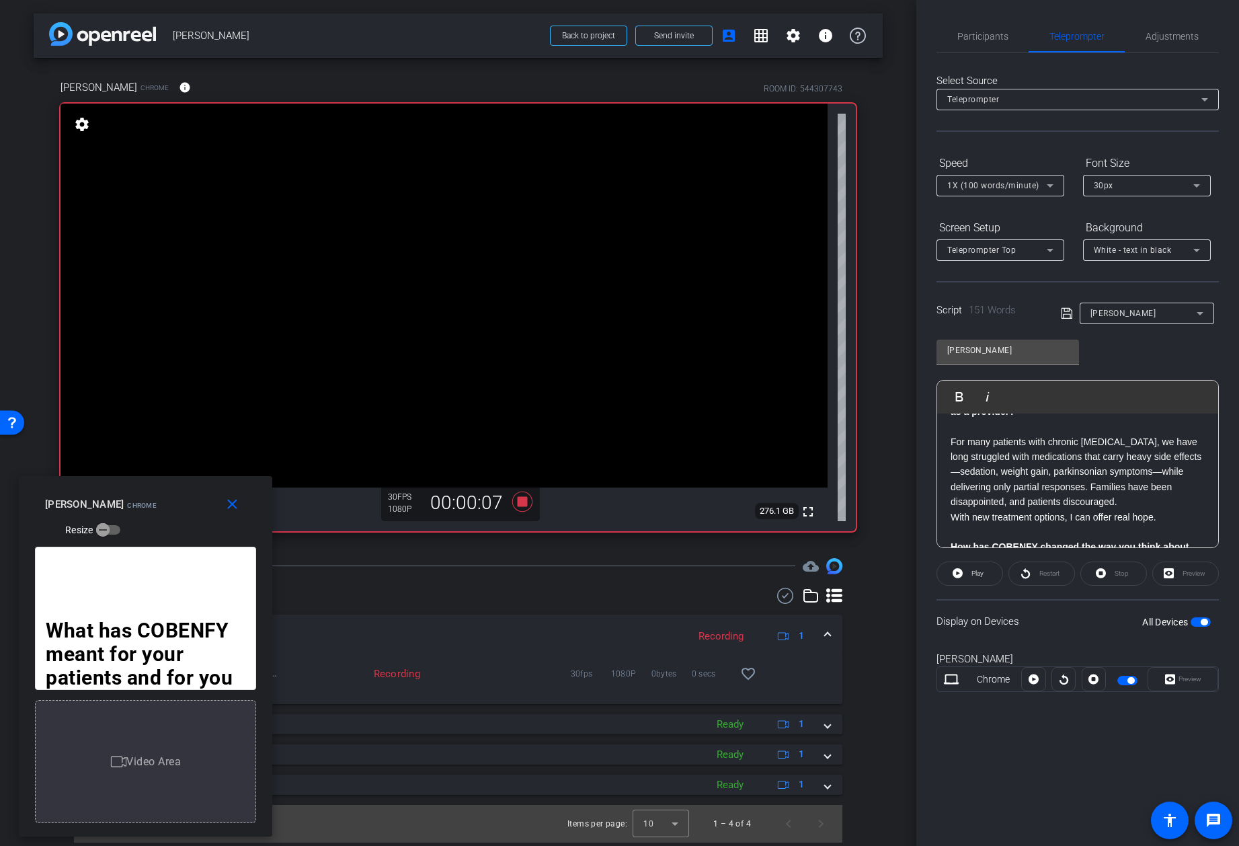
click at [1067, 680] on div at bounding box center [1064, 679] width 24 height 24
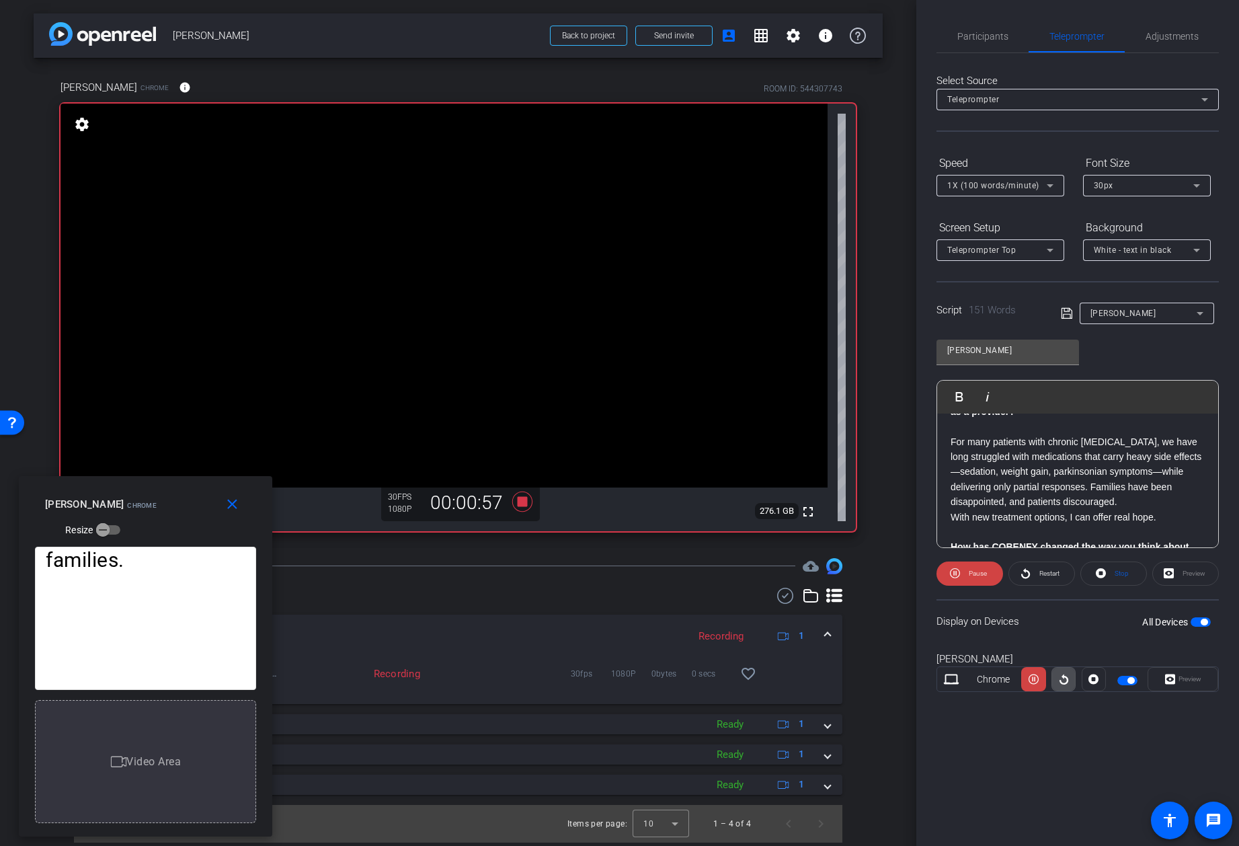
click at [1063, 678] on icon at bounding box center [1064, 679] width 10 height 20
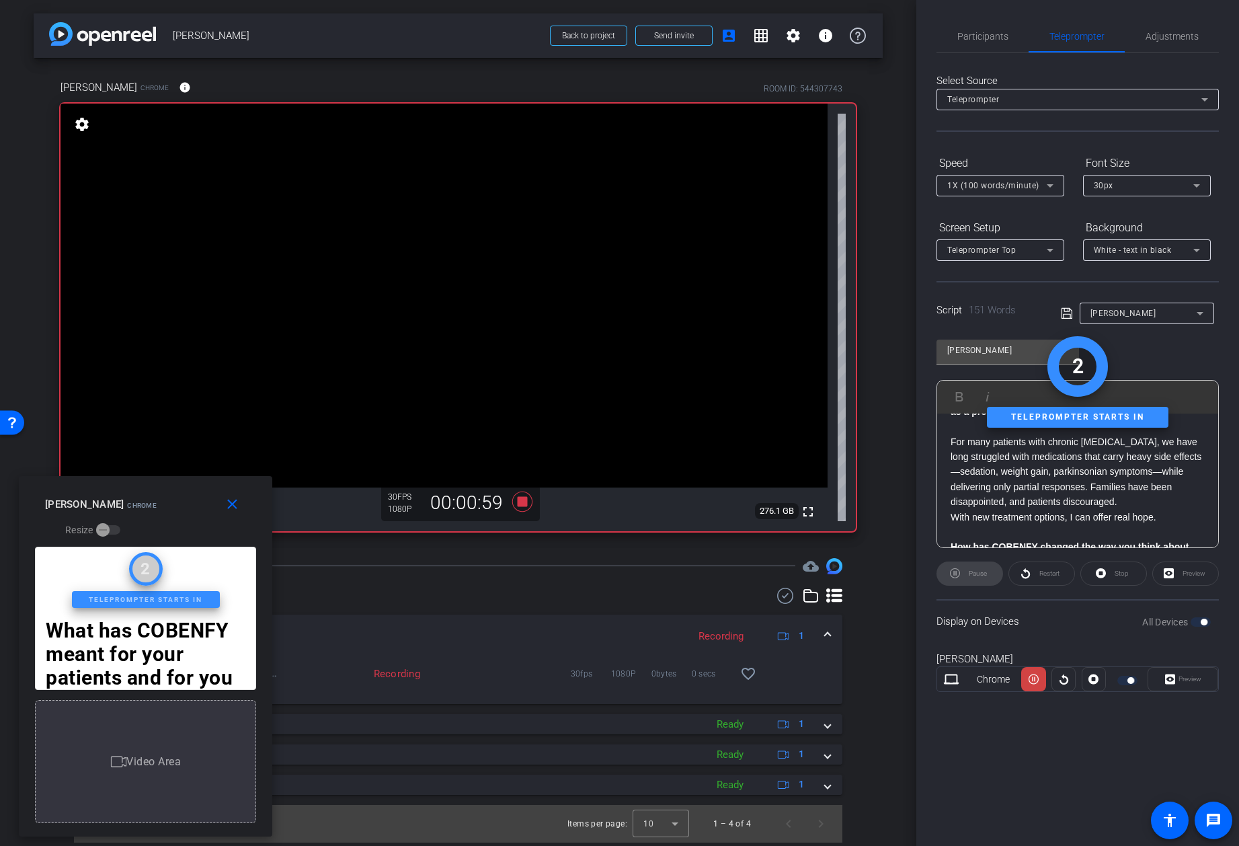
click at [1040, 186] on div "1X (100 words/minute)" at bounding box center [997, 185] width 100 height 17
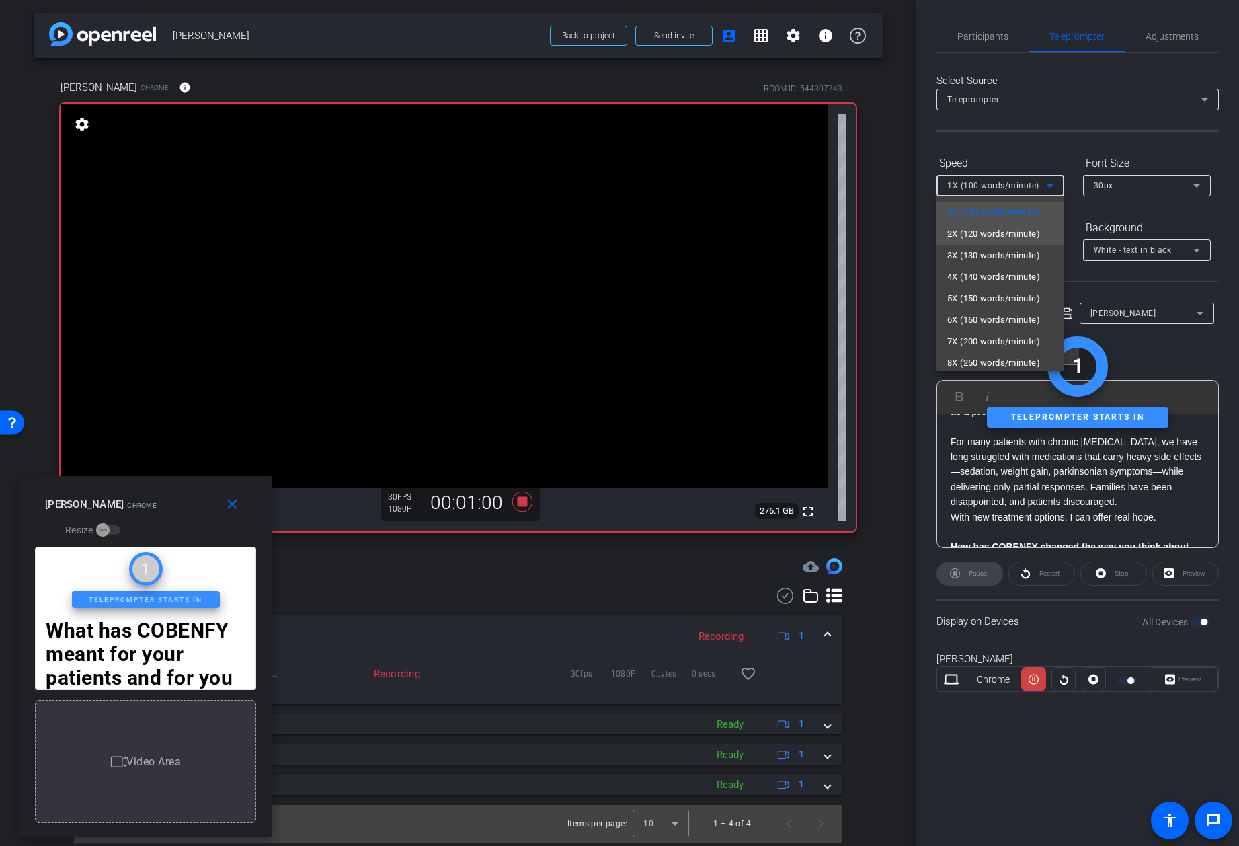
click at [1013, 229] on span "2X (120 words/minute)" at bounding box center [993, 234] width 93 height 16
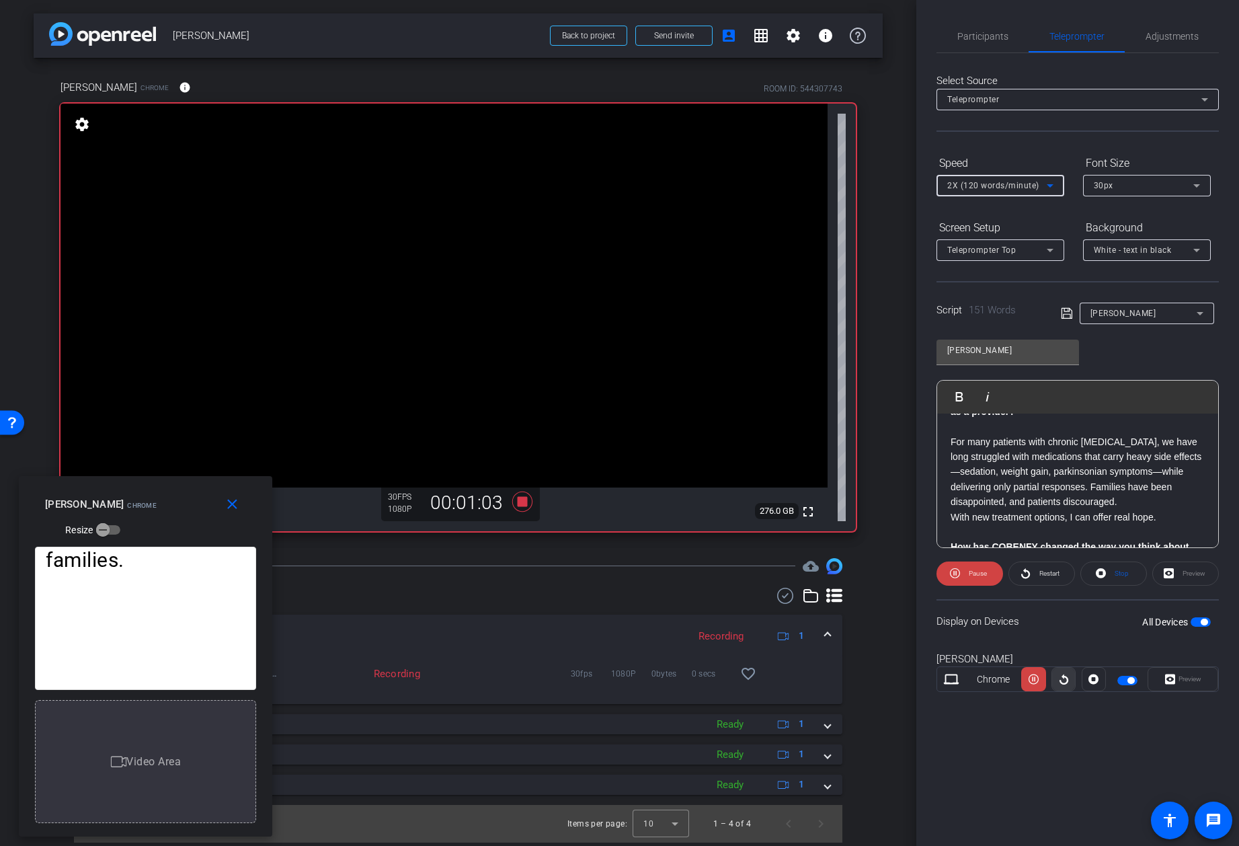
click at [1056, 680] on span at bounding box center [1063, 679] width 23 height 32
click at [1035, 678] on icon at bounding box center [1034, 679] width 10 height 10
click at [1123, 682] on span "button" at bounding box center [1127, 680] width 20 height 9
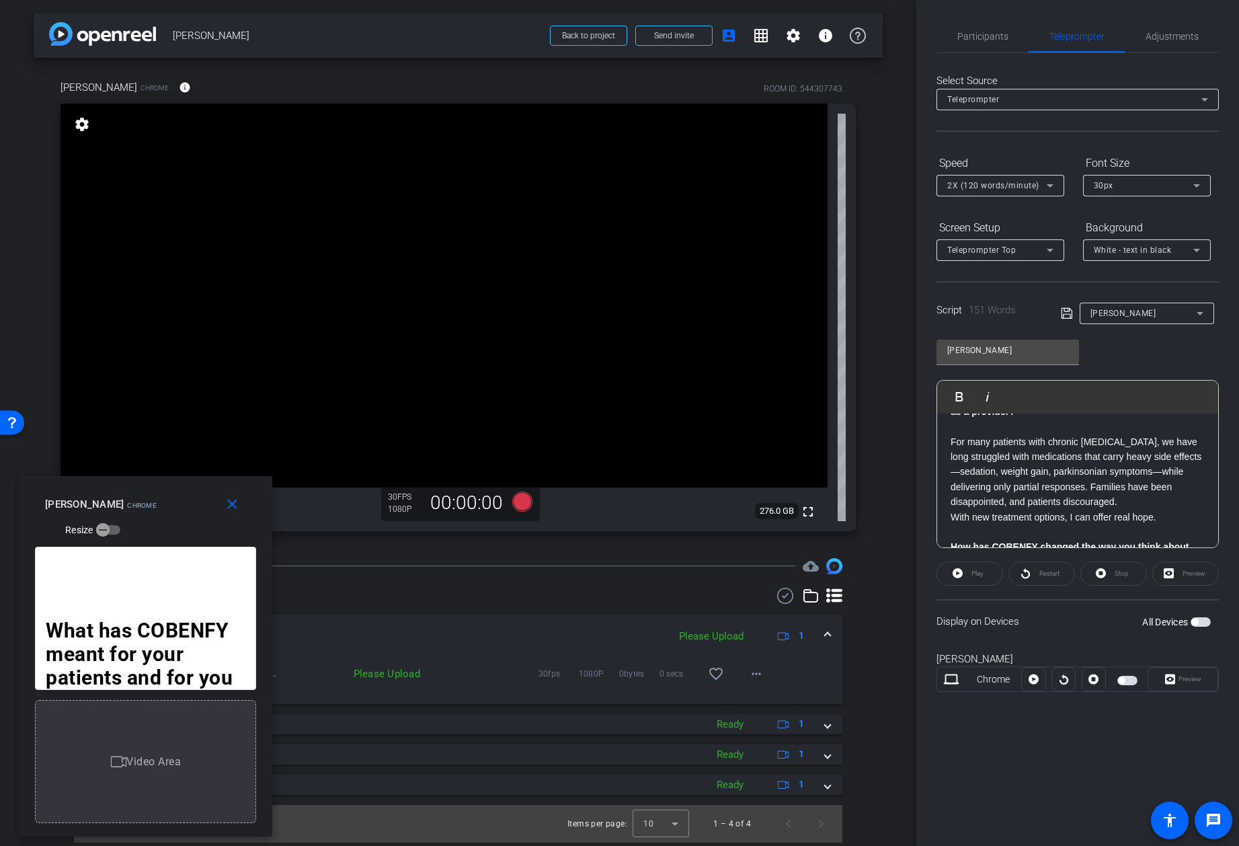
click at [1062, 682] on div at bounding box center [1064, 679] width 24 height 24
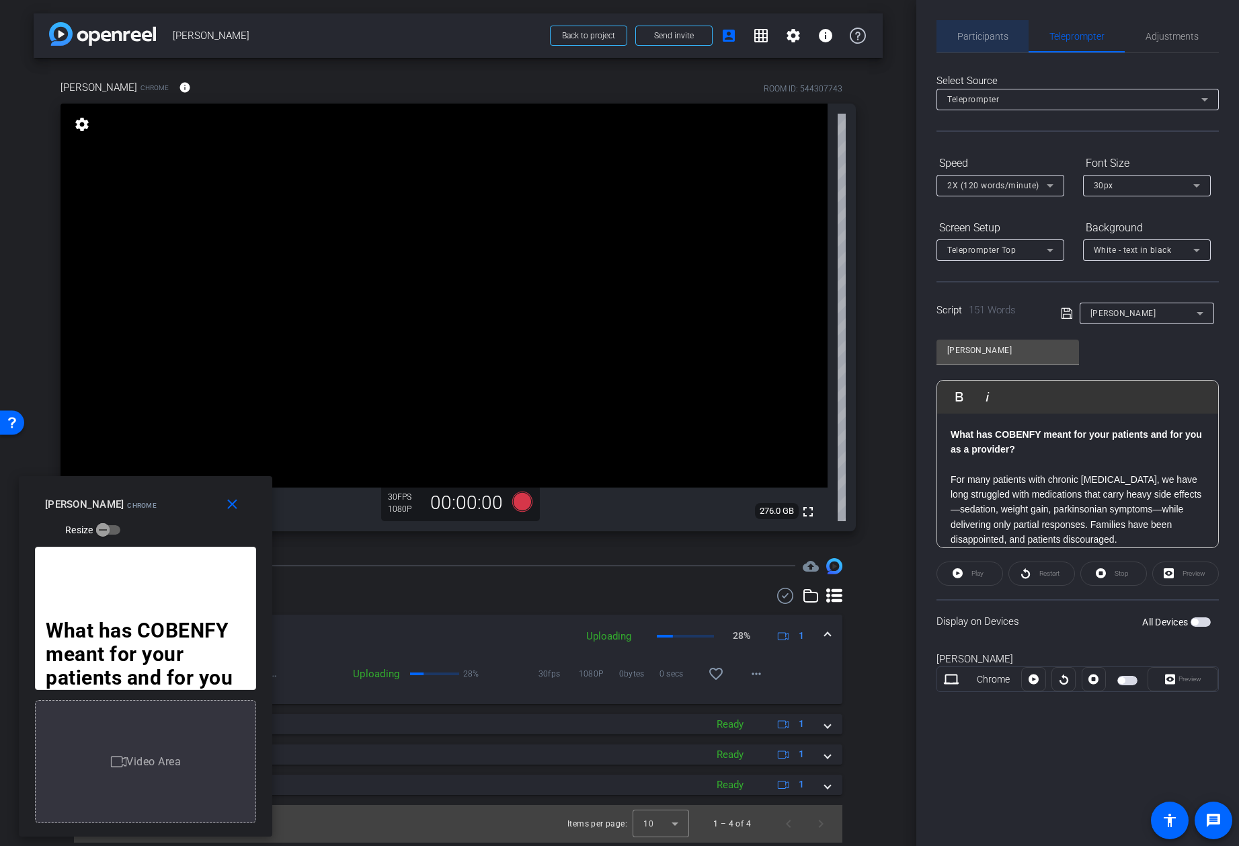
click at [990, 35] on span "Participants" at bounding box center [982, 36] width 51 height 9
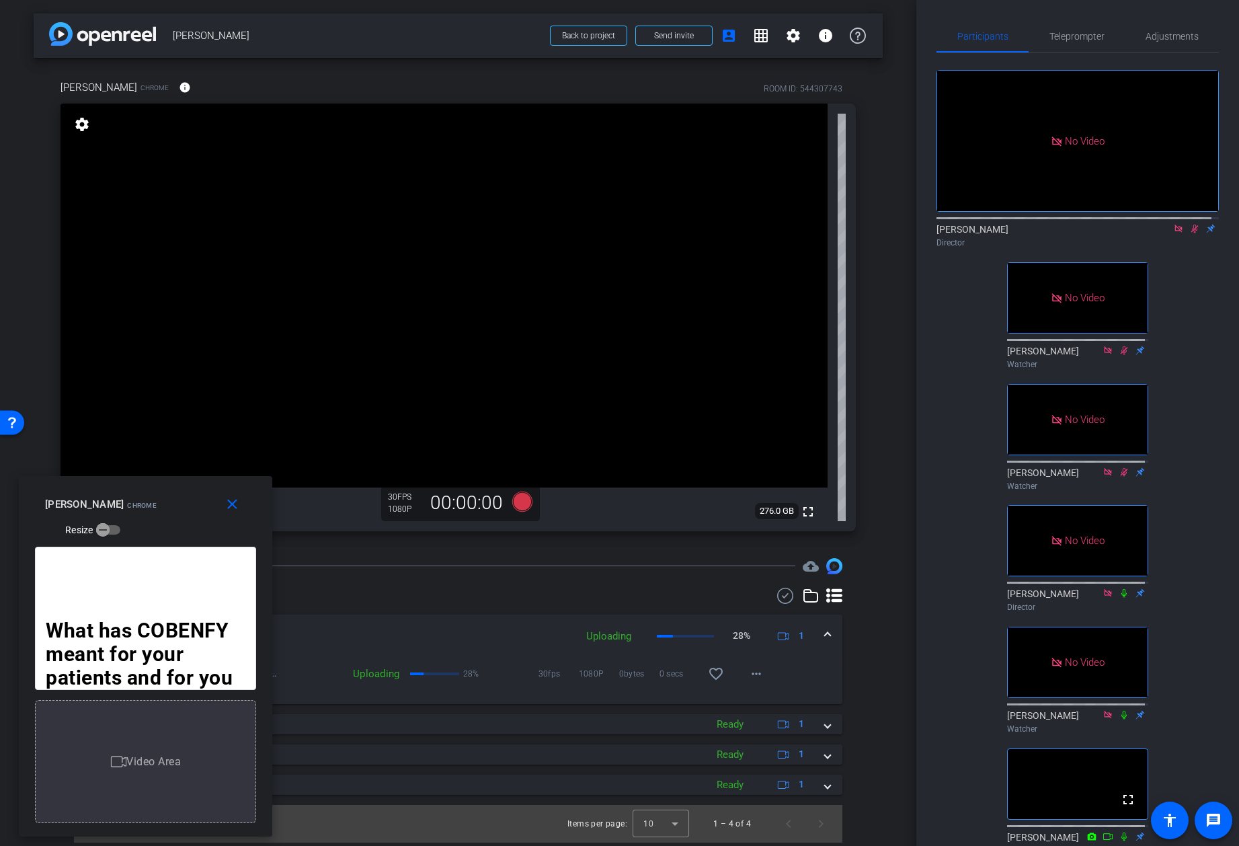
click at [1191, 225] on icon at bounding box center [1194, 229] width 7 height 9
click at [1189, 224] on icon at bounding box center [1194, 228] width 11 height 9
click at [1080, 36] on span "Teleprompter" at bounding box center [1076, 36] width 55 height 9
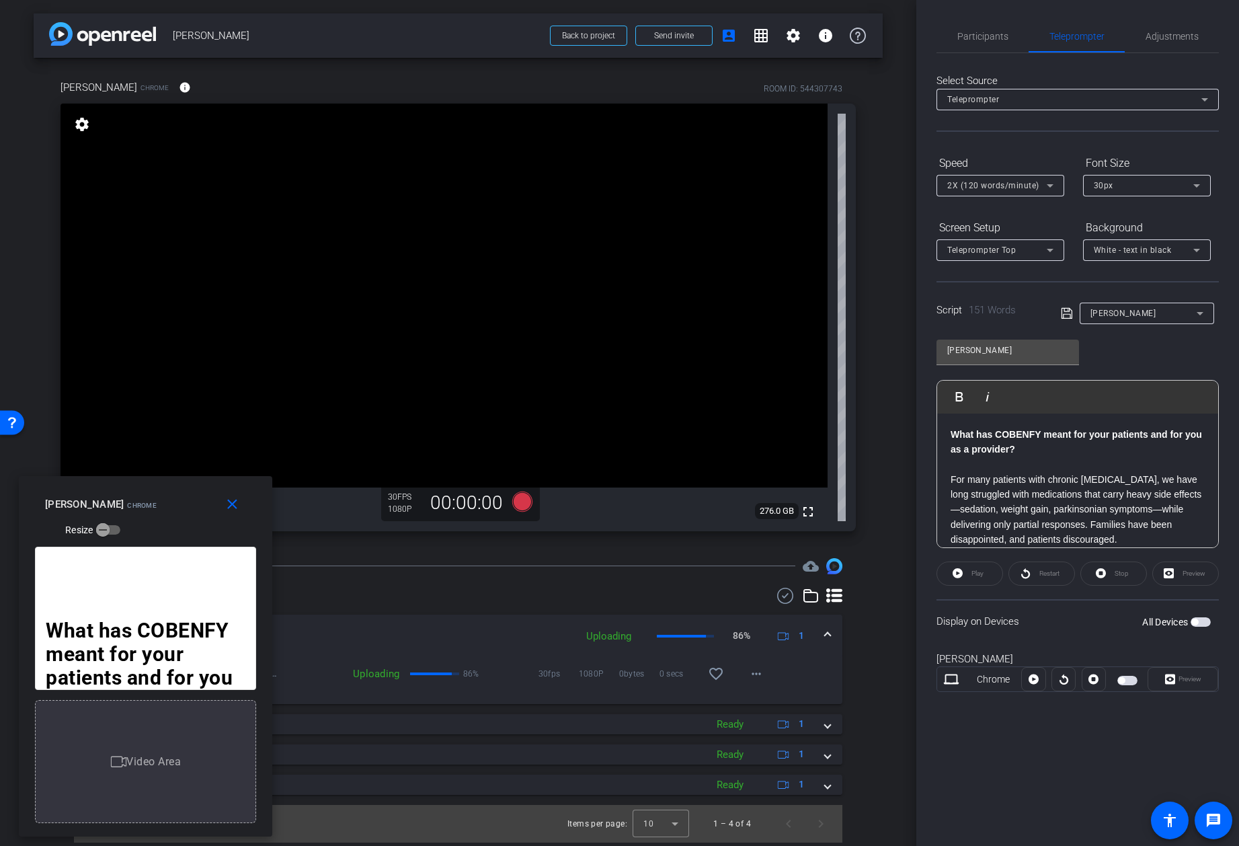
click at [1132, 679] on span "button" at bounding box center [1127, 680] width 20 height 9
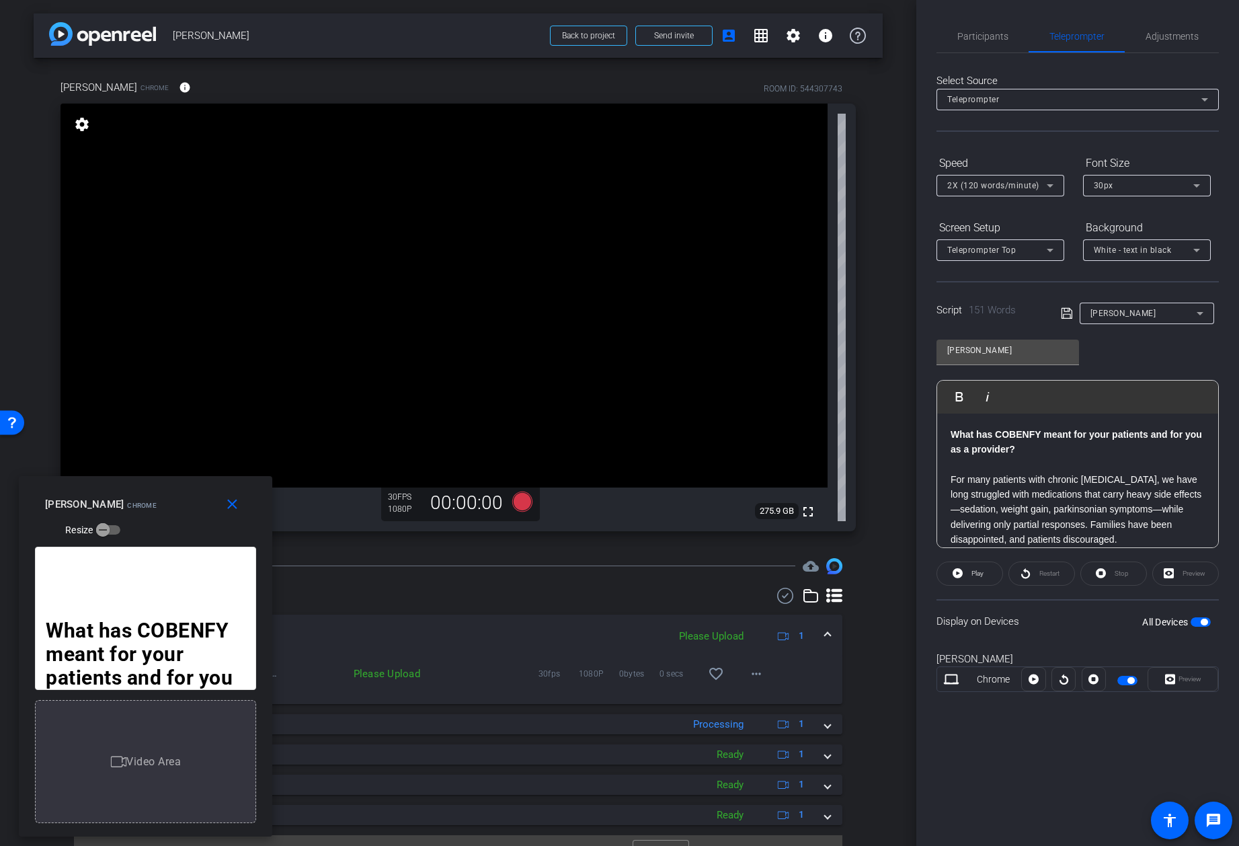
click at [1123, 680] on span "button" at bounding box center [1127, 680] width 20 height 9
click at [989, 36] on span "Participants" at bounding box center [982, 36] width 51 height 9
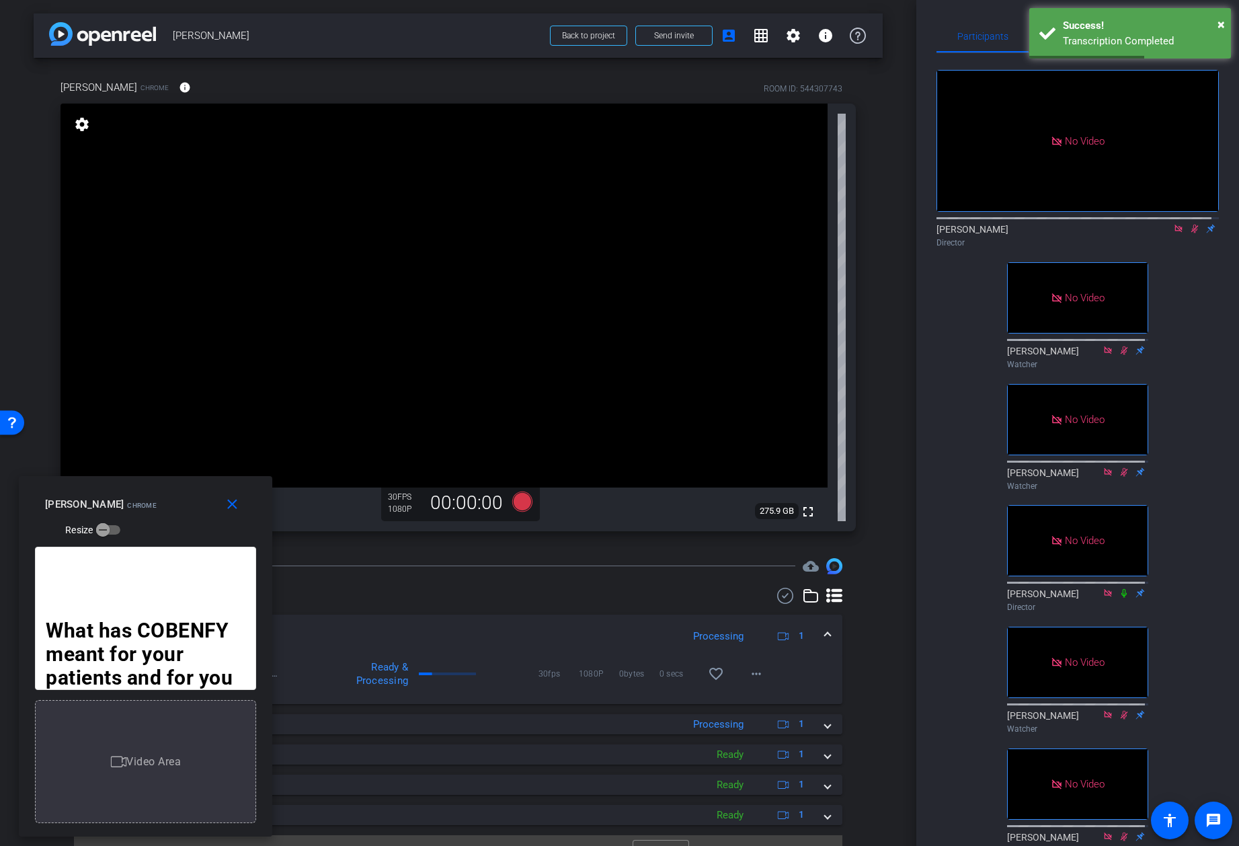
click at [1191, 225] on icon at bounding box center [1194, 229] width 7 height 9
click at [1192, 225] on icon at bounding box center [1194, 229] width 5 height 9
click at [1068, 34] on span "Teleprompter" at bounding box center [1076, 36] width 55 height 9
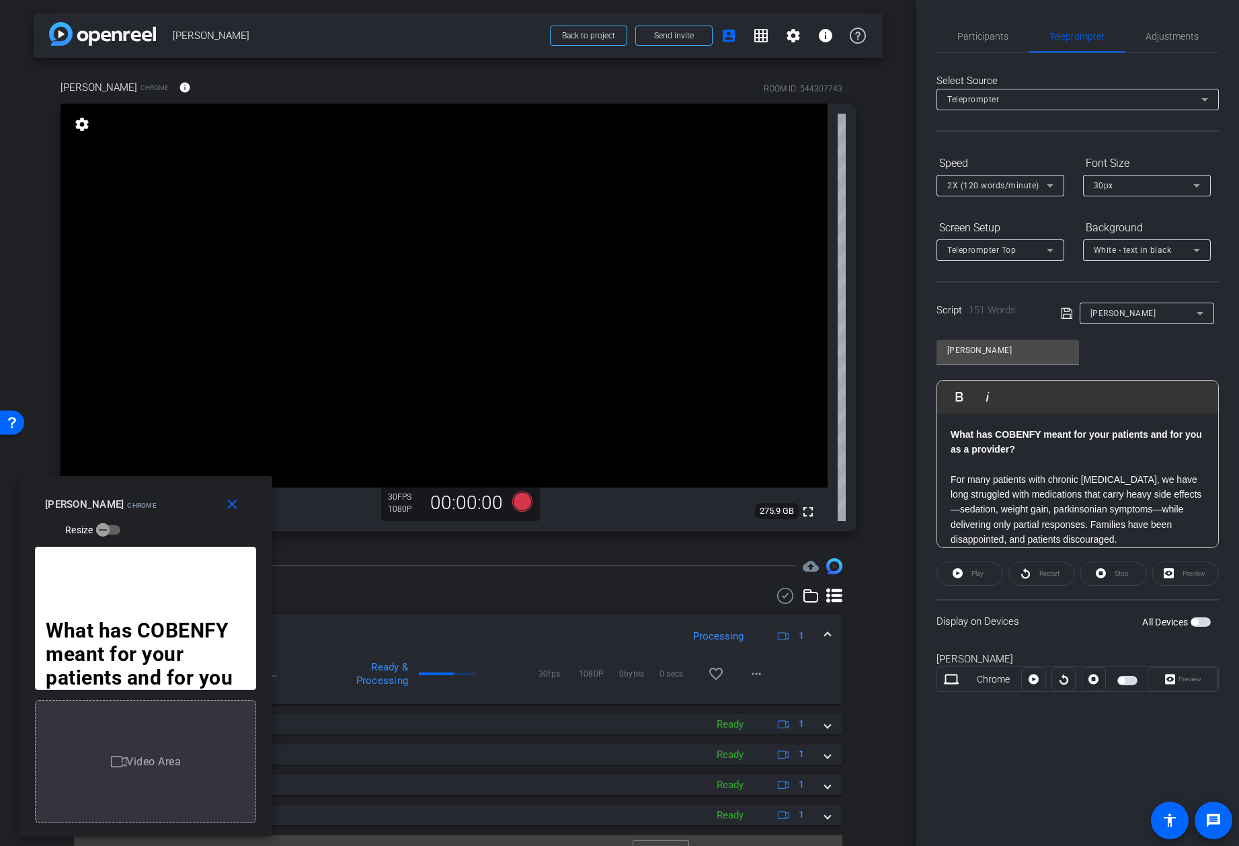
click at [1056, 673] on div at bounding box center [1064, 679] width 24 height 24
click at [1062, 682] on div at bounding box center [1064, 679] width 24 height 24
click at [1126, 678] on span "button" at bounding box center [1127, 680] width 20 height 9
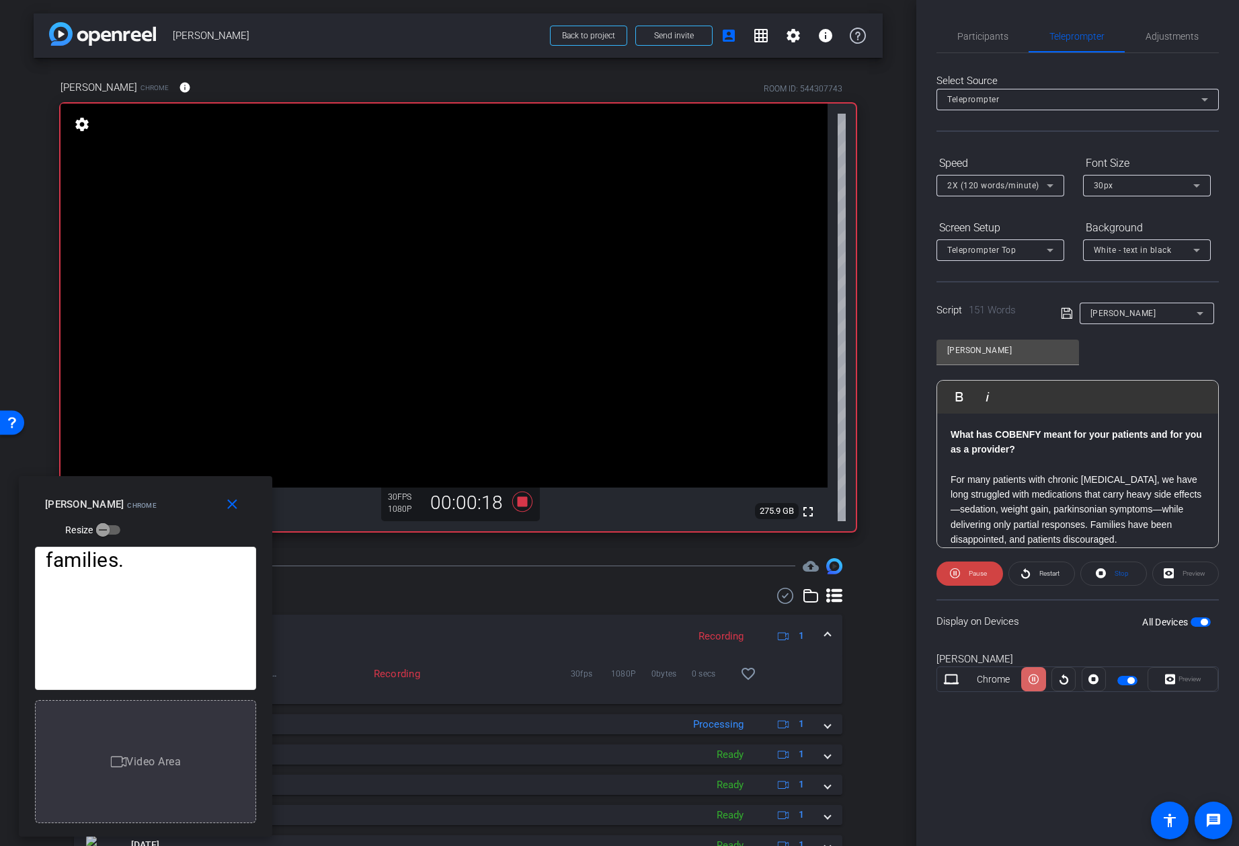
click at [1035, 680] on icon at bounding box center [1034, 679] width 10 height 10
click at [1072, 680] on span at bounding box center [1063, 679] width 23 height 32
click at [1033, 679] on icon at bounding box center [1034, 679] width 10 height 20
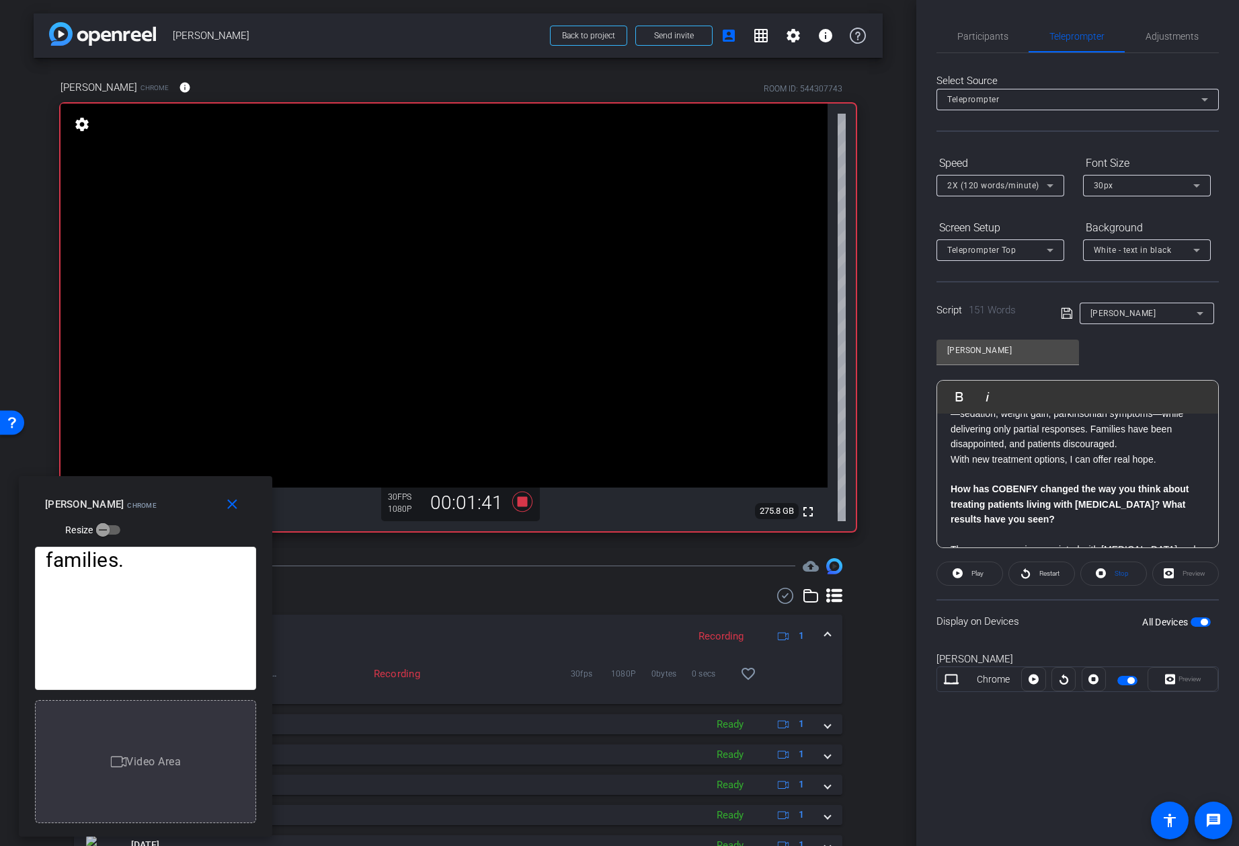
scroll to position [106, 0]
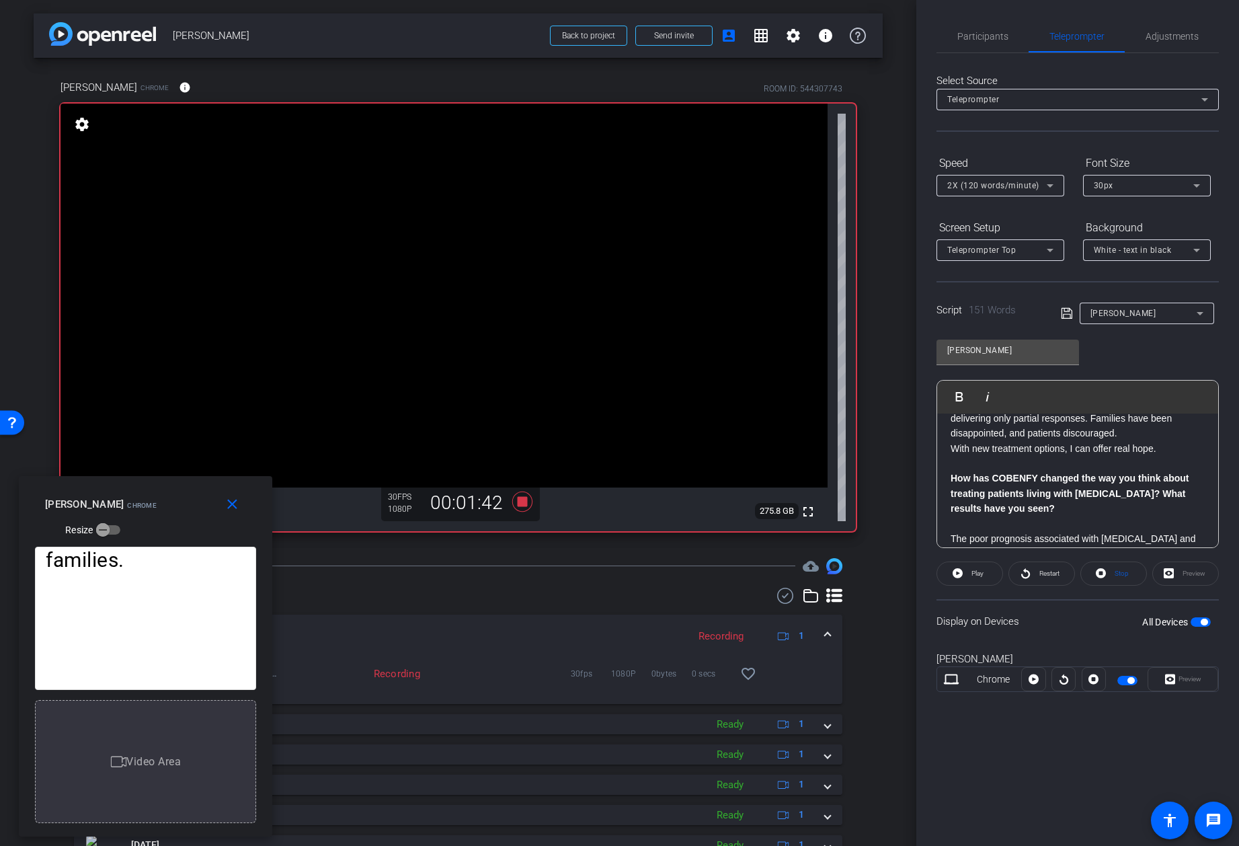
click at [945, 478] on div "What has COBENFY meant for your patients and for you as a provider? For many pa…" at bounding box center [1077, 524] width 281 height 434
click at [960, 393] on span "Play" at bounding box center [967, 396] width 21 height 11
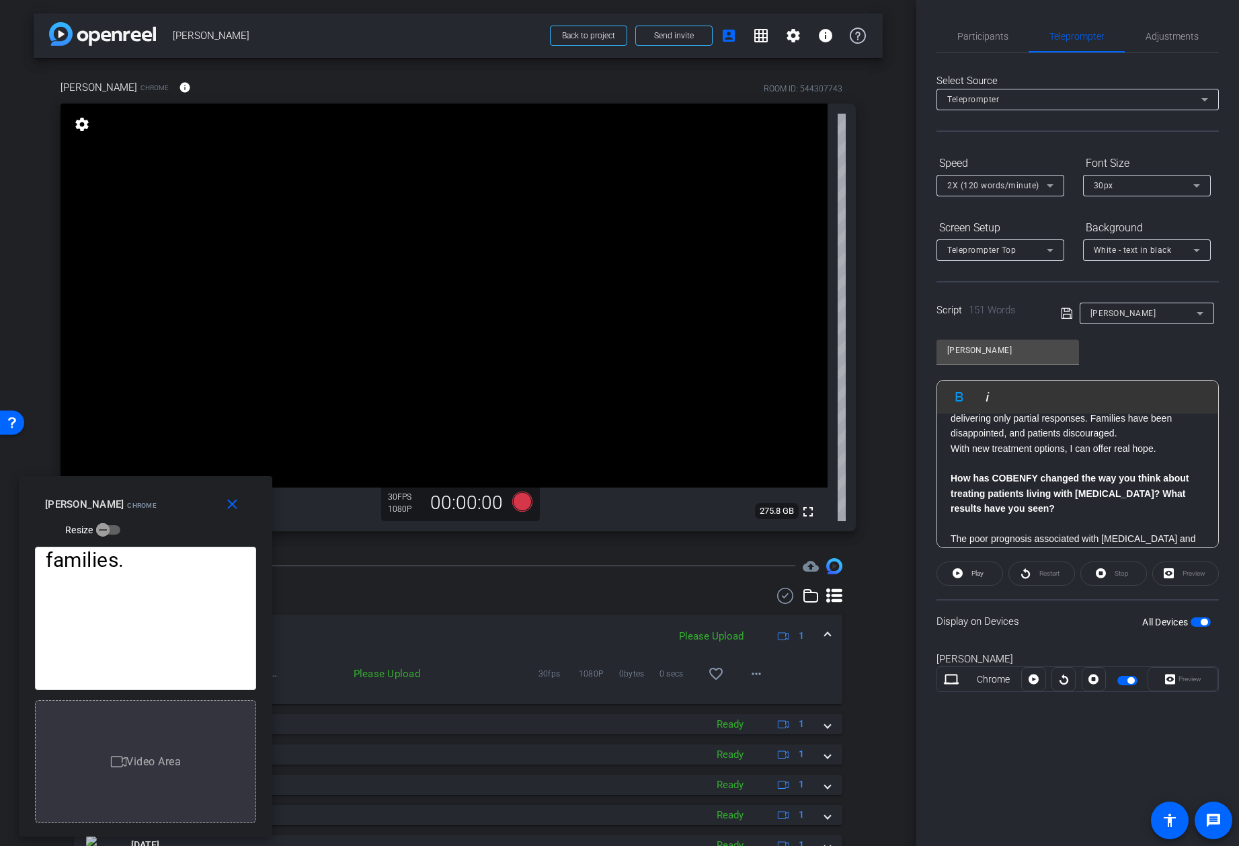
click at [951, 475] on strong "How has COBENFY changed the way you think about treating patients living with s…" at bounding box center [1070, 493] width 238 height 41
click at [1062, 680] on div at bounding box center [1064, 679] width 24 height 24
click at [1040, 567] on div "Restart" at bounding box center [1041, 573] width 67 height 24
click at [1107, 573] on div "Stop" at bounding box center [1113, 573] width 67 height 24
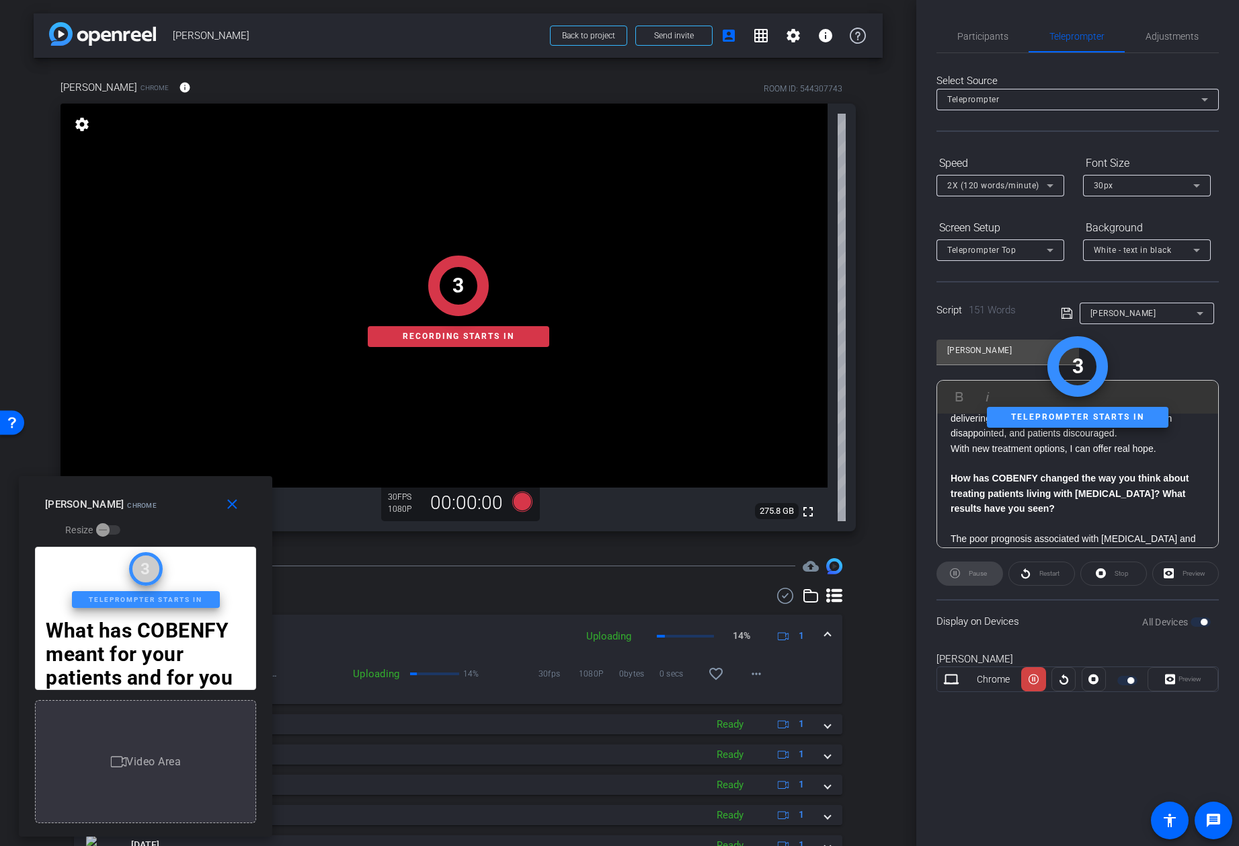
click at [1094, 683] on div at bounding box center [1094, 679] width 24 height 24
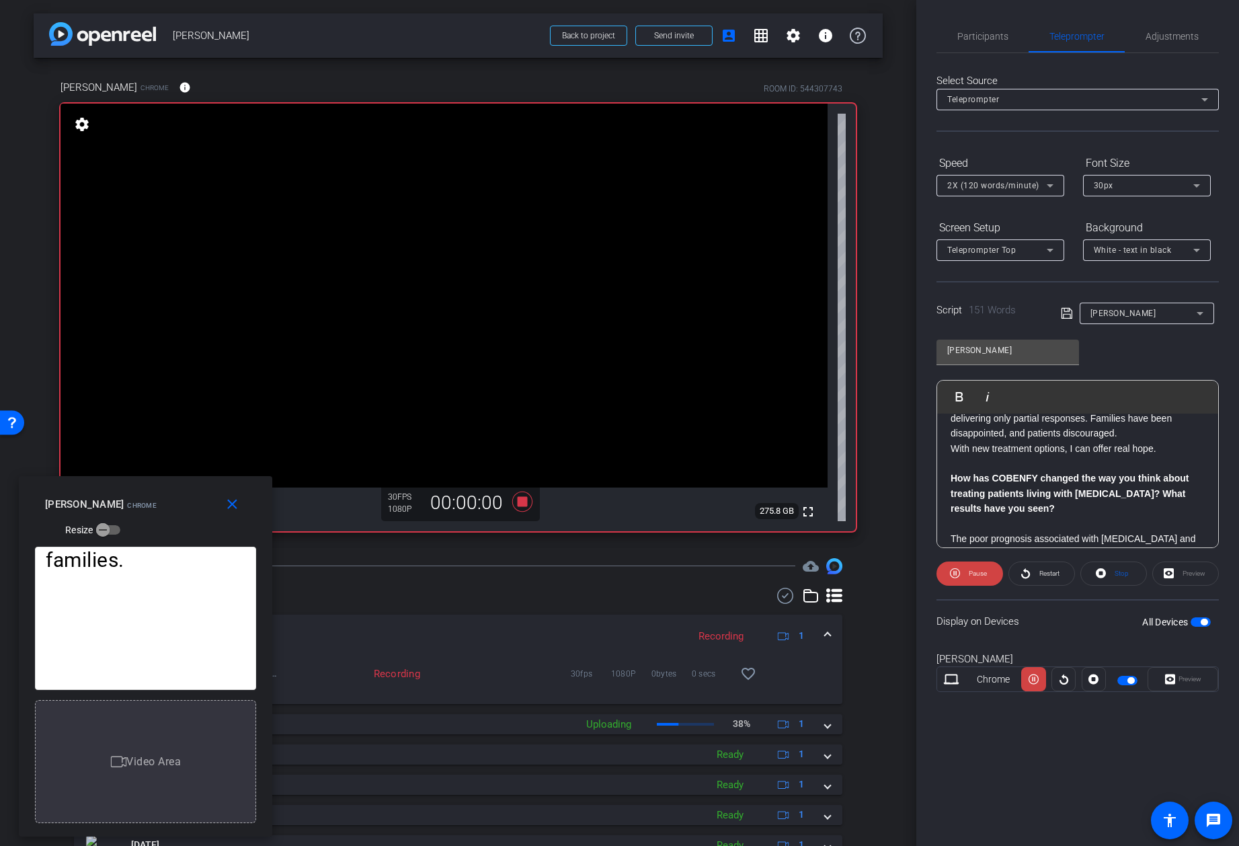
click at [947, 479] on div "What has COBENFY meant for your patients and for you as a provider? For many pa…" at bounding box center [1077, 524] width 281 height 434
click at [962, 395] on span "Play" at bounding box center [967, 396] width 21 height 11
click at [1034, 679] on icon at bounding box center [1034, 679] width 10 height 20
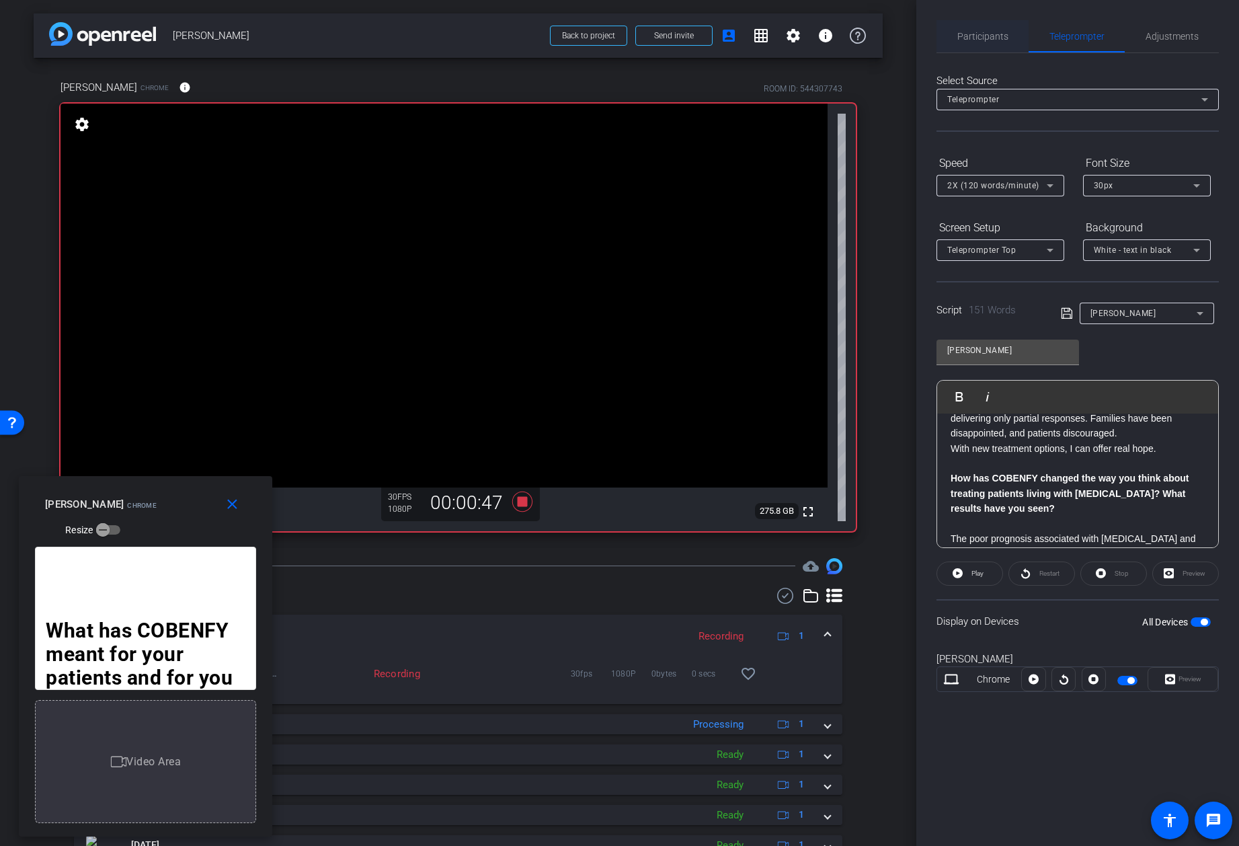
click at [983, 36] on span "Participants" at bounding box center [982, 36] width 51 height 9
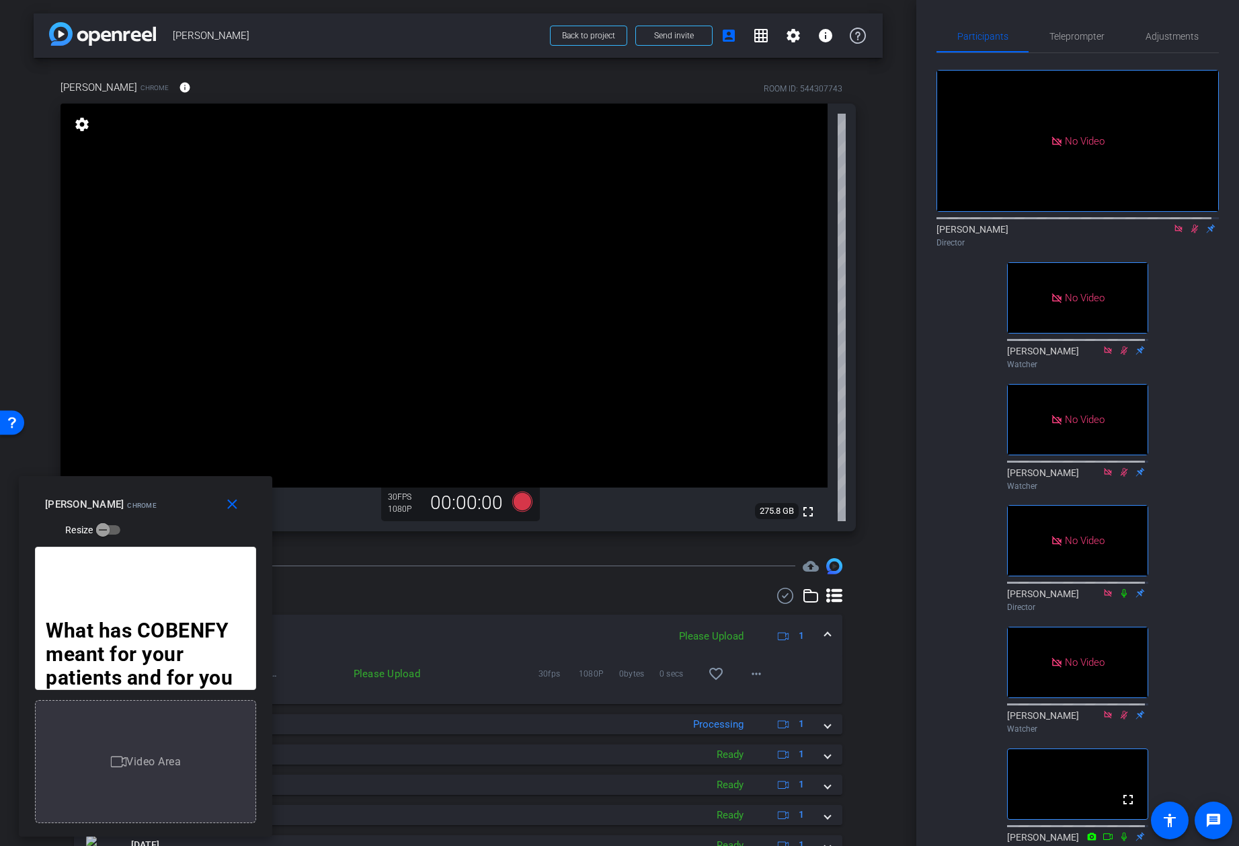
click at [1193, 223] on mat-icon at bounding box center [1195, 229] width 16 height 12
click at [1173, 224] on icon at bounding box center [1178, 228] width 11 height 9
click at [1173, 233] on icon at bounding box center [1178, 228] width 11 height 9
click at [1157, 233] on icon at bounding box center [1162, 228] width 11 height 9
click at [1082, 34] on span "Teleprompter" at bounding box center [1076, 36] width 55 height 9
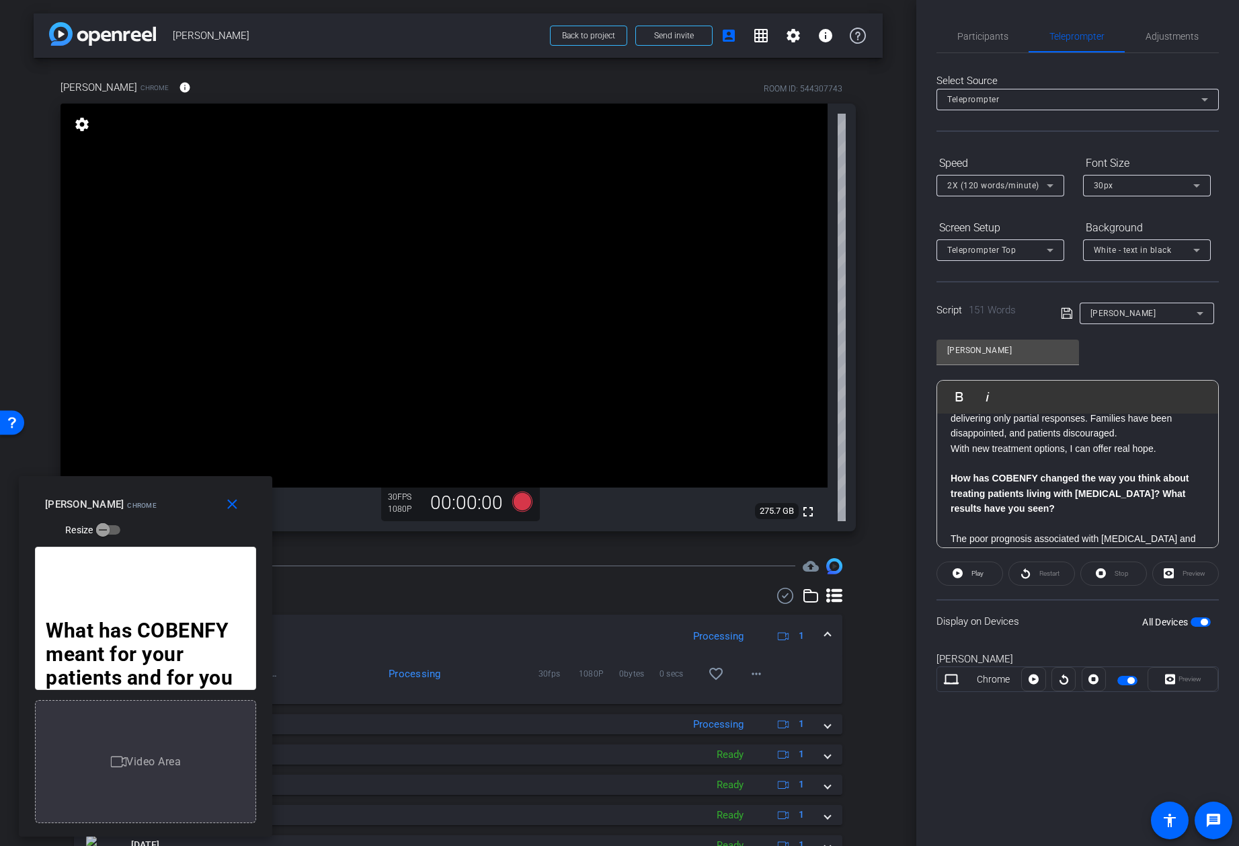
click at [1062, 683] on div at bounding box center [1064, 679] width 24 height 24
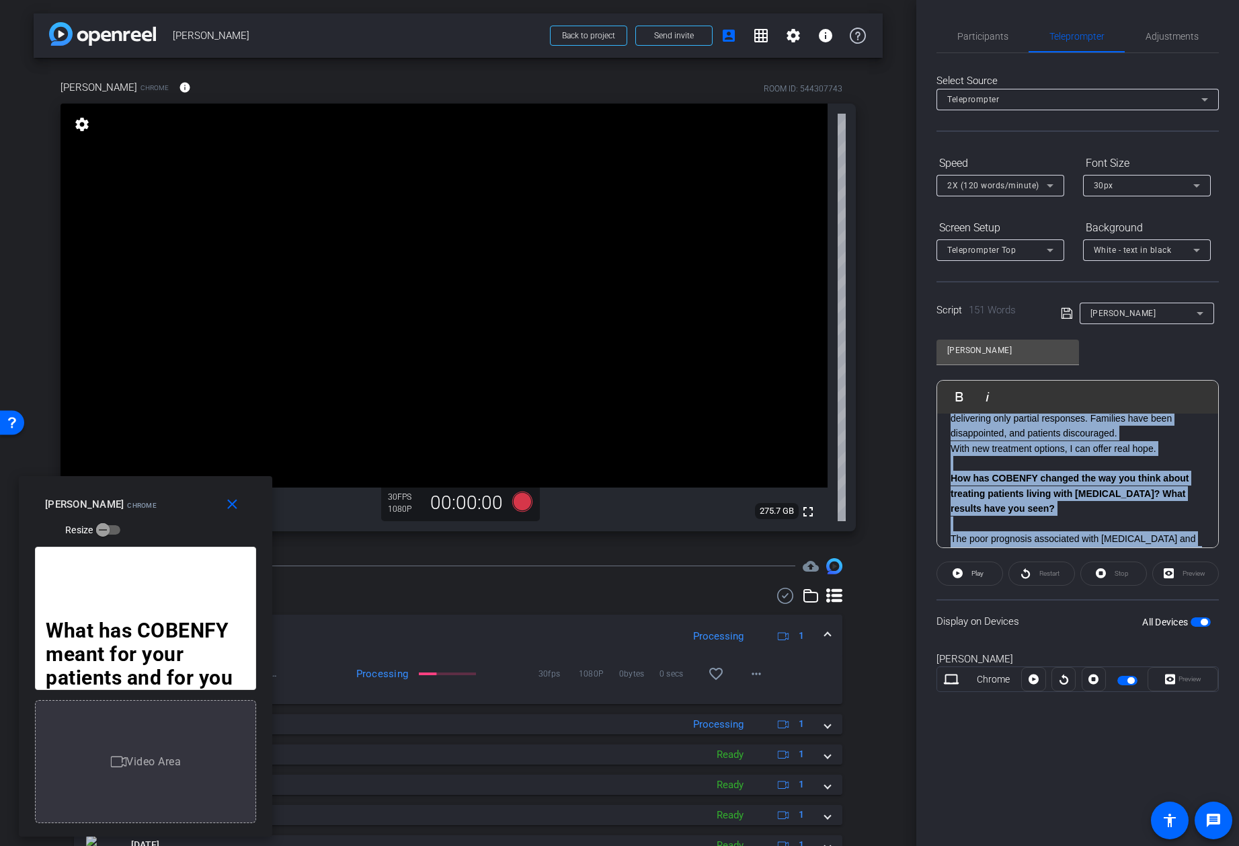
drag, startPoint x: 1234, startPoint y: 424, endPoint x: 1223, endPoint y: 369, distance: 55.5
click at [1223, 369] on div "Participants Teleprompter Adjustments Dan Hoffman Director Missy Haines Watcher…" at bounding box center [1077, 423] width 323 height 846
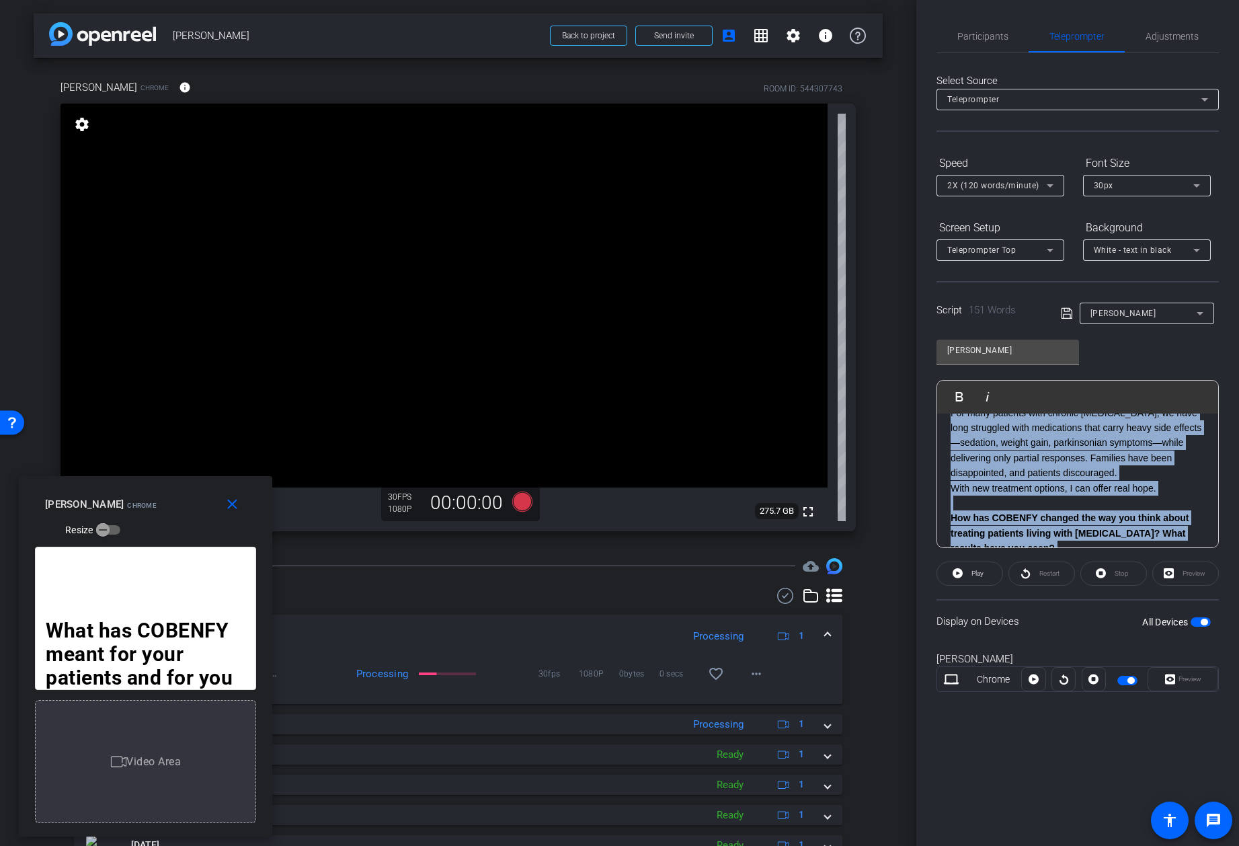
scroll to position [0, 0]
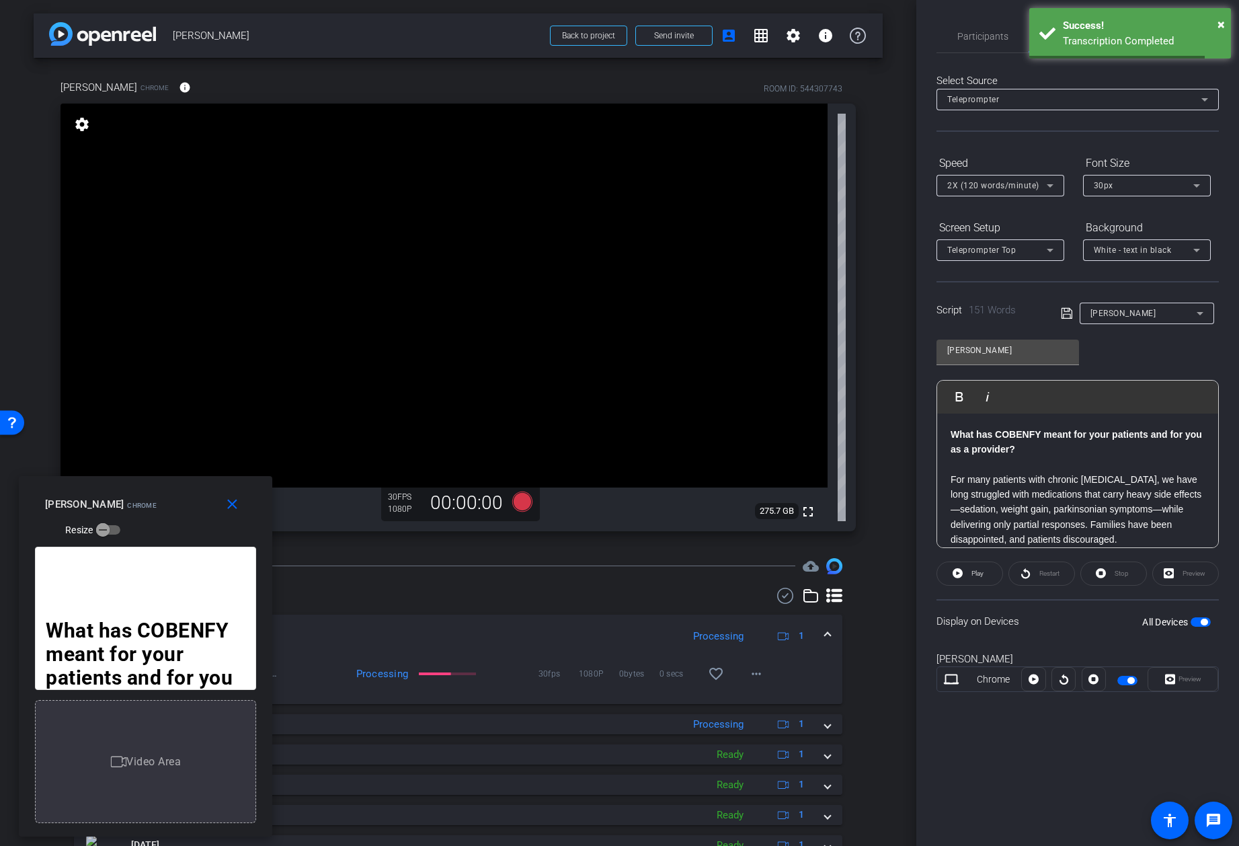
click at [1197, 414] on div "What has COBENFY meant for your patients and for you as a provider? For many pa…" at bounding box center [1077, 630] width 281 height 434
click at [1061, 679] on div at bounding box center [1064, 679] width 24 height 24
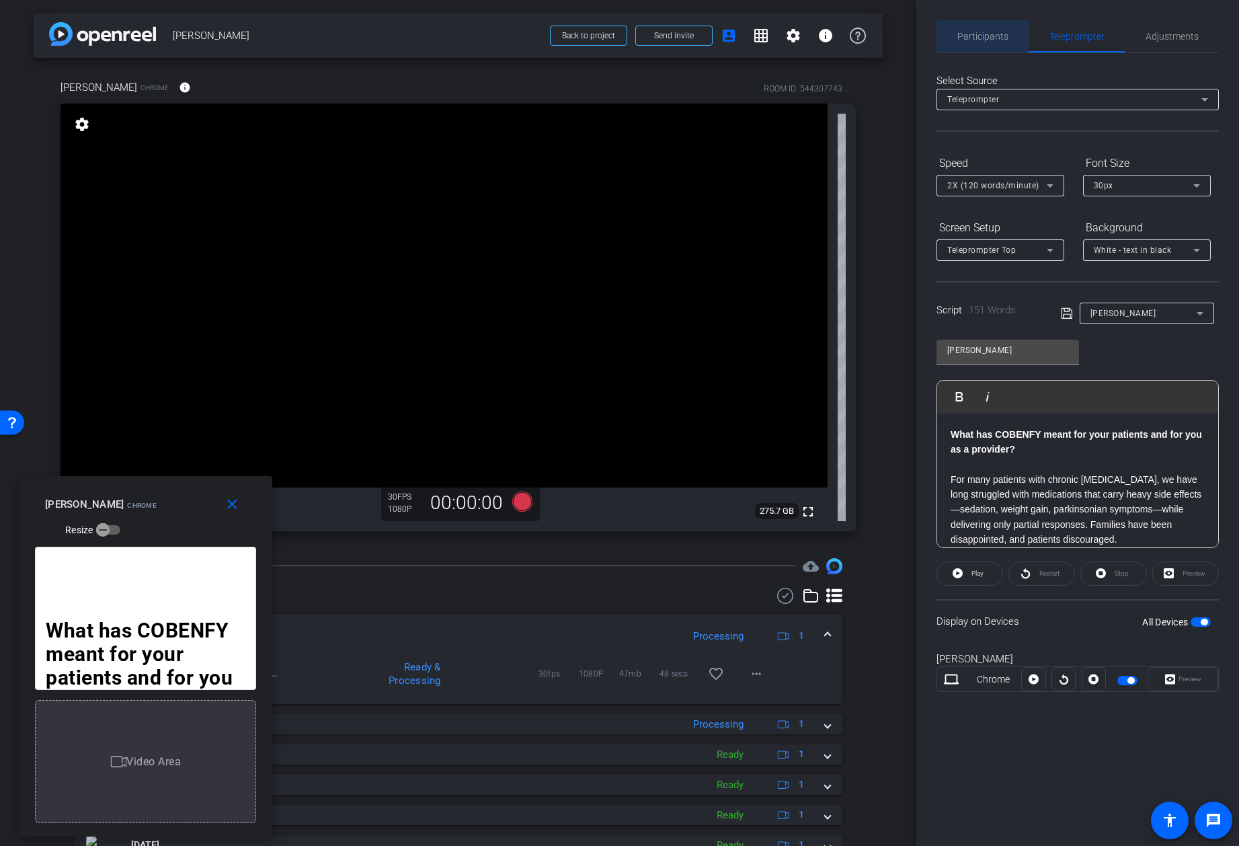
click at [998, 35] on span "Participants" at bounding box center [982, 36] width 51 height 9
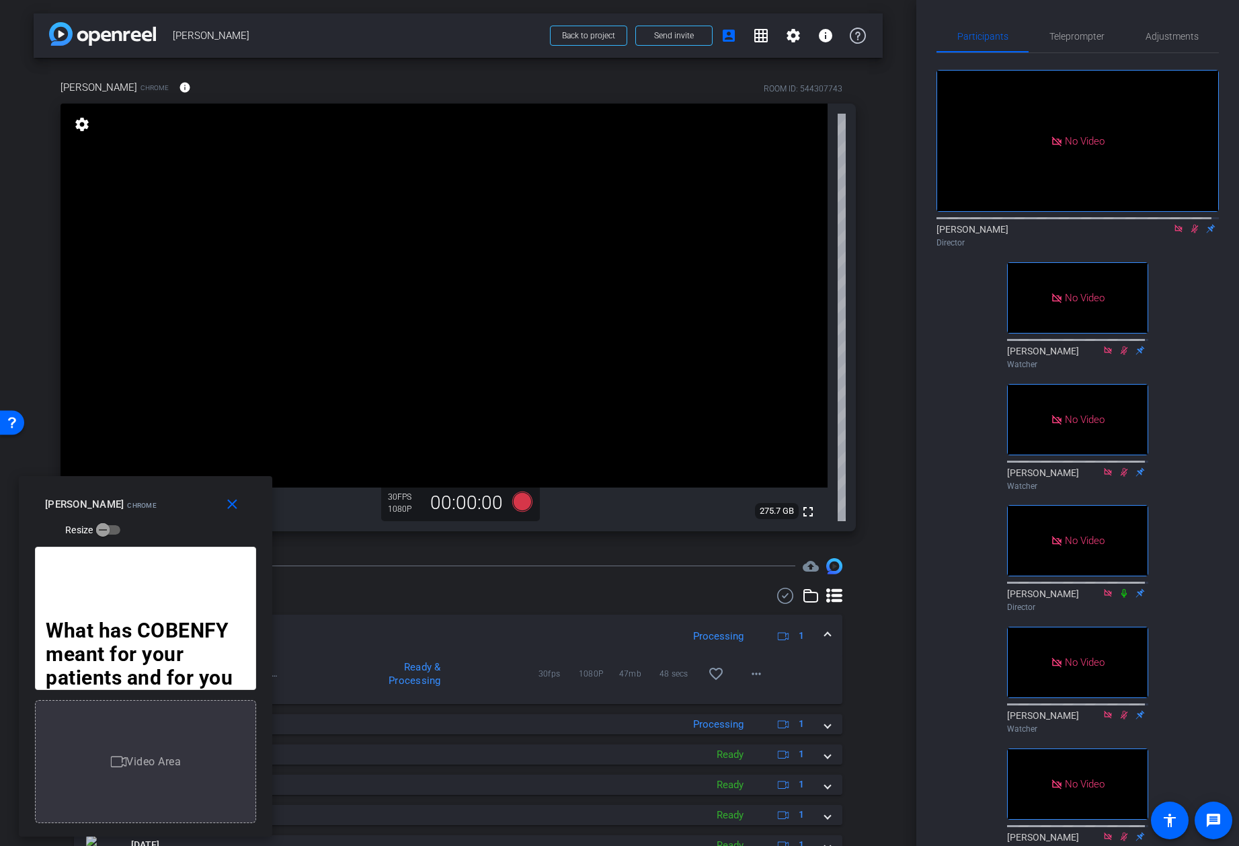
click at [1189, 224] on icon at bounding box center [1194, 228] width 11 height 9
click at [1080, 34] on span "Teleprompter" at bounding box center [1076, 36] width 55 height 9
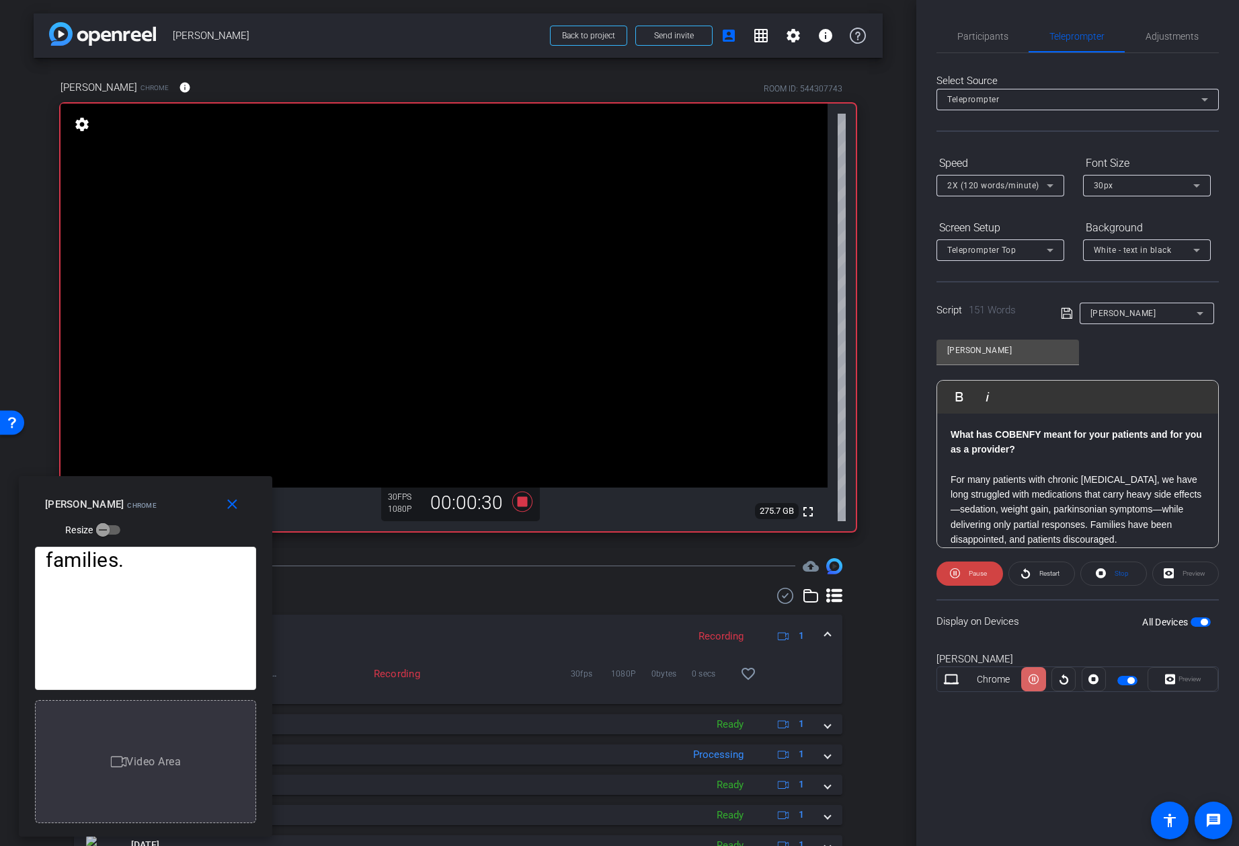
click at [1034, 680] on icon at bounding box center [1034, 679] width 10 height 10
click at [1035, 680] on icon at bounding box center [1034, 679] width 10 height 10
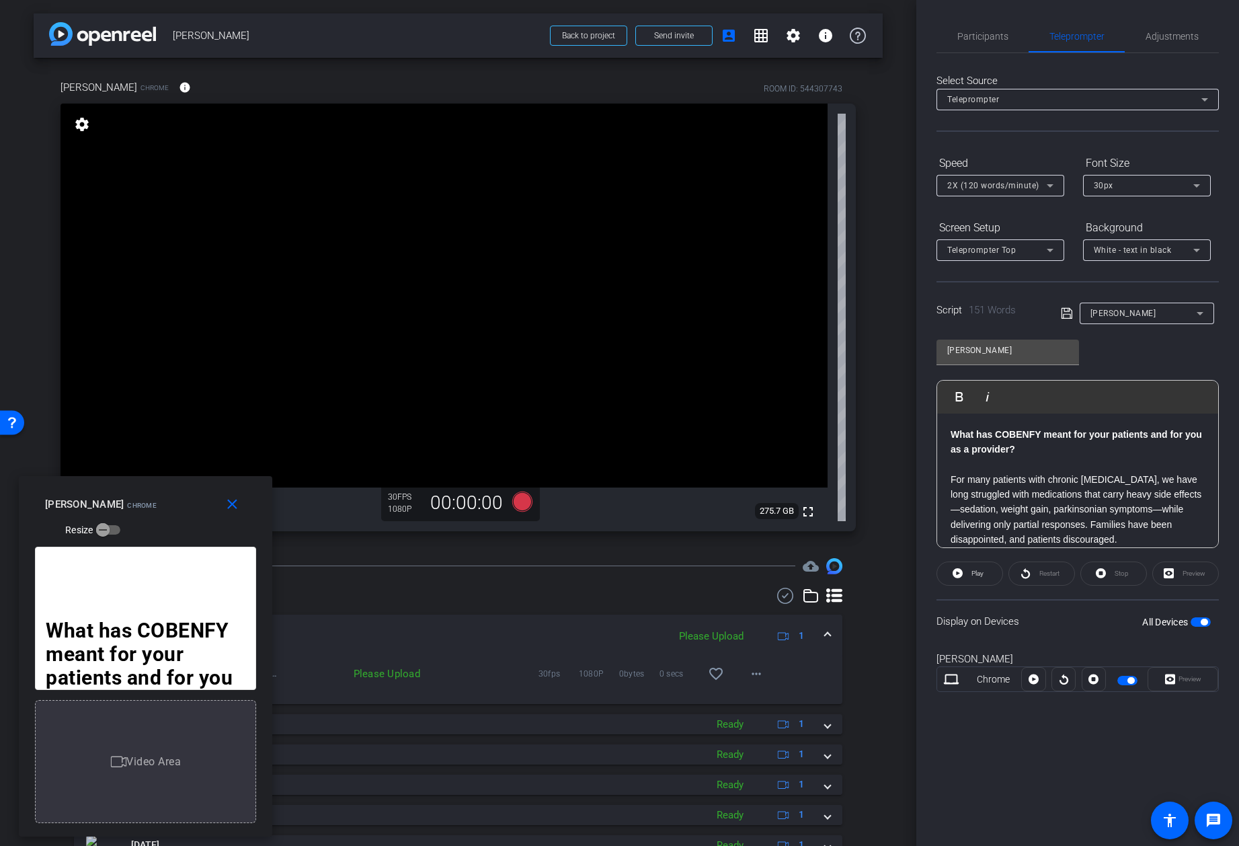
click at [1124, 684] on span "button" at bounding box center [1127, 680] width 20 height 9
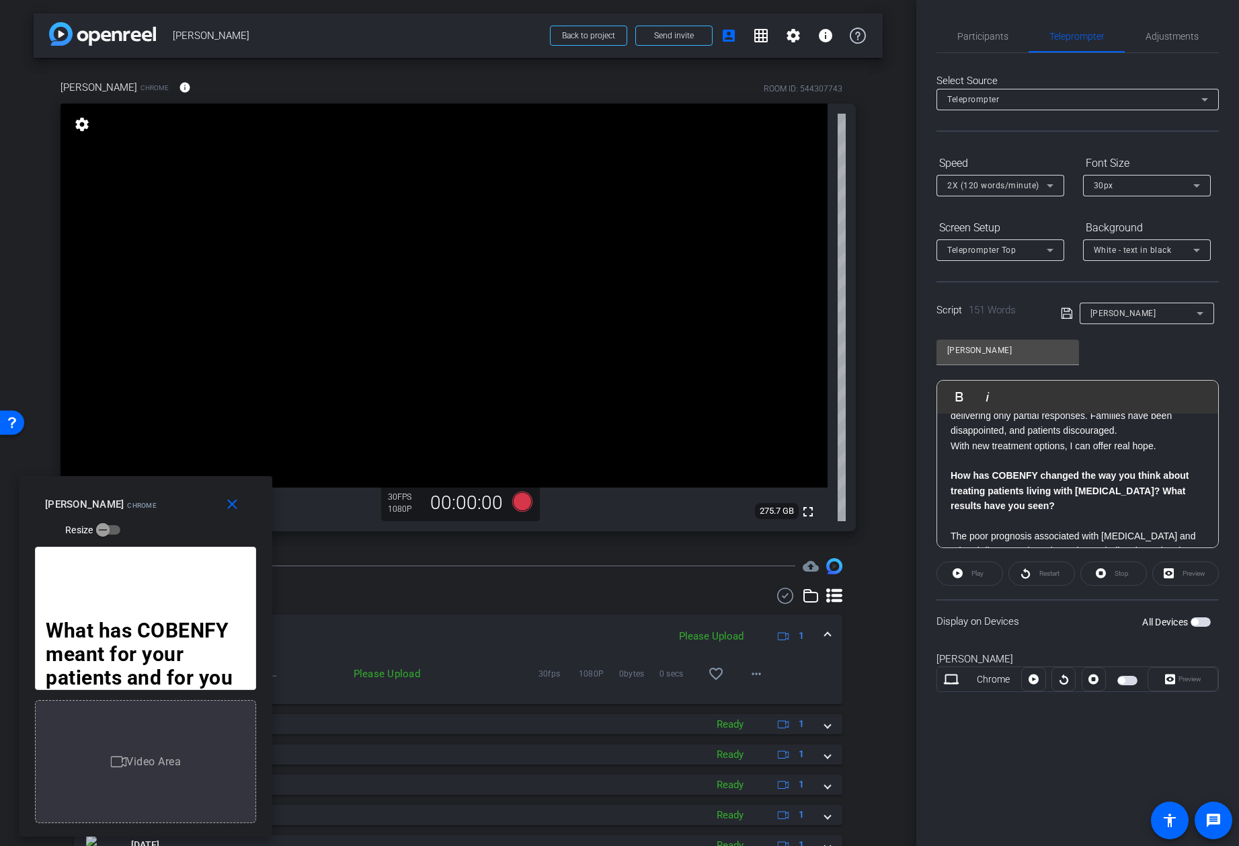
scroll to position [120, 0]
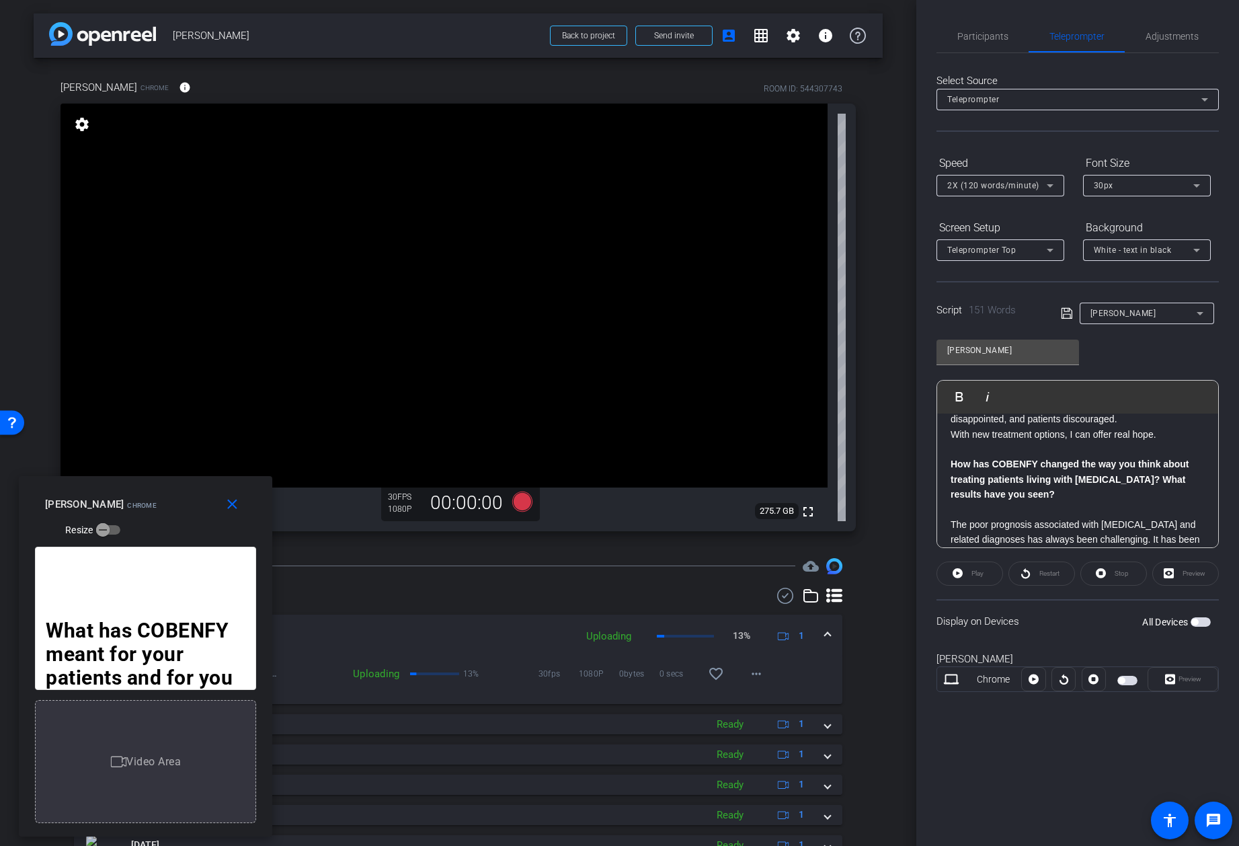
click at [946, 465] on div "What has COBENFY meant for your patients and for you as a provider? For many pa…" at bounding box center [1077, 510] width 281 height 434
click at [1132, 680] on span "button" at bounding box center [1127, 680] width 20 height 9
click at [949, 467] on div "What has COBENFY meant for your patients and for you as a provider? For many pa…" at bounding box center [1077, 510] width 281 height 434
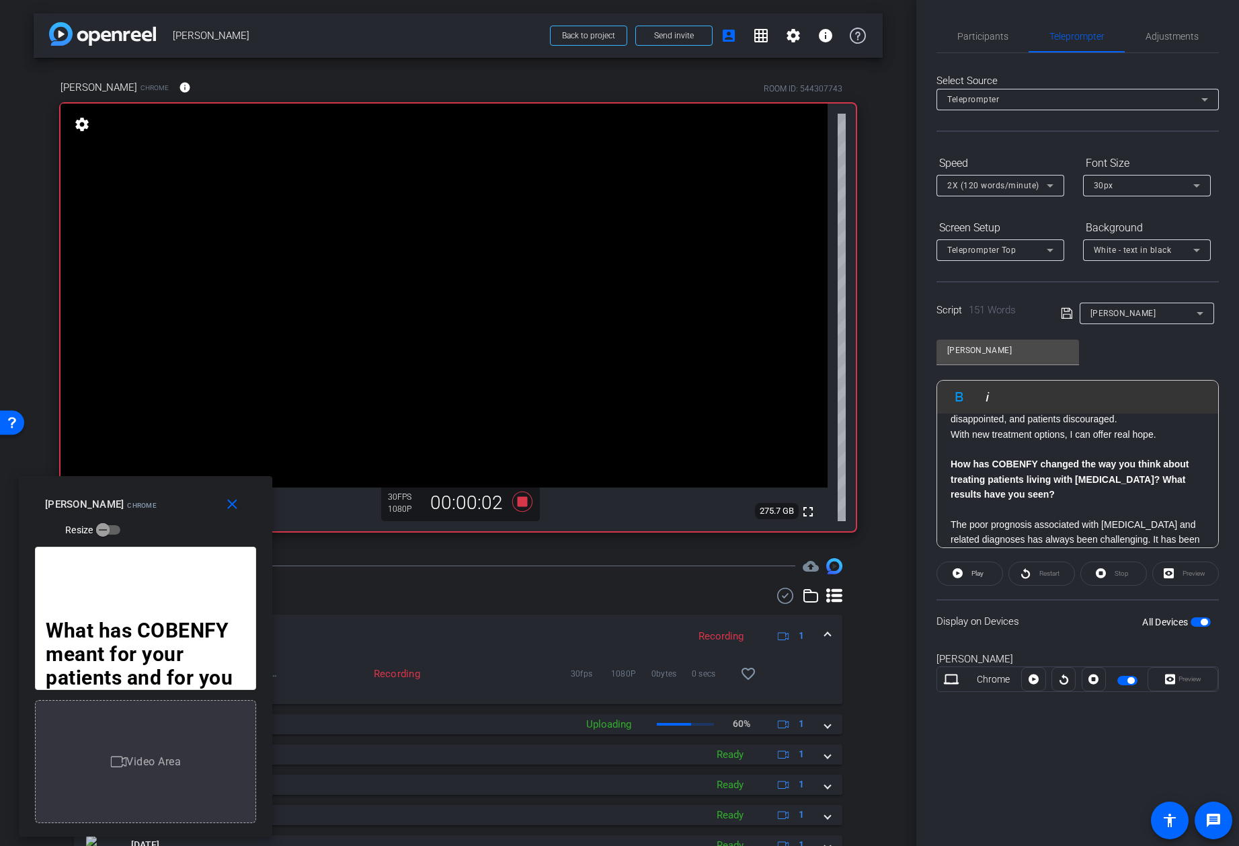
click at [947, 467] on div "What has COBENFY meant for your patients and for you as a provider? For many pa…" at bounding box center [1077, 510] width 281 height 434
click at [1065, 679] on div at bounding box center [1064, 679] width 24 height 24
click at [949, 465] on div "What has COBENFY meant for your patients and for you as a provider? For many pa…" at bounding box center [1077, 510] width 281 height 434
click at [1029, 677] on icon at bounding box center [1034, 679] width 10 height 10
click at [951, 463] on strong "How has COBENFY changed the way you think about treating patients living with s…" at bounding box center [1070, 479] width 238 height 41
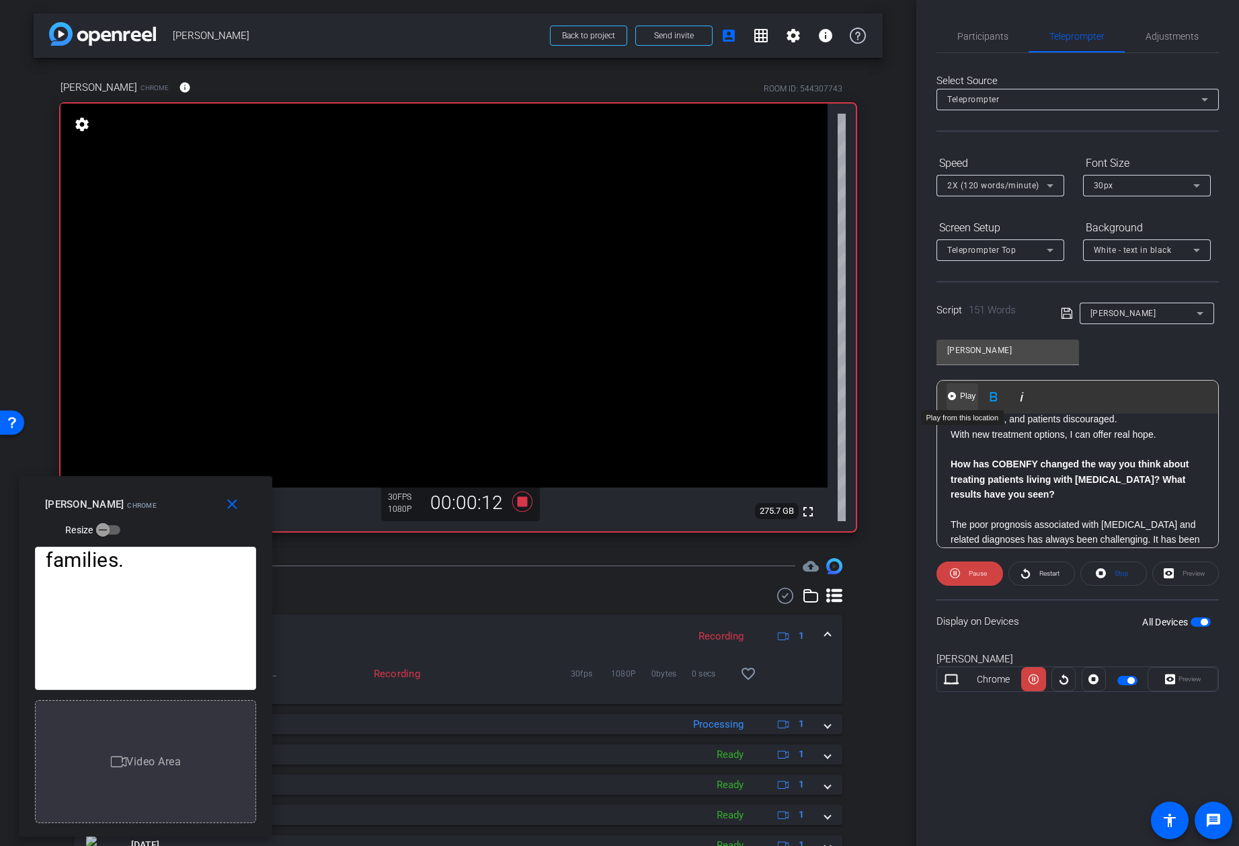
click at [965, 395] on span "Play" at bounding box center [967, 396] width 21 height 11
click at [1034, 680] on icon at bounding box center [1034, 679] width 10 height 20
click at [1034, 680] on icon at bounding box center [1034, 679] width 10 height 10
click at [1033, 678] on icon at bounding box center [1034, 679] width 10 height 10
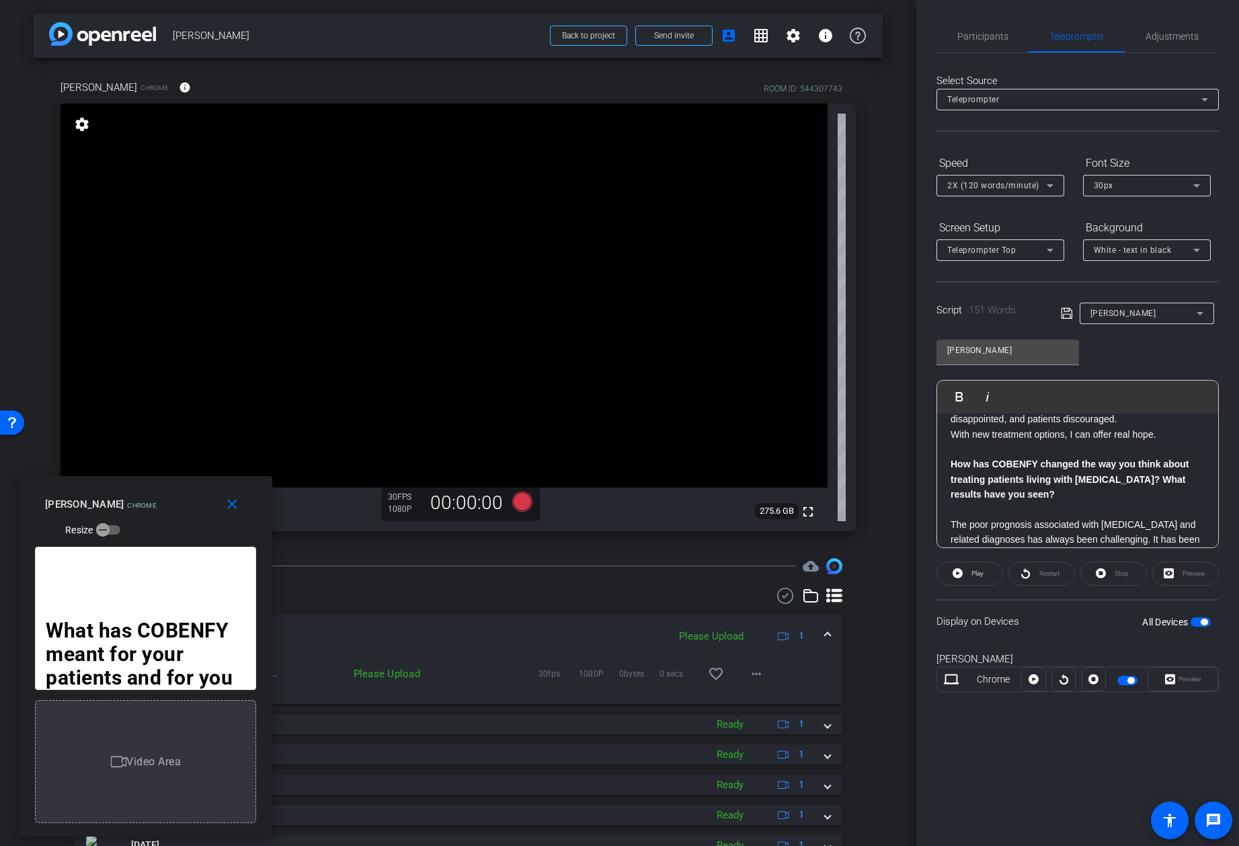
click at [1132, 682] on span "button" at bounding box center [1130, 680] width 7 height 7
click at [969, 32] on span "Participants" at bounding box center [982, 36] width 51 height 9
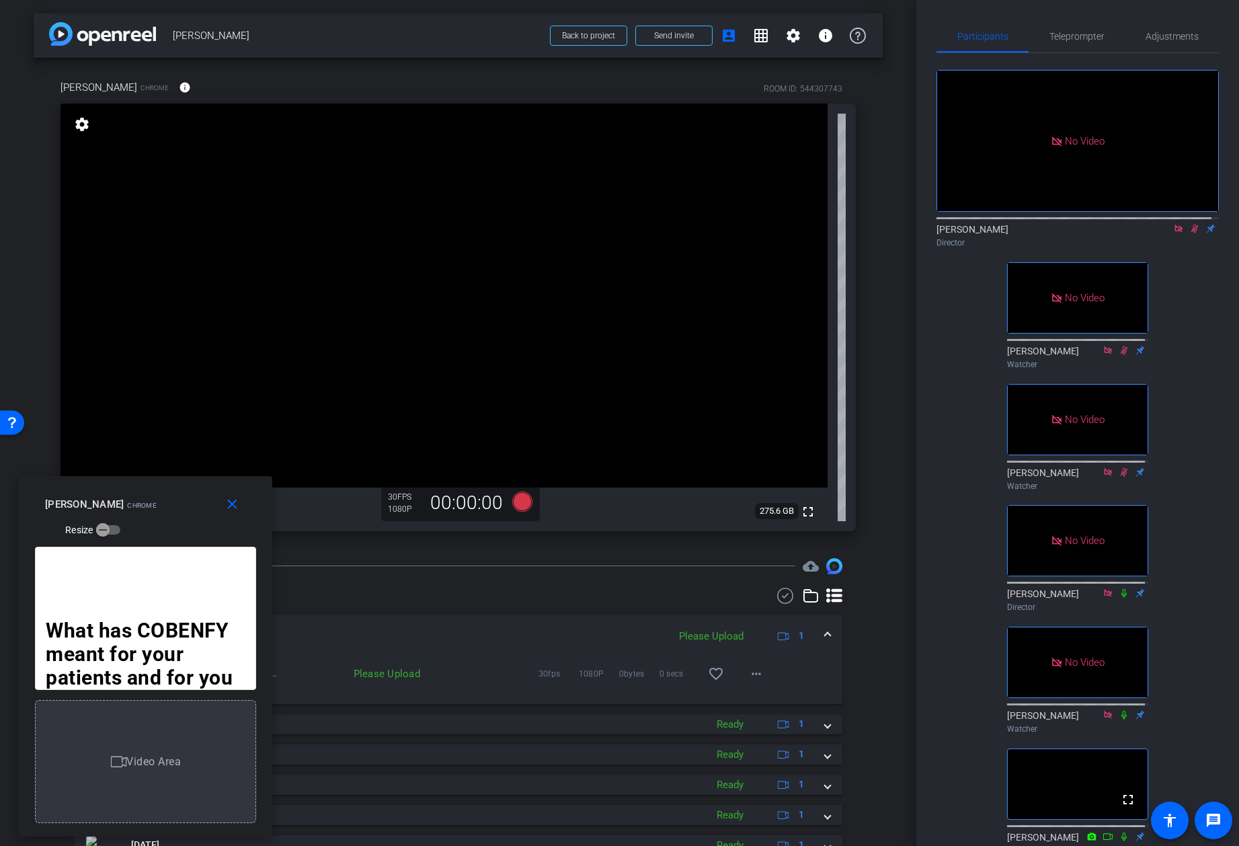
click at [1173, 224] on icon at bounding box center [1178, 228] width 11 height 9
click at [1173, 233] on icon at bounding box center [1178, 228] width 11 height 9
click at [231, 506] on mat-icon "close" at bounding box center [232, 504] width 17 height 17
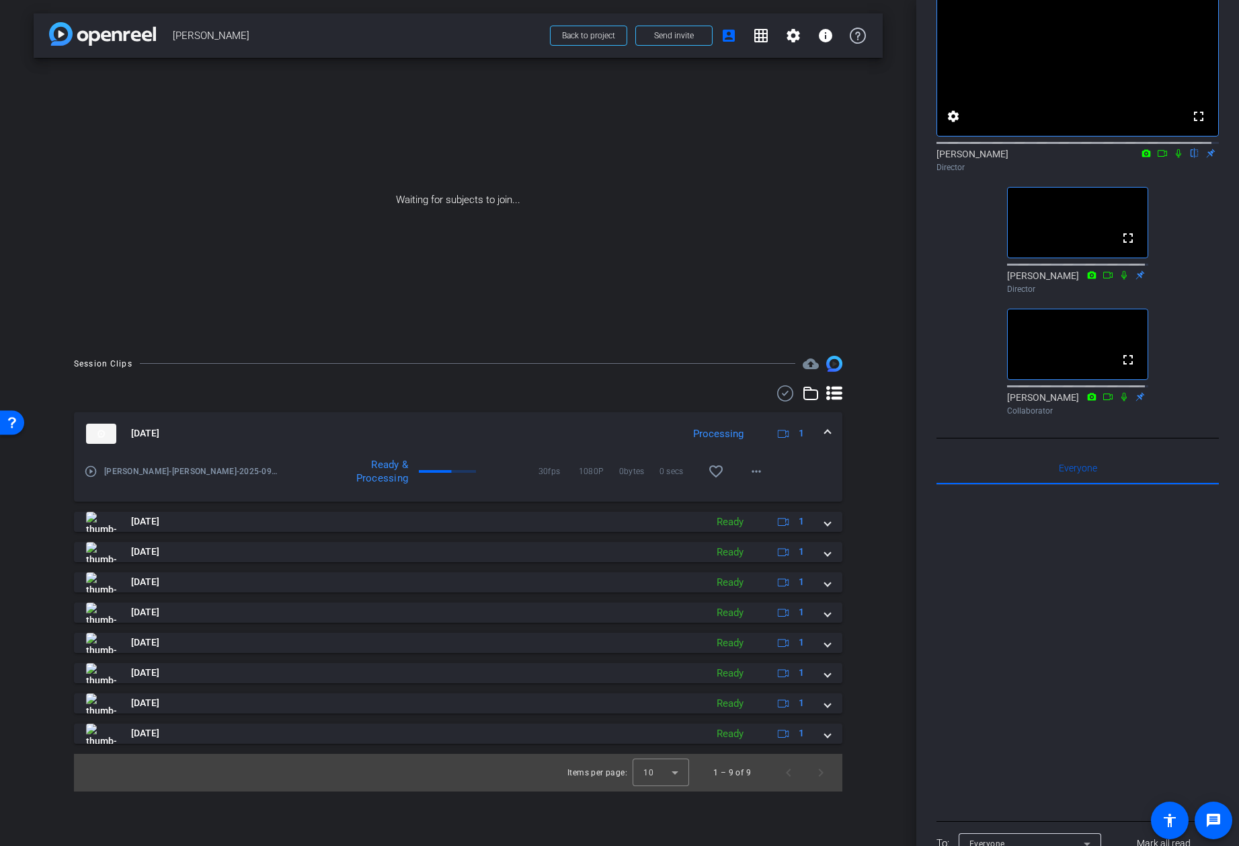
scroll to position [45, 0]
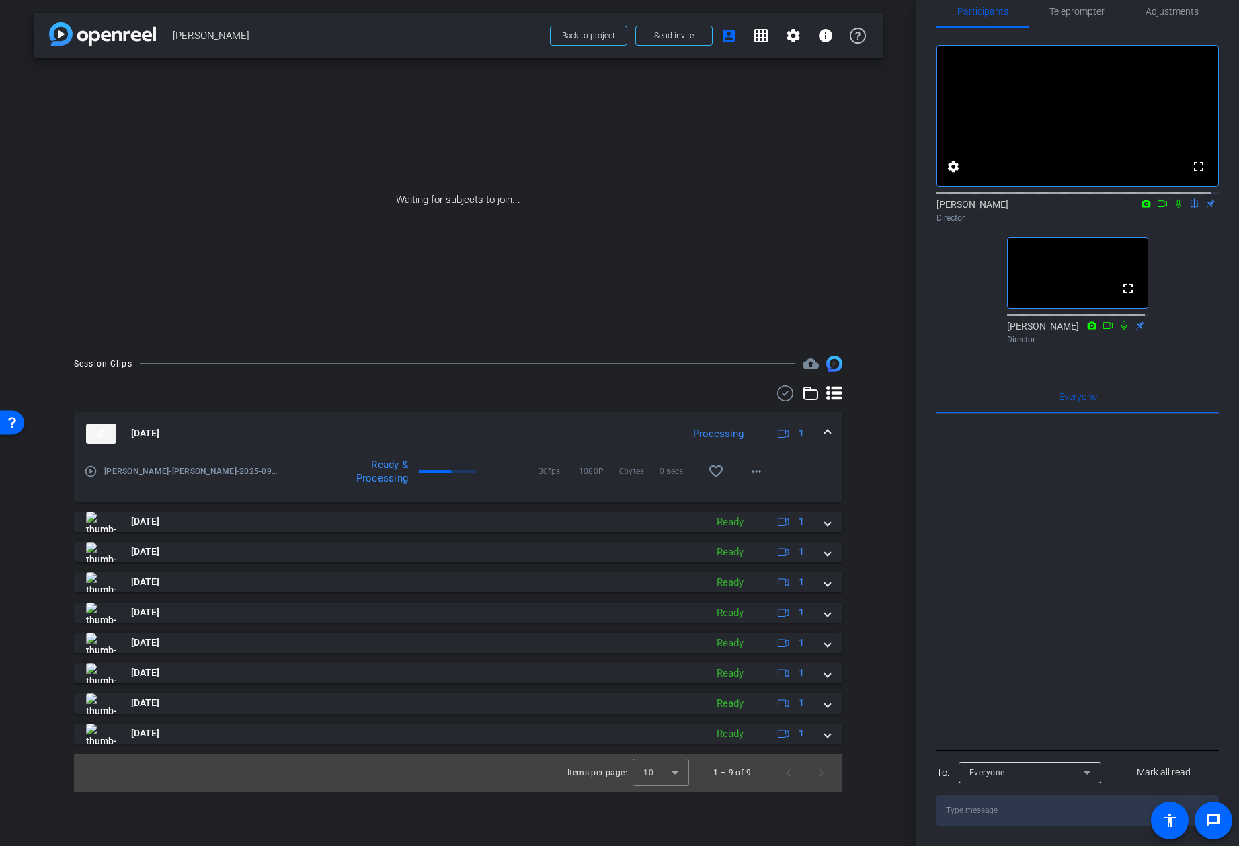
click at [950, 272] on div "fullscreen settings Dan Hoffman flip Director fullscreen James Director" at bounding box center [1078, 188] width 282 height 321
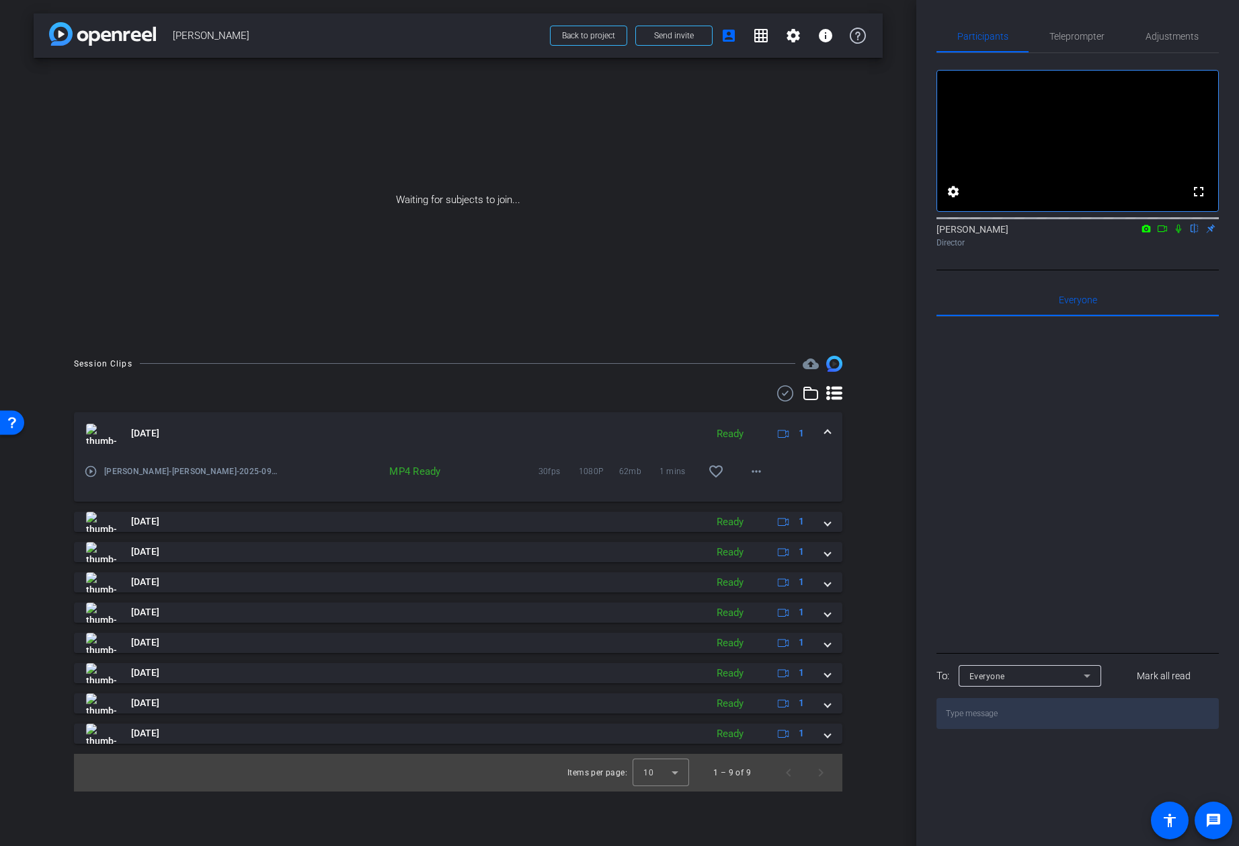
scroll to position [0, 0]
